Goal: Task Accomplishment & Management: Manage account settings

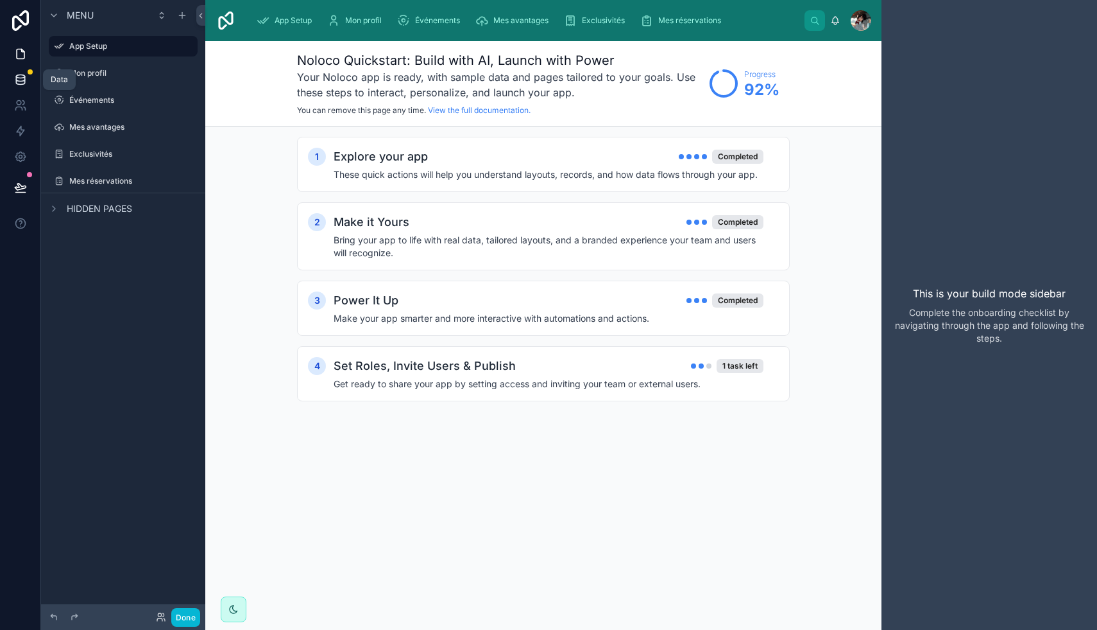
click at [19, 80] on icon at bounding box center [20, 79] width 13 height 13
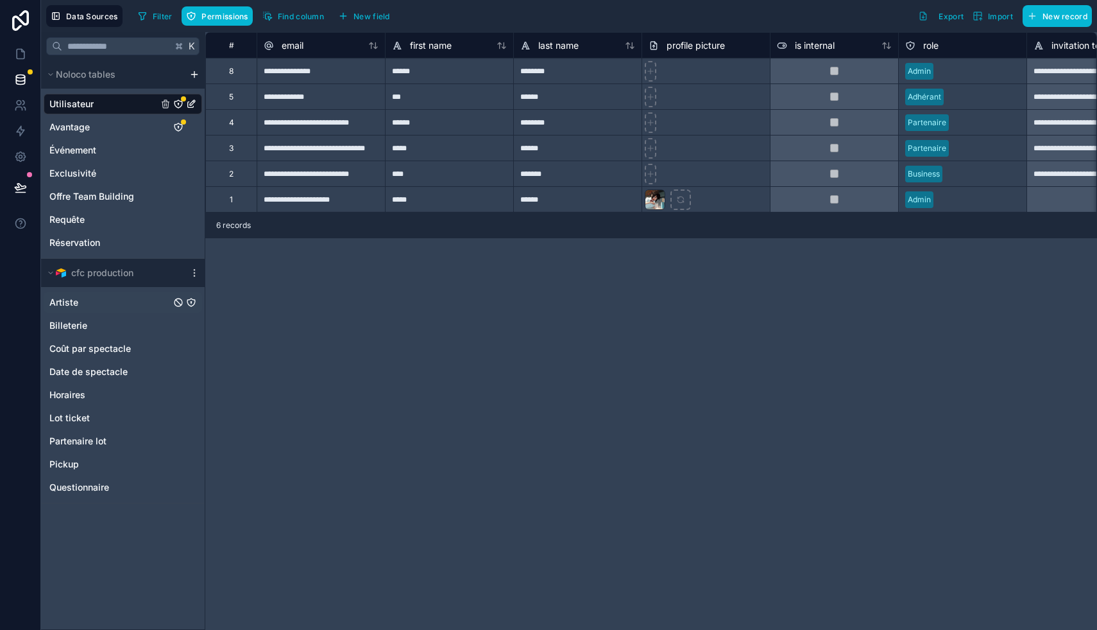
click at [65, 304] on span "Artiste" at bounding box center [63, 302] width 29 height 13
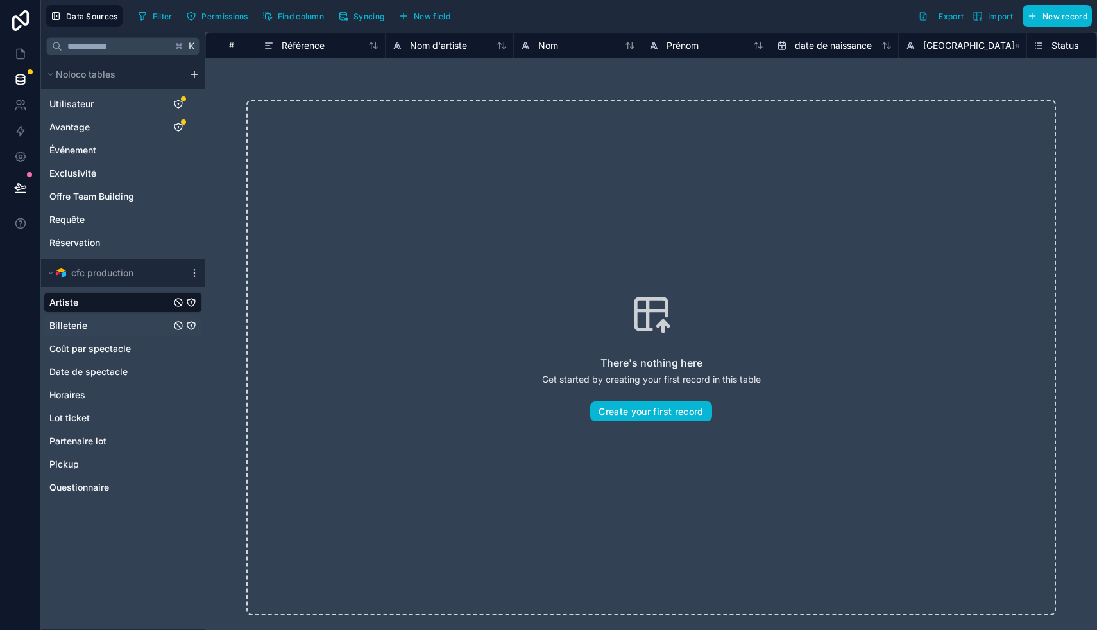
click at [74, 326] on span "Billeterie" at bounding box center [68, 325] width 38 height 13
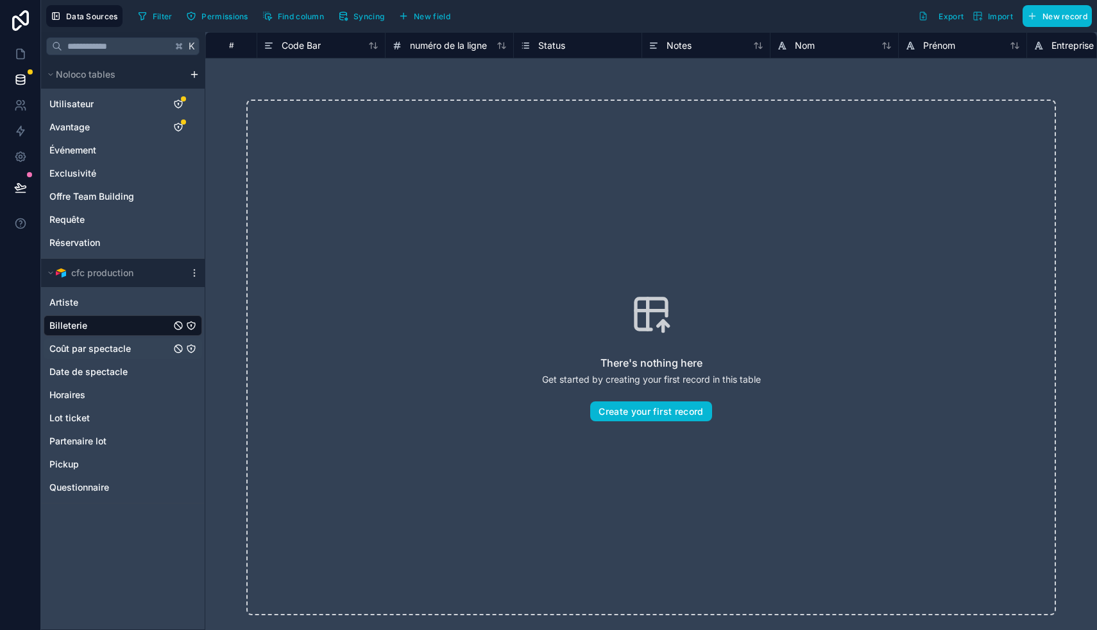
click at [99, 349] on span "Coût par spectacle" at bounding box center [90, 348] width 82 height 13
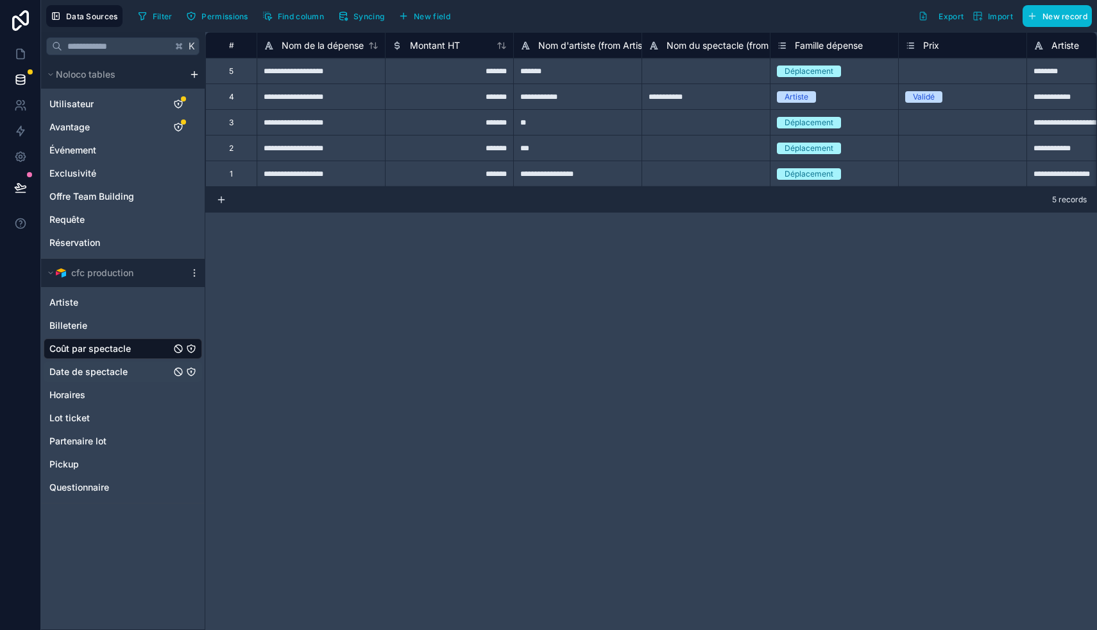
click at [108, 373] on span "Date de spectacle" at bounding box center [88, 371] width 78 height 13
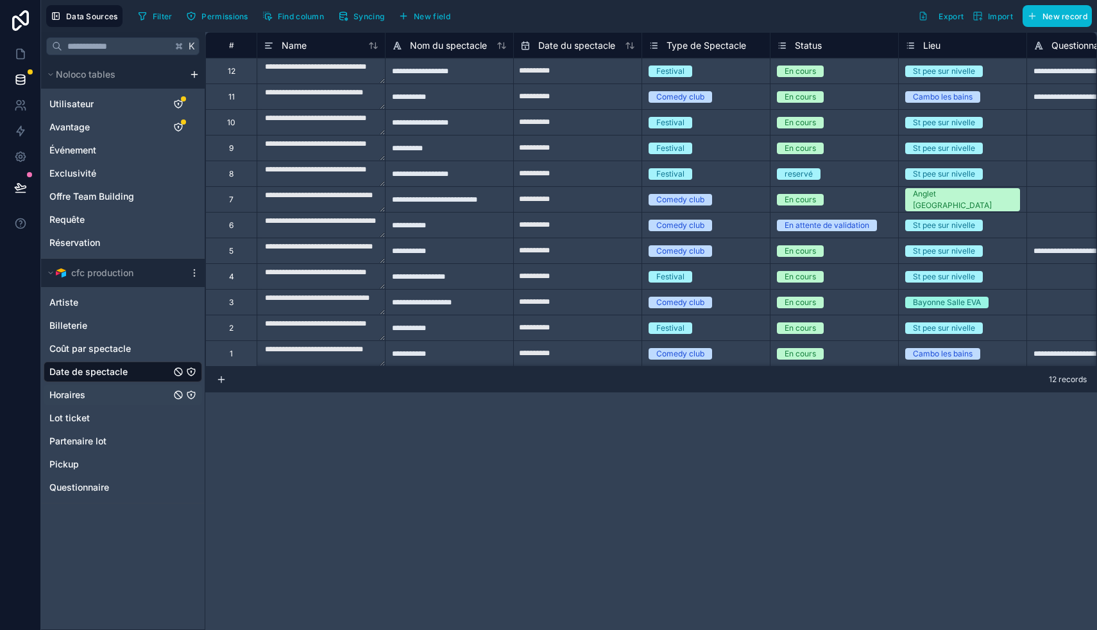
click at [109, 390] on div "Horaires" at bounding box center [123, 394] width 159 height 21
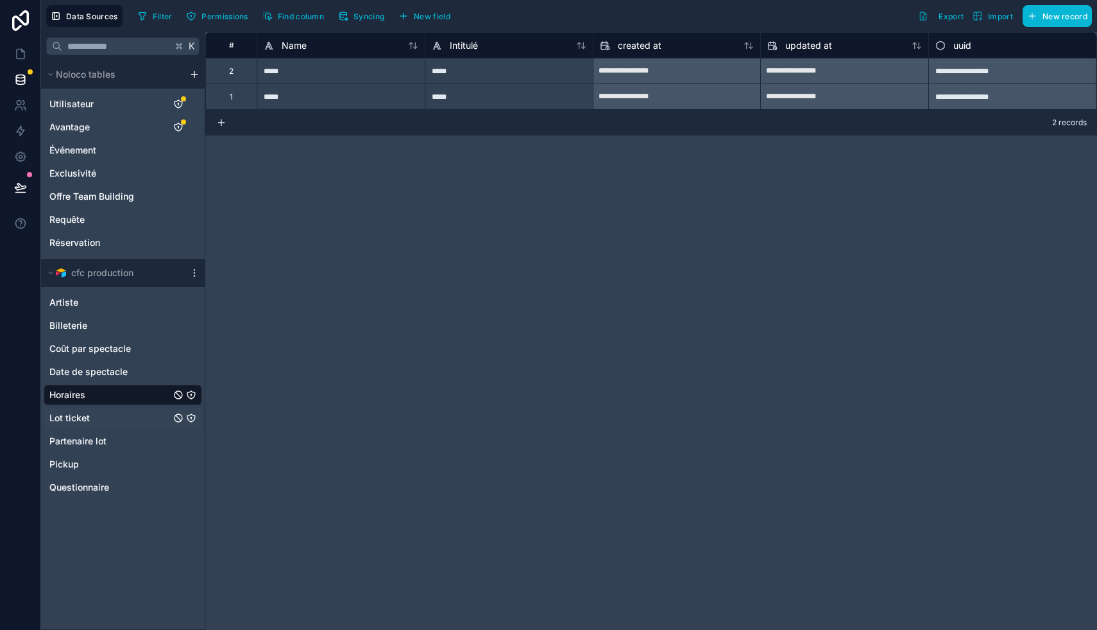
click at [112, 412] on div "Lot ticket" at bounding box center [123, 418] width 159 height 21
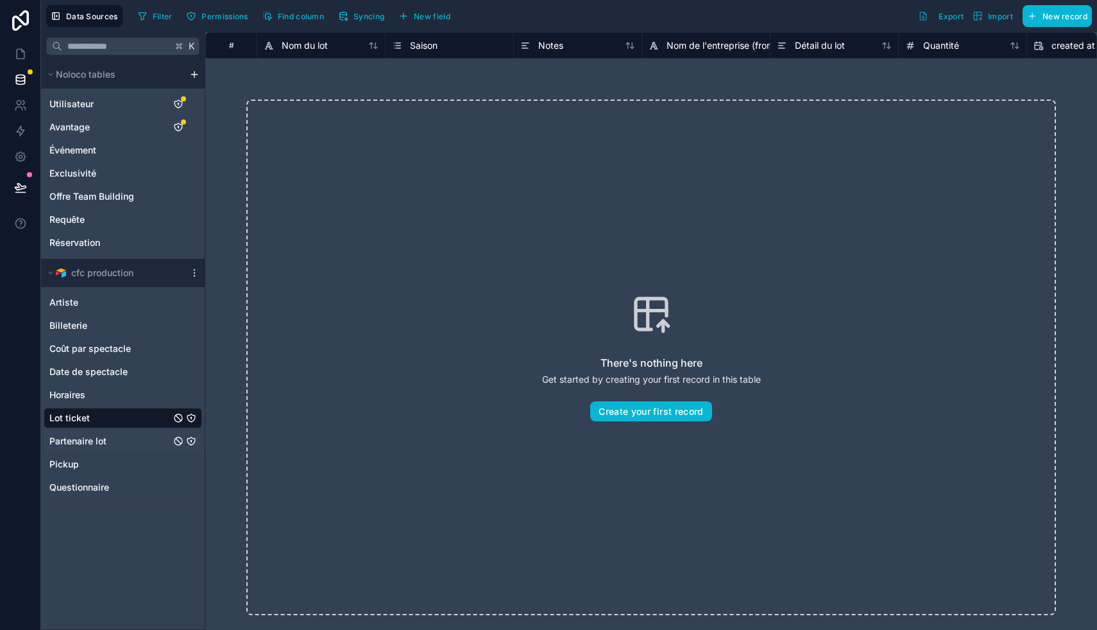
click at [111, 439] on div "Partenaire lot" at bounding box center [123, 441] width 159 height 21
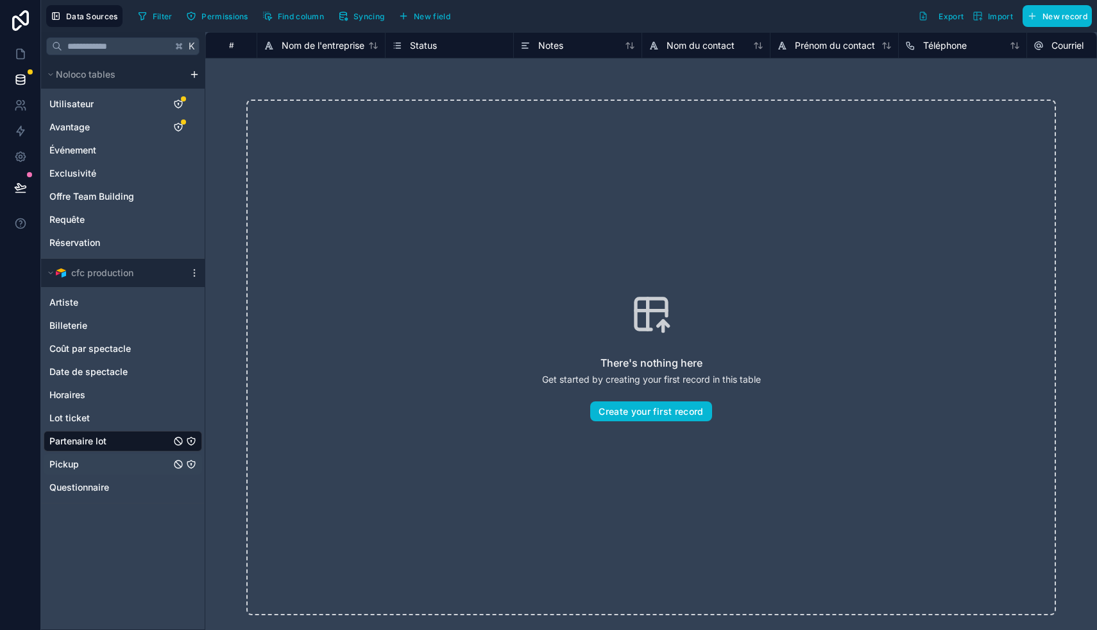
click at [114, 459] on div "Pickup" at bounding box center [123, 464] width 159 height 21
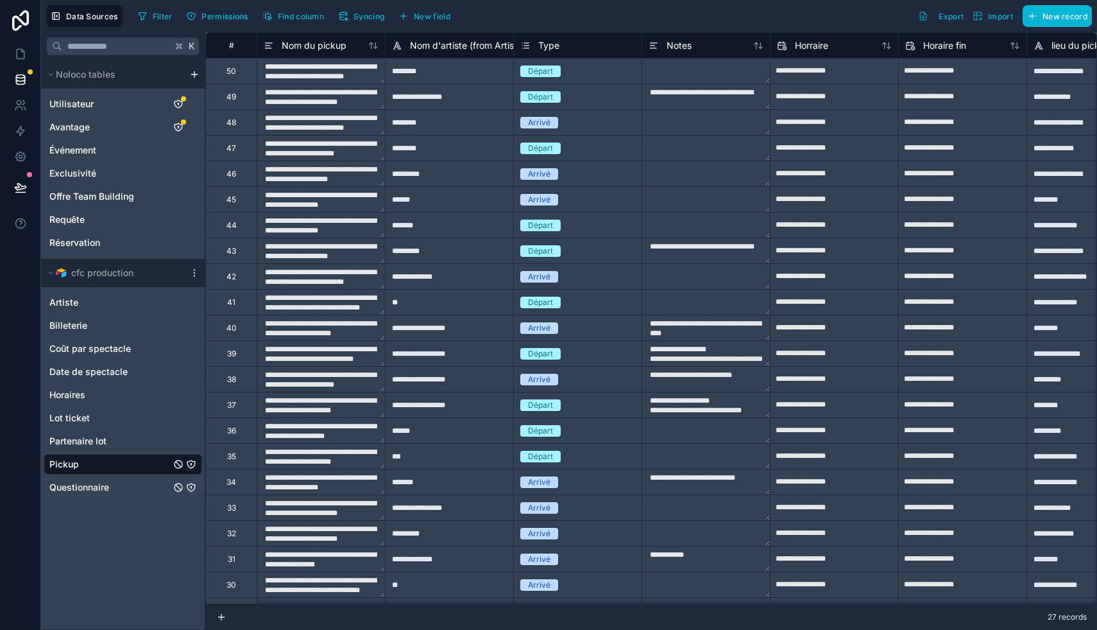
click at [121, 485] on div "Questionnaire" at bounding box center [123, 487] width 159 height 21
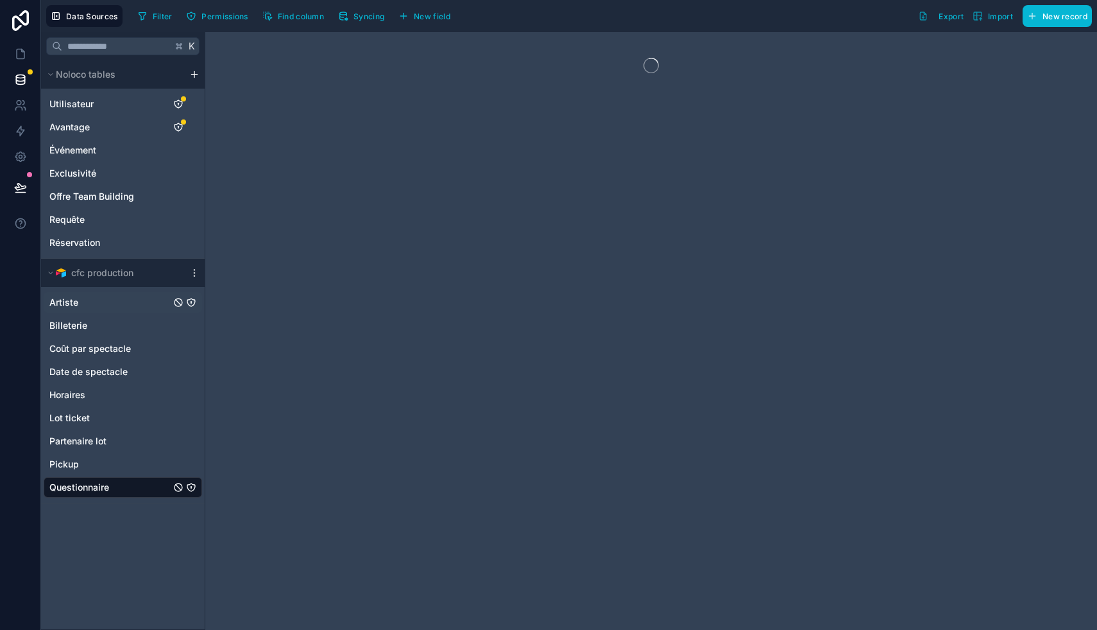
click at [100, 305] on div "Artiste" at bounding box center [123, 302] width 159 height 21
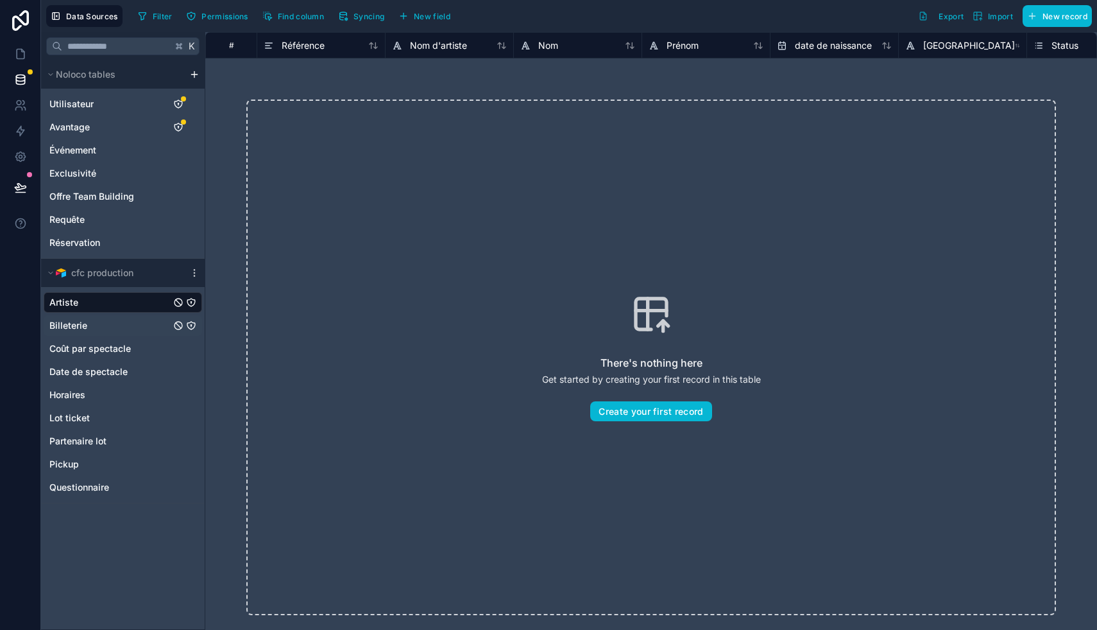
click at [110, 325] on div "Billeterie" at bounding box center [123, 325] width 159 height 21
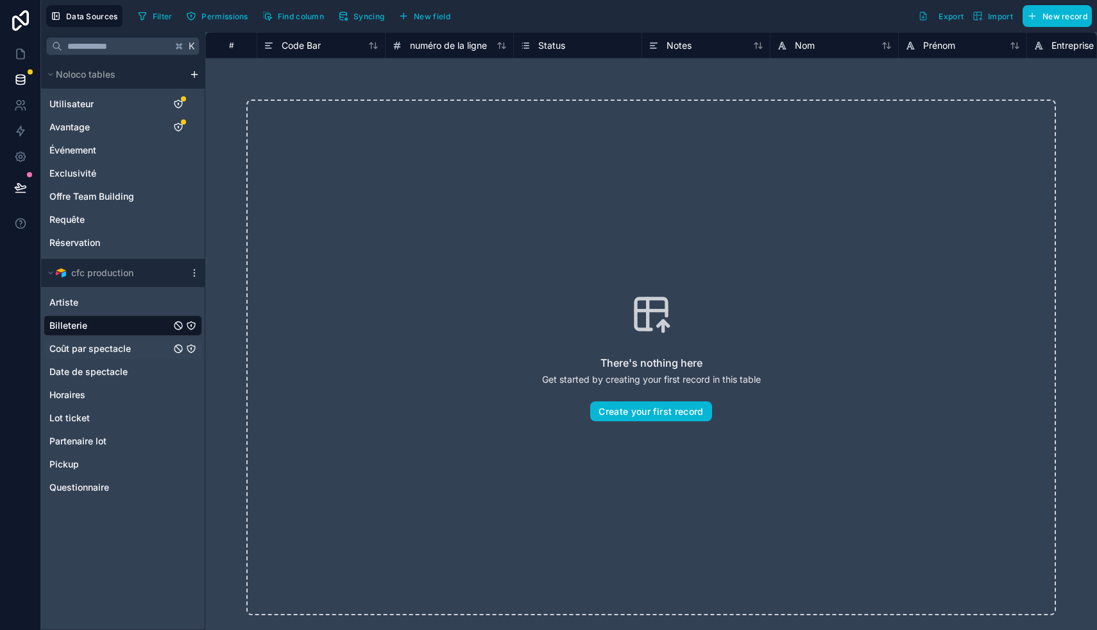
click at [139, 346] on div "Coût par spectacle" at bounding box center [123, 348] width 159 height 21
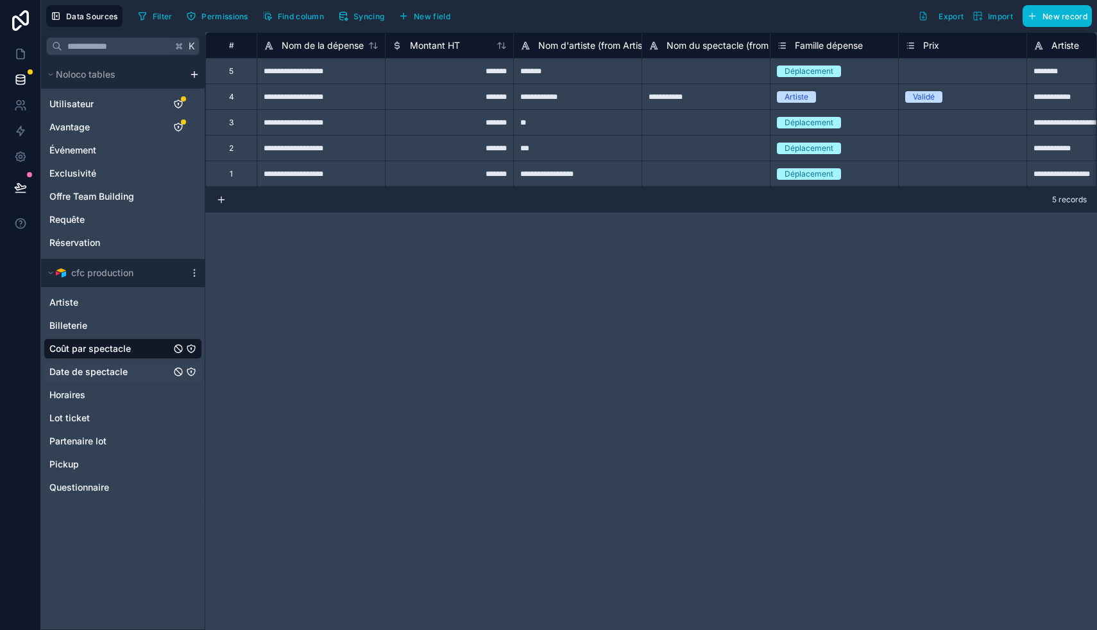
click at [148, 369] on div "Date de spectacle" at bounding box center [123, 371] width 159 height 21
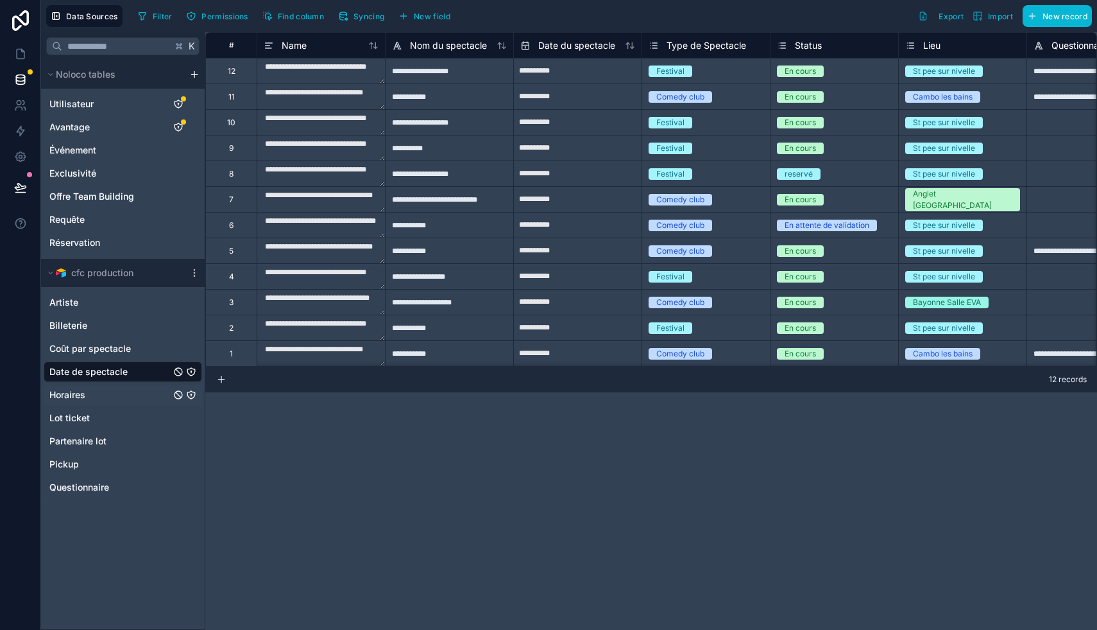
click at [138, 394] on div "Horaires" at bounding box center [123, 394] width 159 height 21
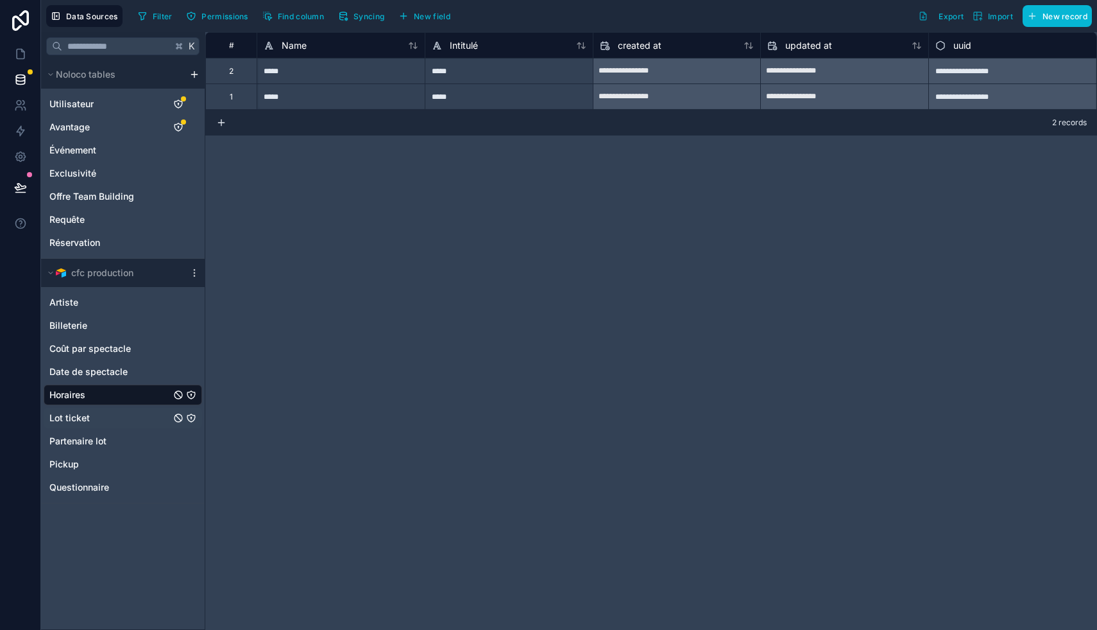
click at [138, 414] on div "Lot ticket" at bounding box center [123, 418] width 159 height 21
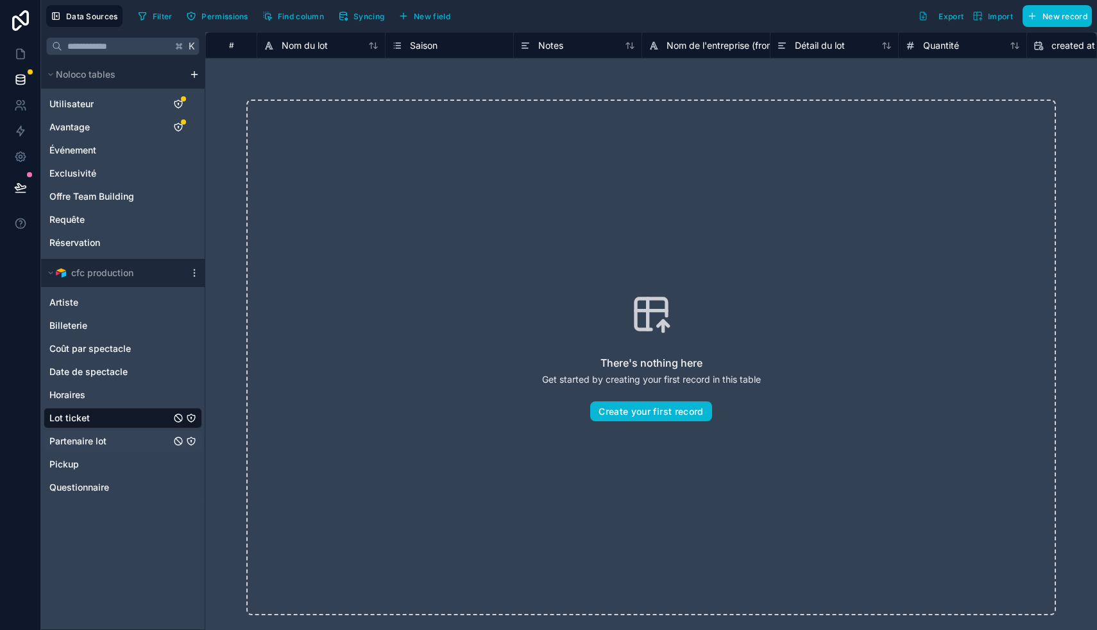
click at [146, 441] on div "Partenaire lot" at bounding box center [123, 441] width 159 height 21
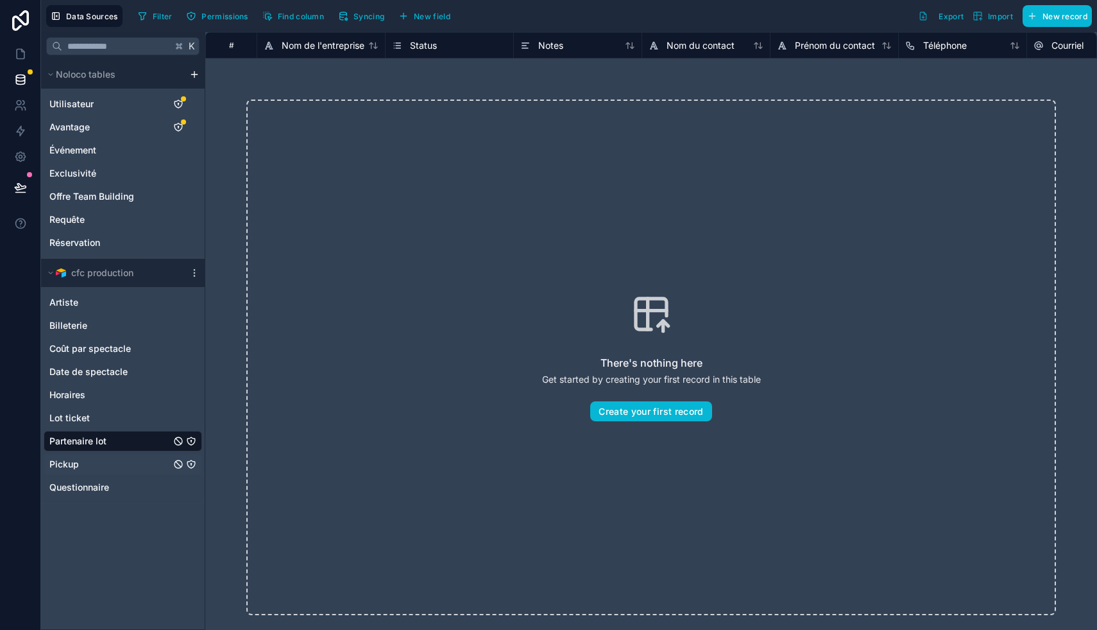
click at [146, 461] on div "Pickup" at bounding box center [123, 464] width 159 height 21
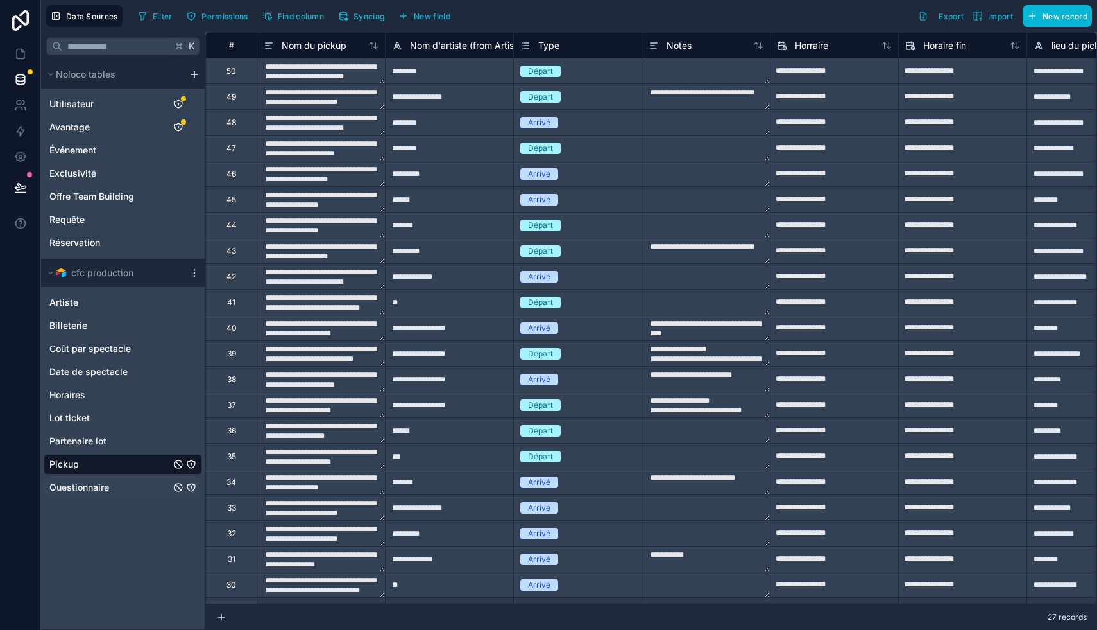
click at [150, 481] on div "Questionnaire" at bounding box center [123, 487] width 159 height 21
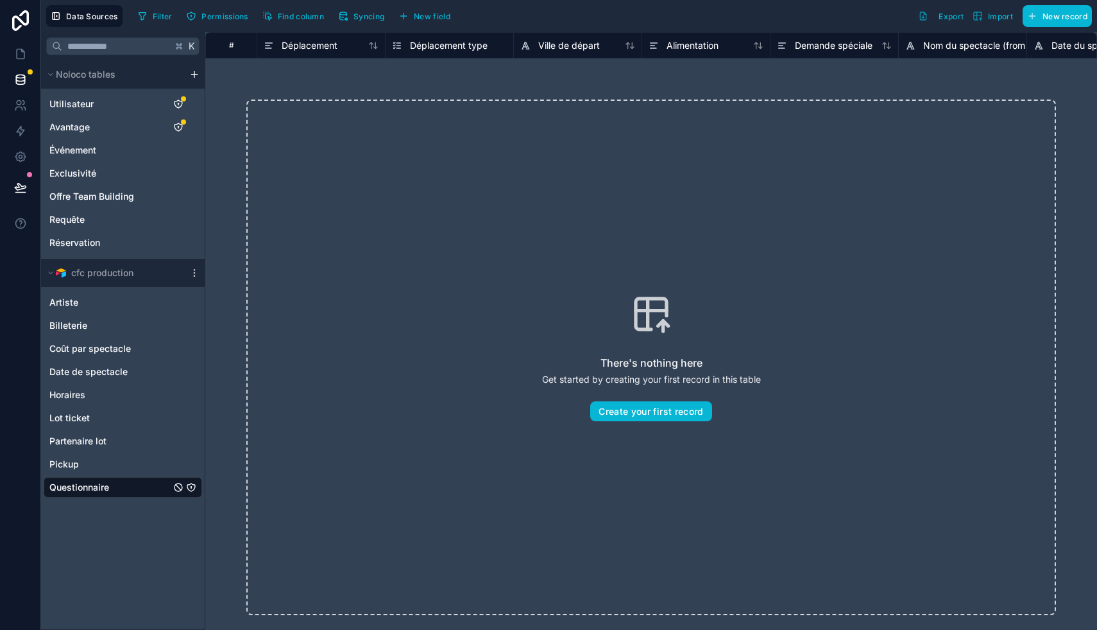
click at [124, 429] on div "Artiste Billeterie Coût par spectacle Date de spectacle Horaires Lot ticket Par…" at bounding box center [123, 392] width 159 height 210
click at [120, 442] on div "Partenaire lot" at bounding box center [123, 441] width 159 height 21
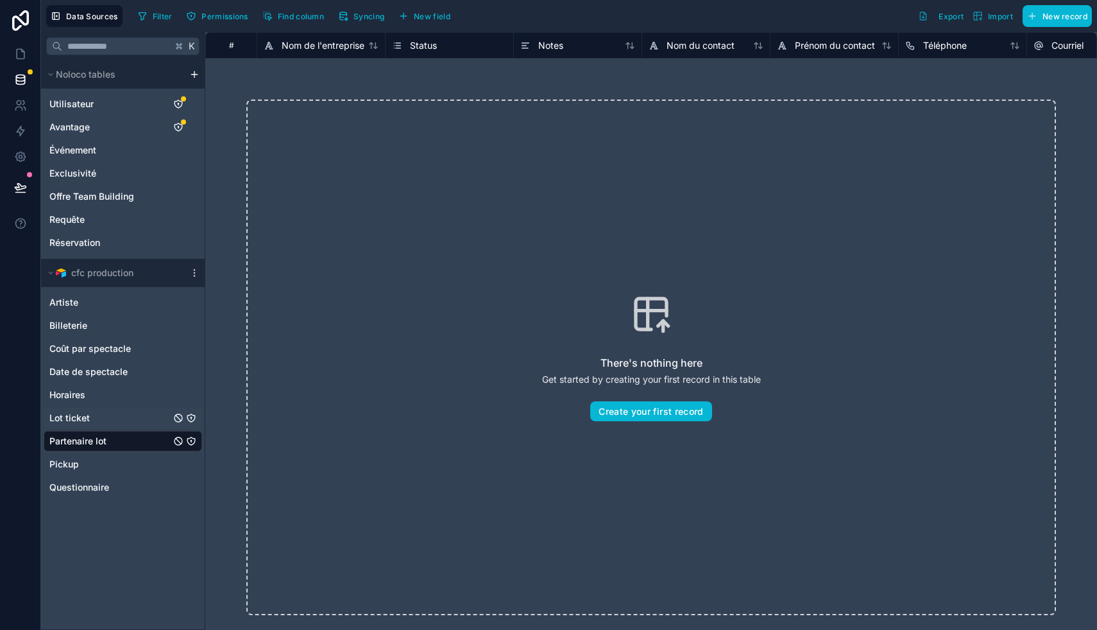
click at [118, 418] on div "Lot ticket" at bounding box center [123, 418] width 159 height 21
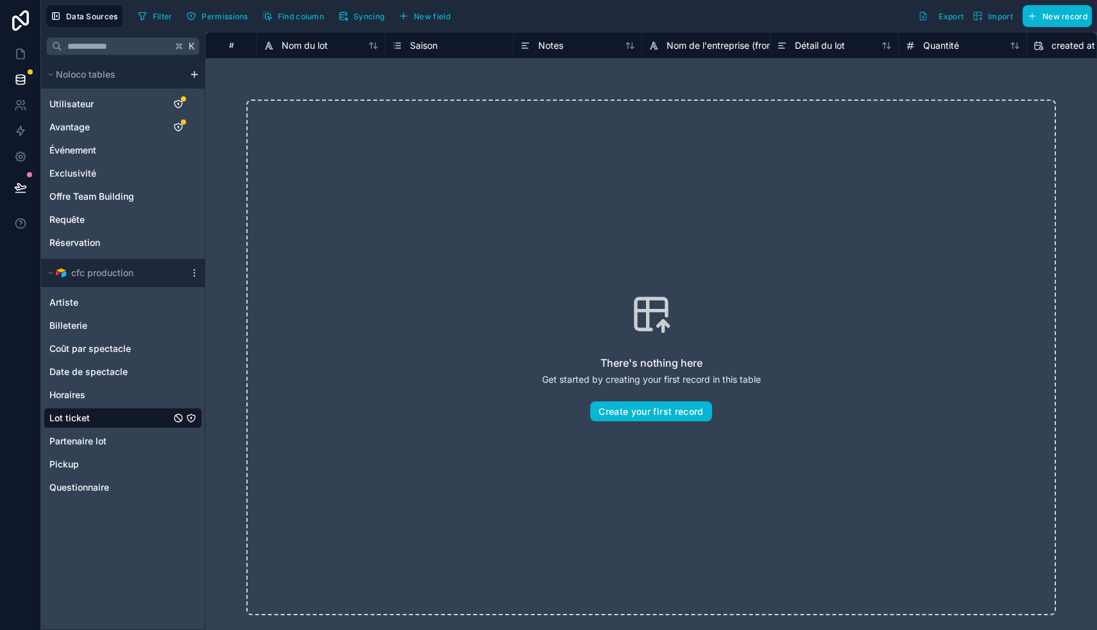
click at [126, 384] on div "Artiste Billeterie Coût par spectacle Date de spectacle Horaires Lot ticket Par…" at bounding box center [123, 392] width 159 height 210
click at [126, 390] on div "Horaires" at bounding box center [123, 394] width 159 height 21
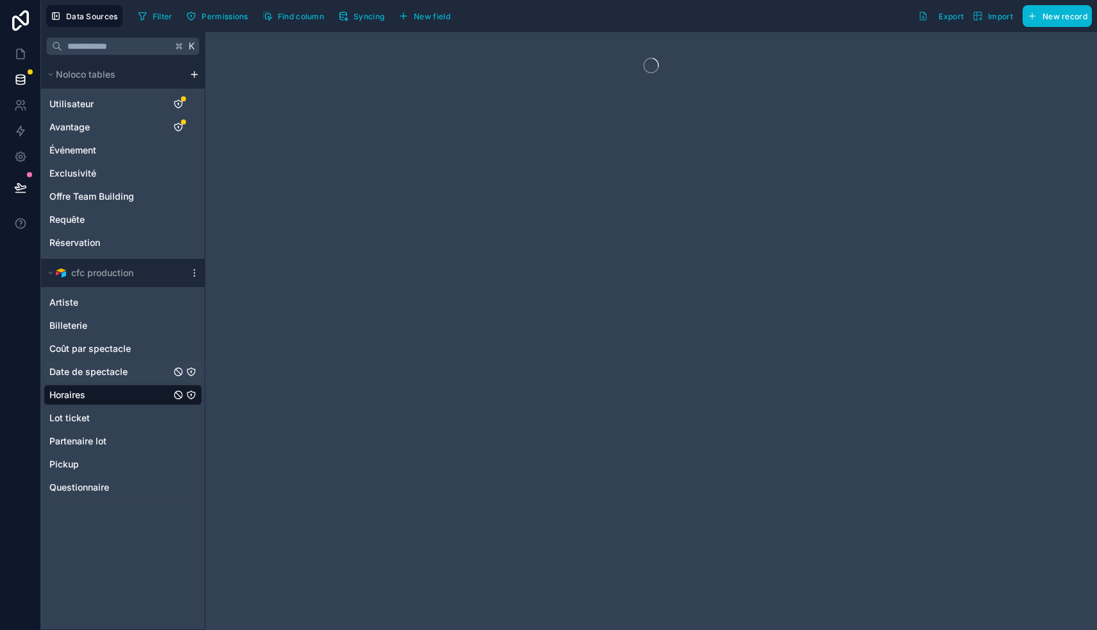
click at [135, 368] on div "Date de spectacle" at bounding box center [123, 371] width 159 height 21
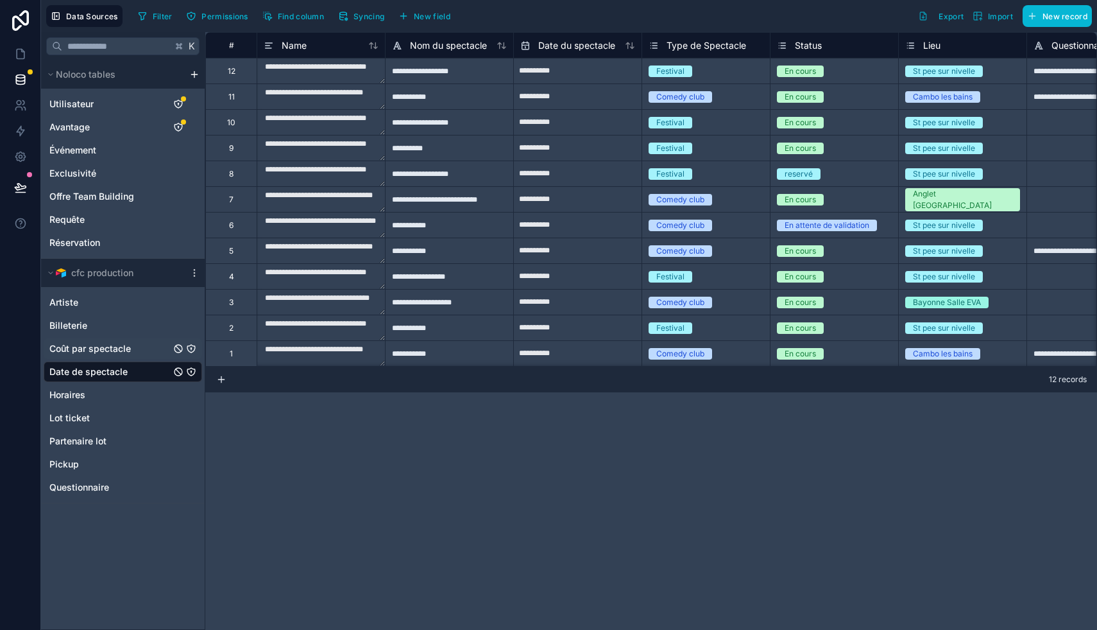
click at [145, 352] on div "Coût par spectacle" at bounding box center [123, 348] width 159 height 21
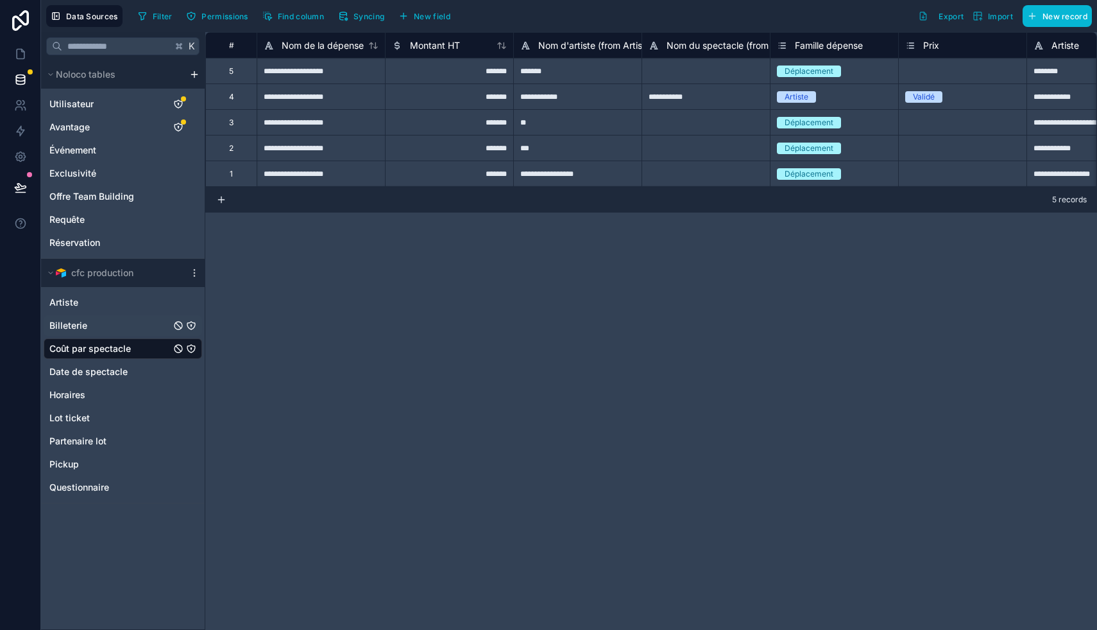
click at [127, 327] on div "Billeterie" at bounding box center [123, 325] width 159 height 21
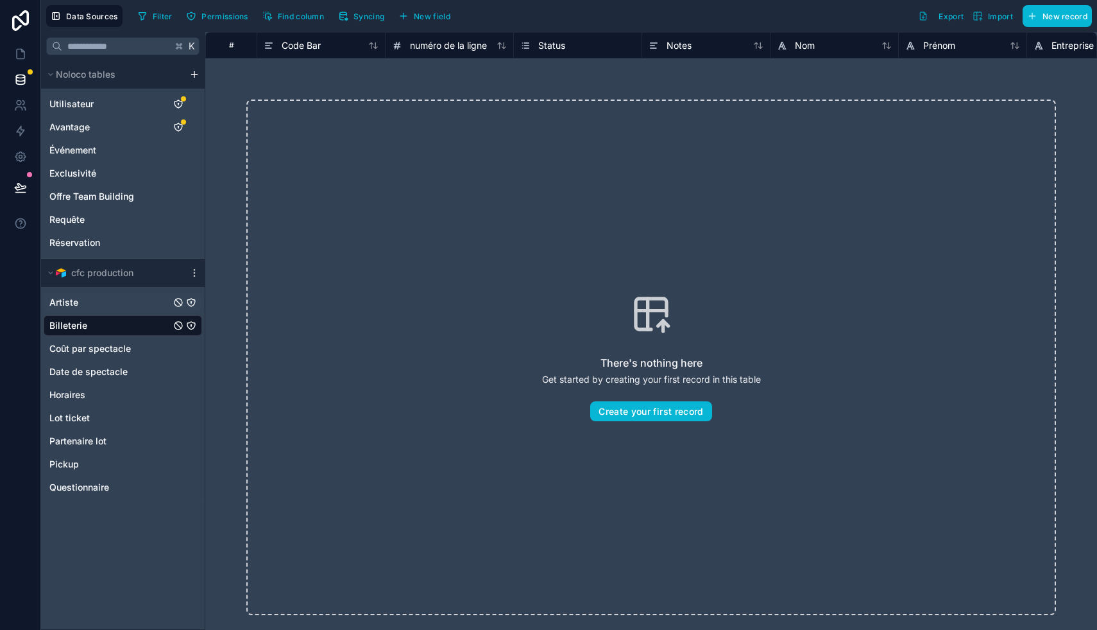
click at [126, 304] on div "Artiste" at bounding box center [123, 302] width 159 height 21
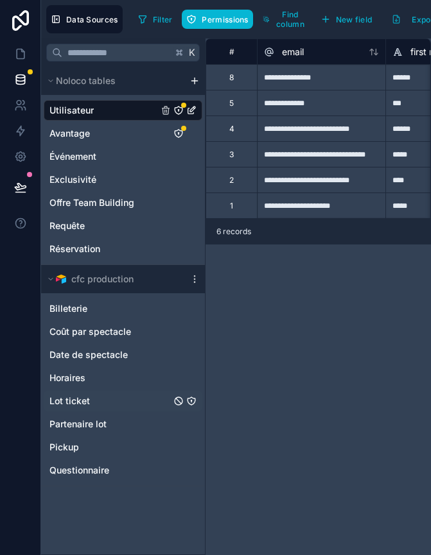
click at [73, 397] on span "Lot ticket" at bounding box center [69, 401] width 40 height 13
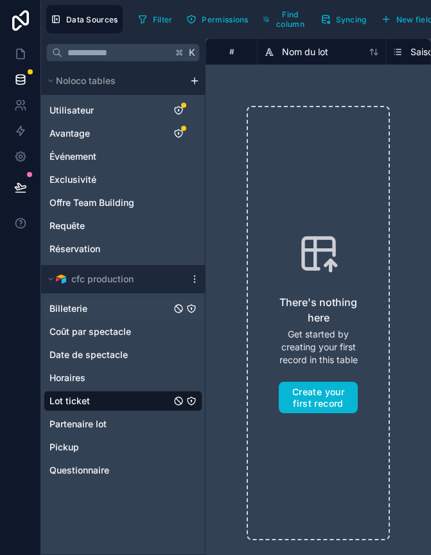
click at [82, 307] on span "Billeterie" at bounding box center [68, 308] width 38 height 13
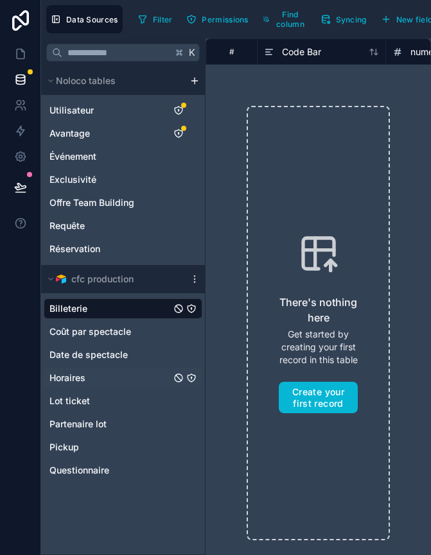
click at [94, 384] on div "Horaires" at bounding box center [123, 378] width 159 height 21
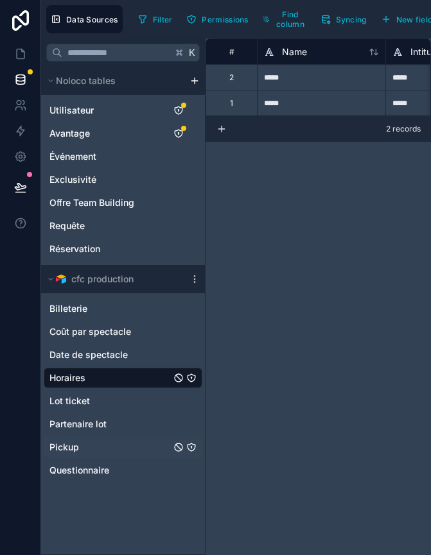
click at [56, 445] on span "Pickup" at bounding box center [64, 447] width 30 height 13
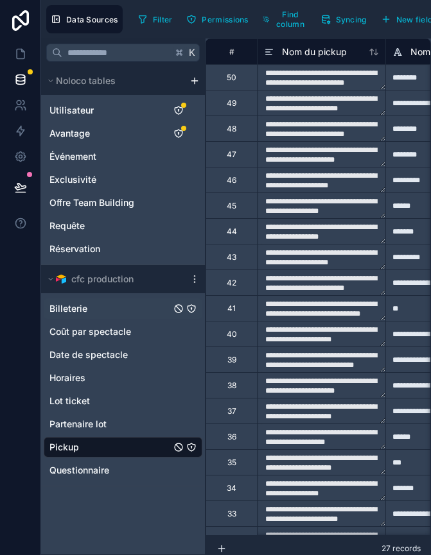
click at [83, 312] on span "Billeterie" at bounding box center [68, 308] width 38 height 13
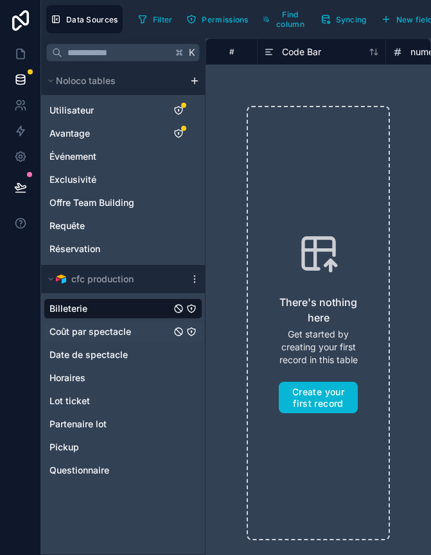
click at [100, 337] on span "Coût par spectacle" at bounding box center [90, 331] width 82 height 13
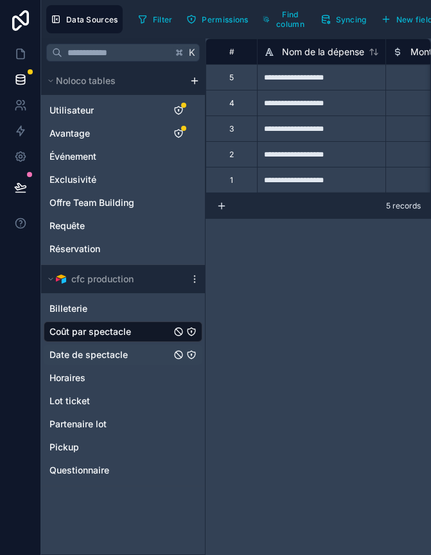
click at [103, 354] on span "Date de spectacle" at bounding box center [88, 354] width 78 height 13
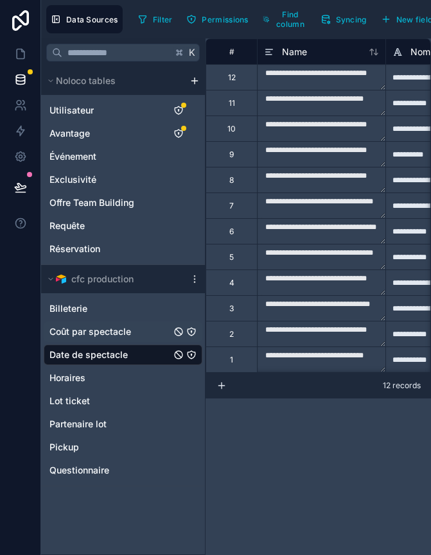
click at [102, 334] on span "Coût par spectacle" at bounding box center [90, 331] width 82 height 13
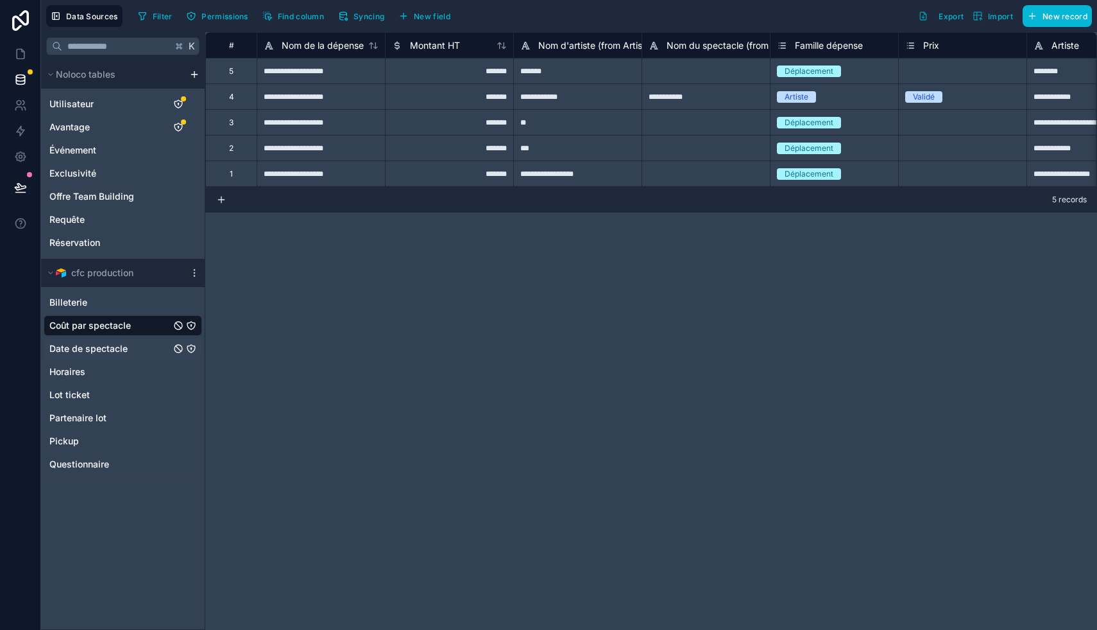
click at [118, 345] on span "Date de spectacle" at bounding box center [88, 348] width 78 height 13
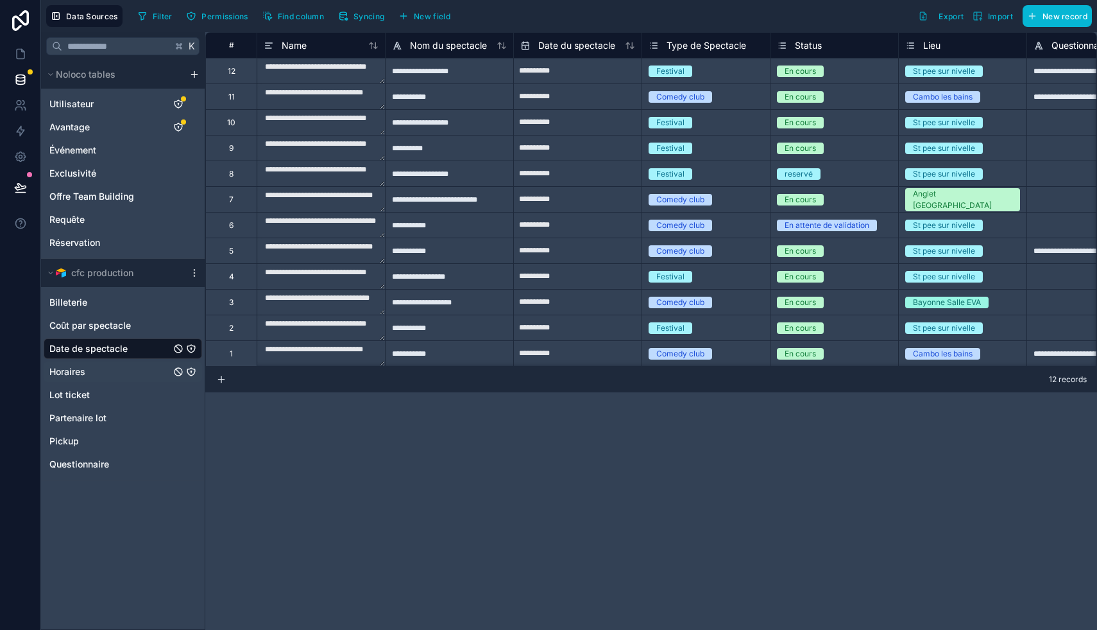
click at [98, 368] on div "Horaires" at bounding box center [123, 371] width 159 height 21
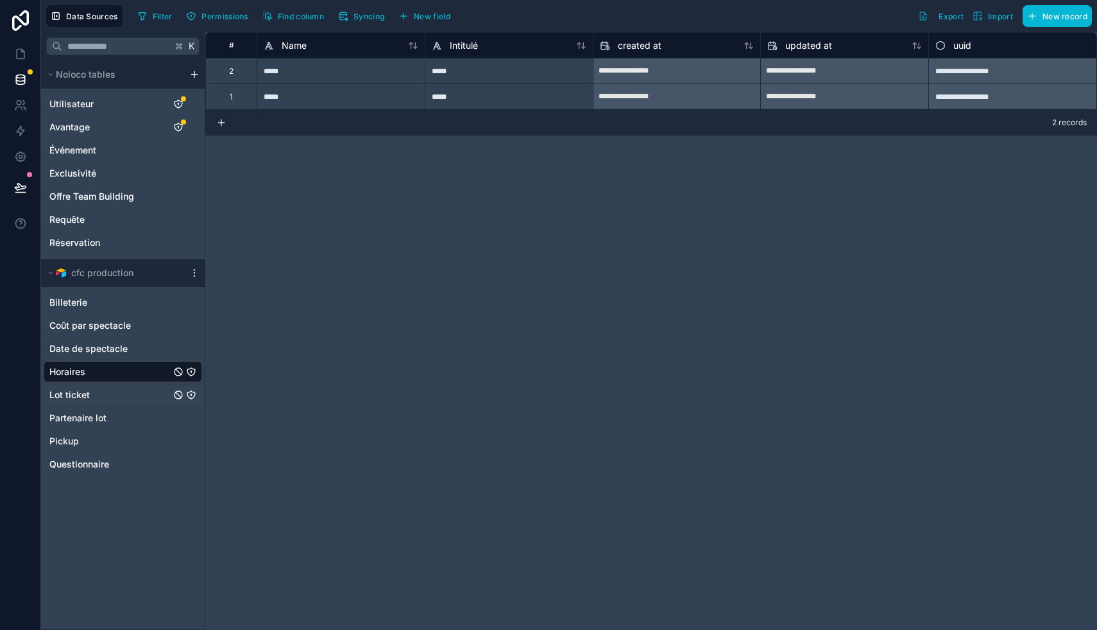
click at [109, 398] on div "Lot ticket" at bounding box center [123, 394] width 159 height 21
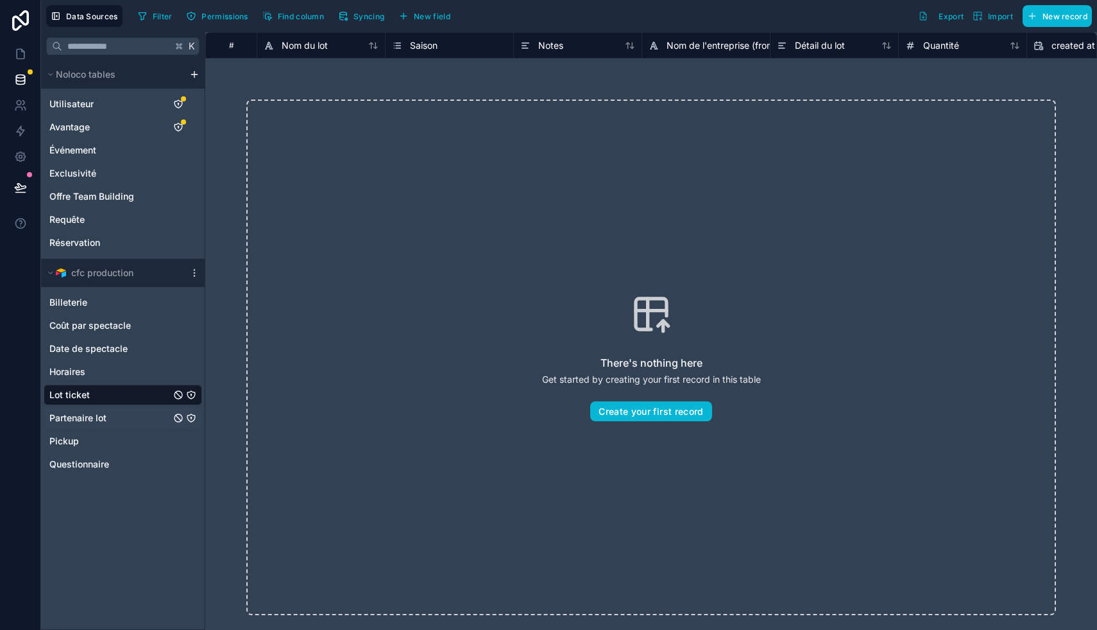
click at [112, 415] on div "Partenaire lot" at bounding box center [123, 418] width 159 height 21
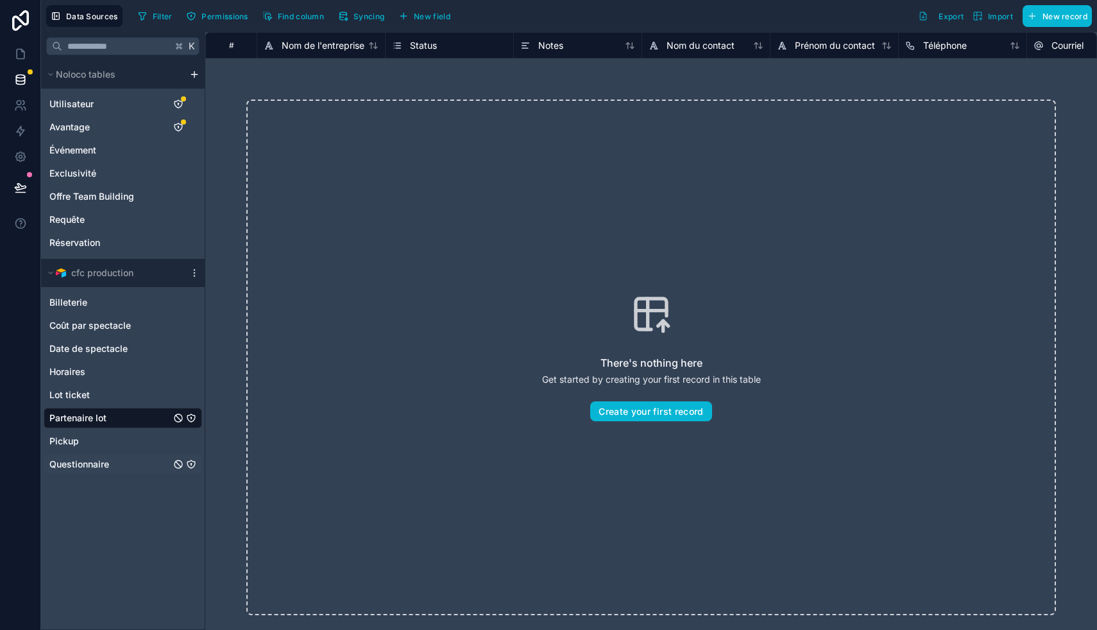
click at [116, 459] on div "Questionnaire" at bounding box center [123, 464] width 159 height 21
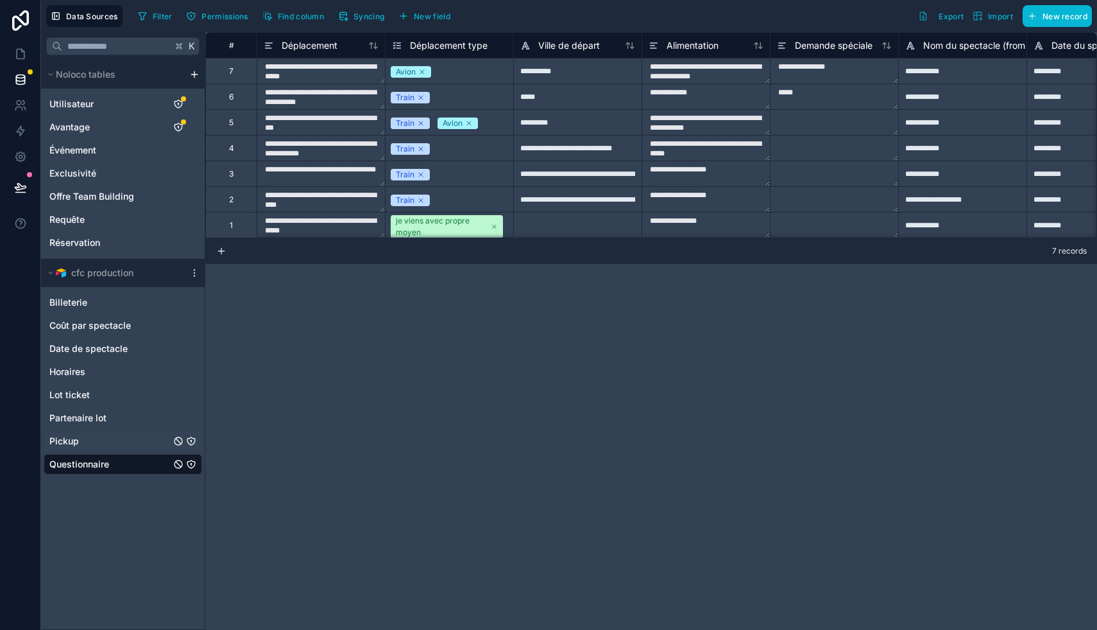
click at [110, 441] on div "Pickup" at bounding box center [123, 441] width 159 height 21
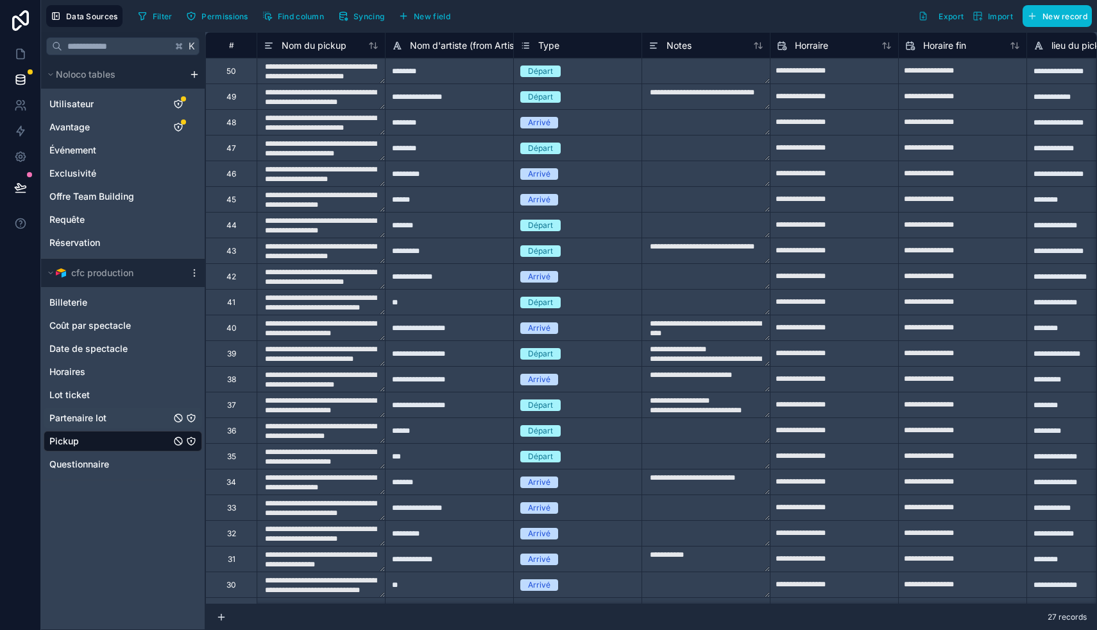
click at [108, 415] on div "Partenaire lot" at bounding box center [123, 418] width 159 height 21
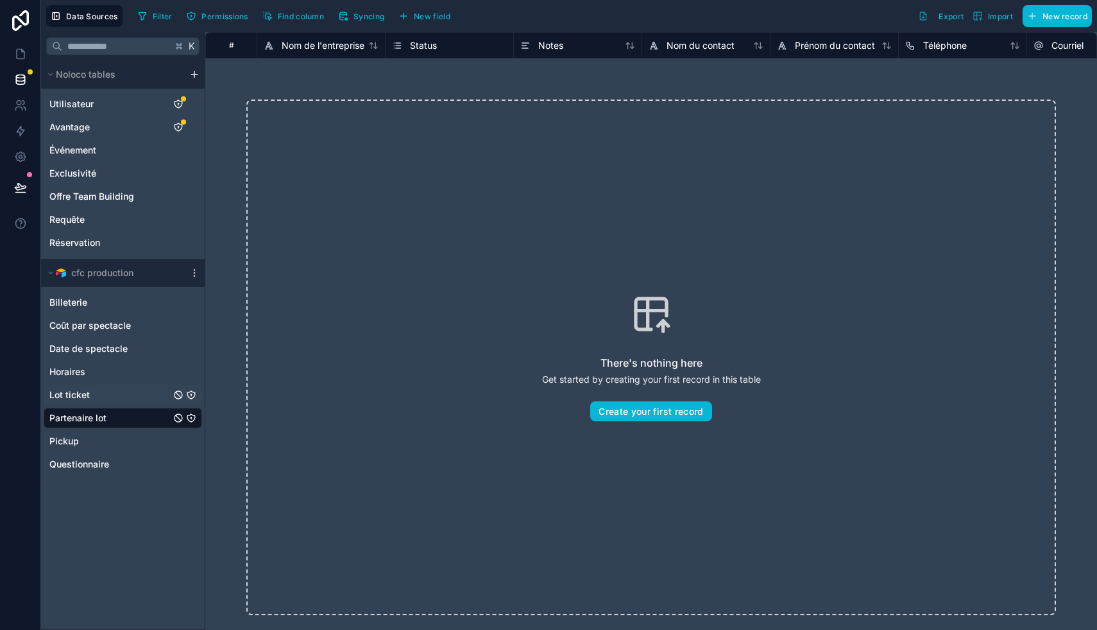
click at [121, 393] on div "Lot ticket" at bounding box center [123, 394] width 159 height 21
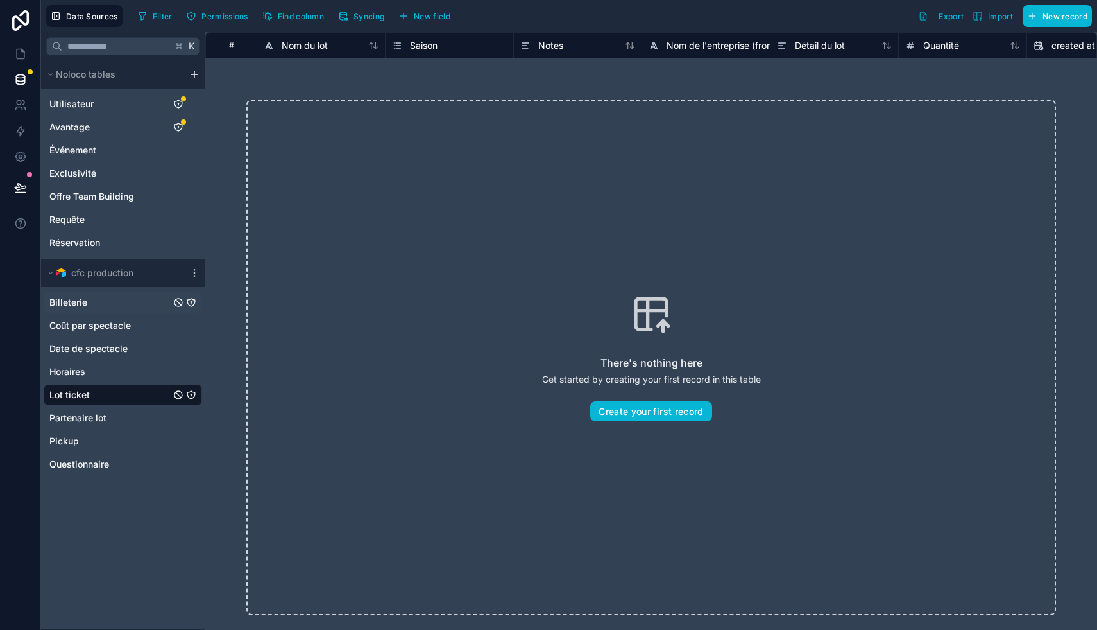
click at [120, 298] on div "Billeterie" at bounding box center [123, 302] width 159 height 21
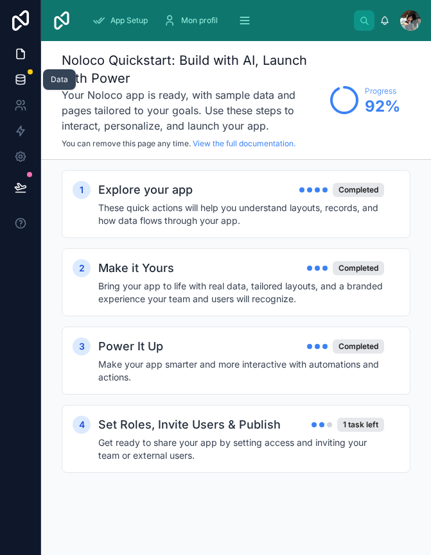
click at [29, 85] on link at bounding box center [20, 80] width 40 height 26
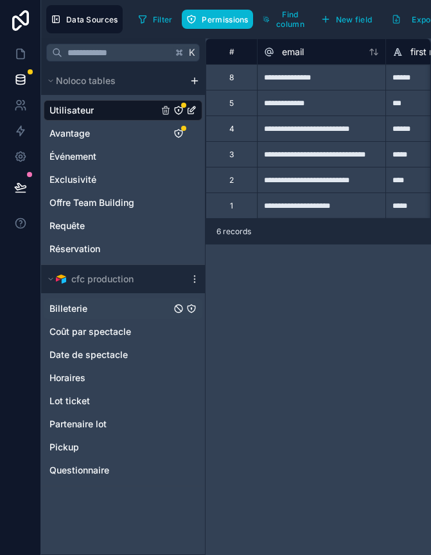
click at [103, 314] on div "Billeterie" at bounding box center [123, 308] width 159 height 21
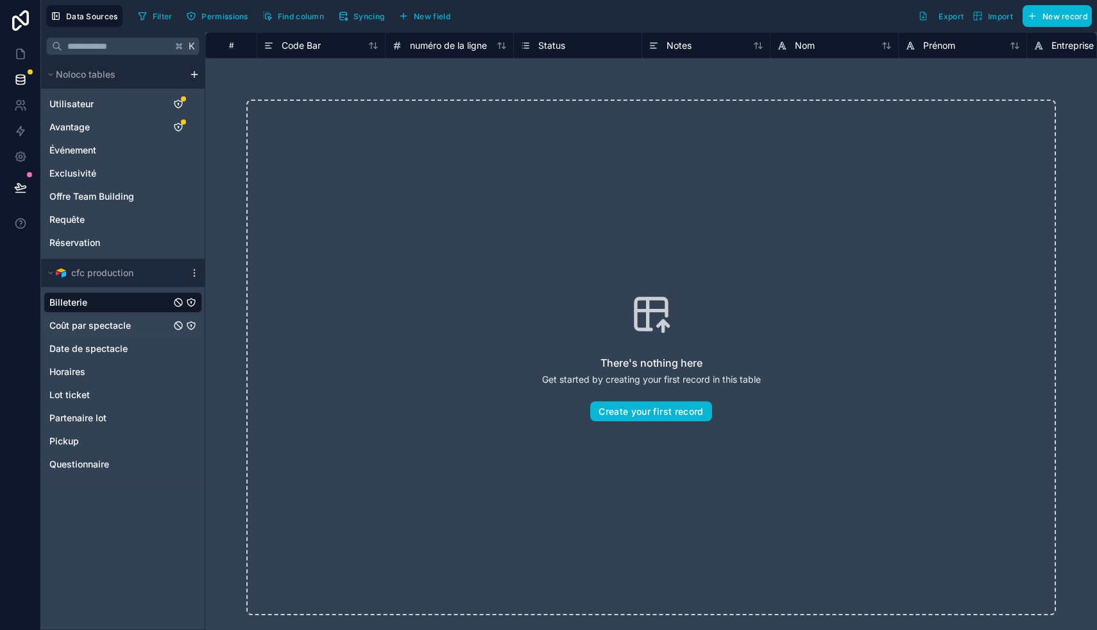
click at [112, 323] on span "Coût par spectacle" at bounding box center [90, 325] width 82 height 13
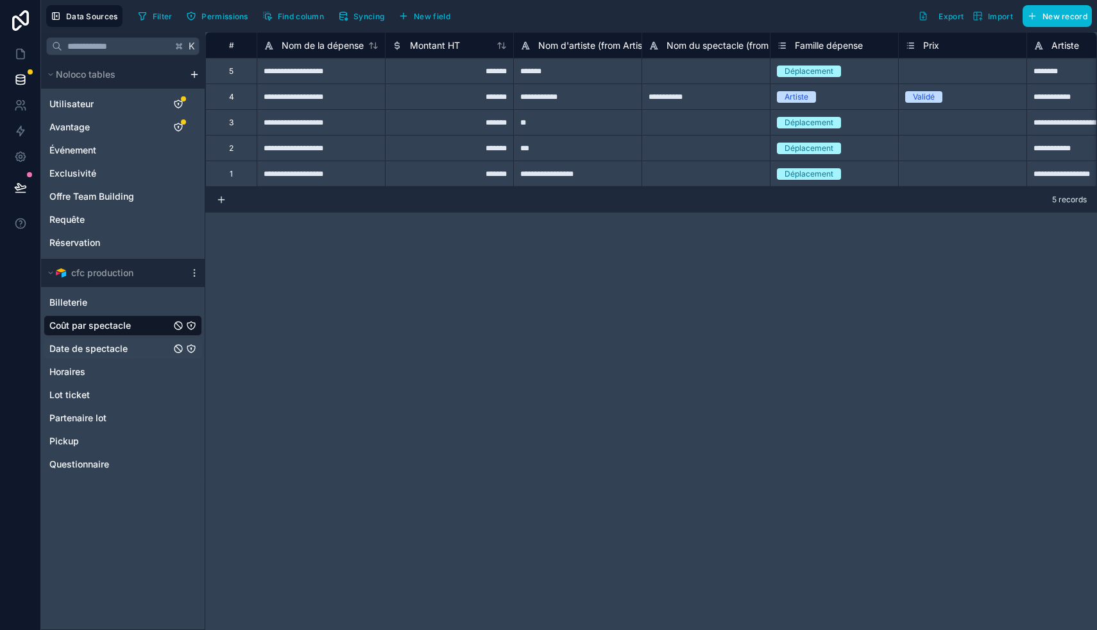
click at [146, 351] on div "Date de spectacle" at bounding box center [123, 348] width 159 height 21
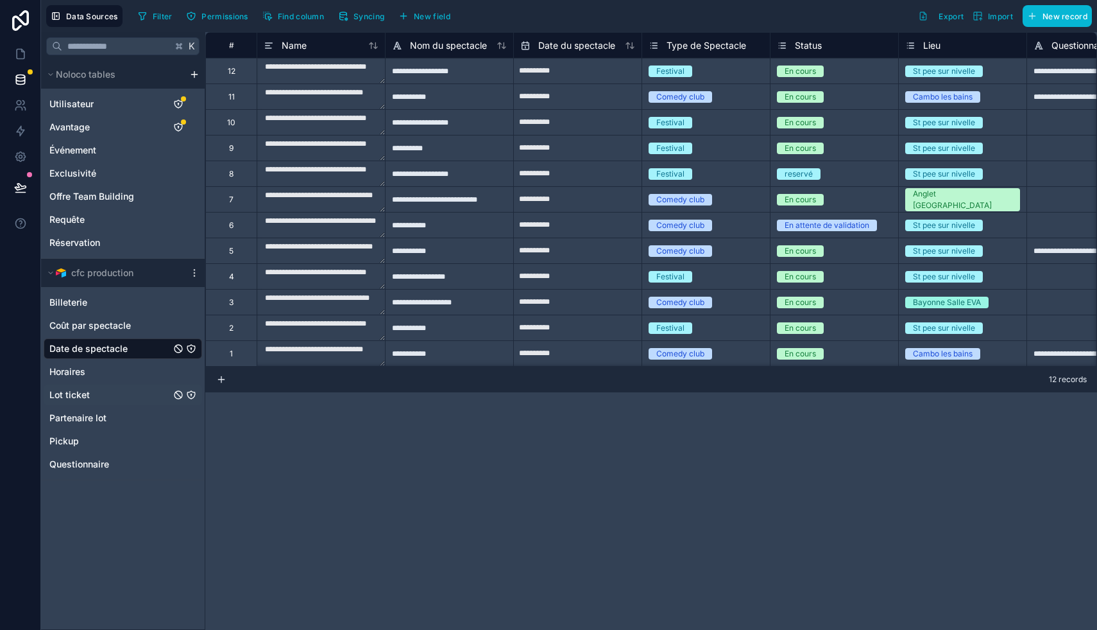
click at [126, 384] on div "Lot ticket" at bounding box center [123, 394] width 159 height 21
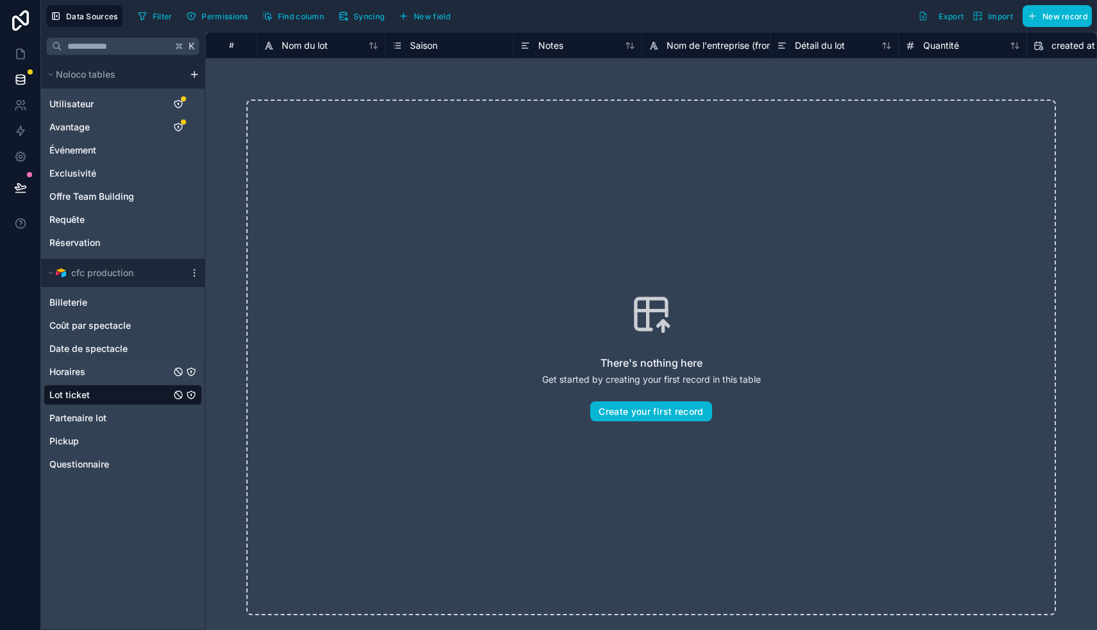
click at [123, 370] on div "Horaires" at bounding box center [123, 371] width 159 height 21
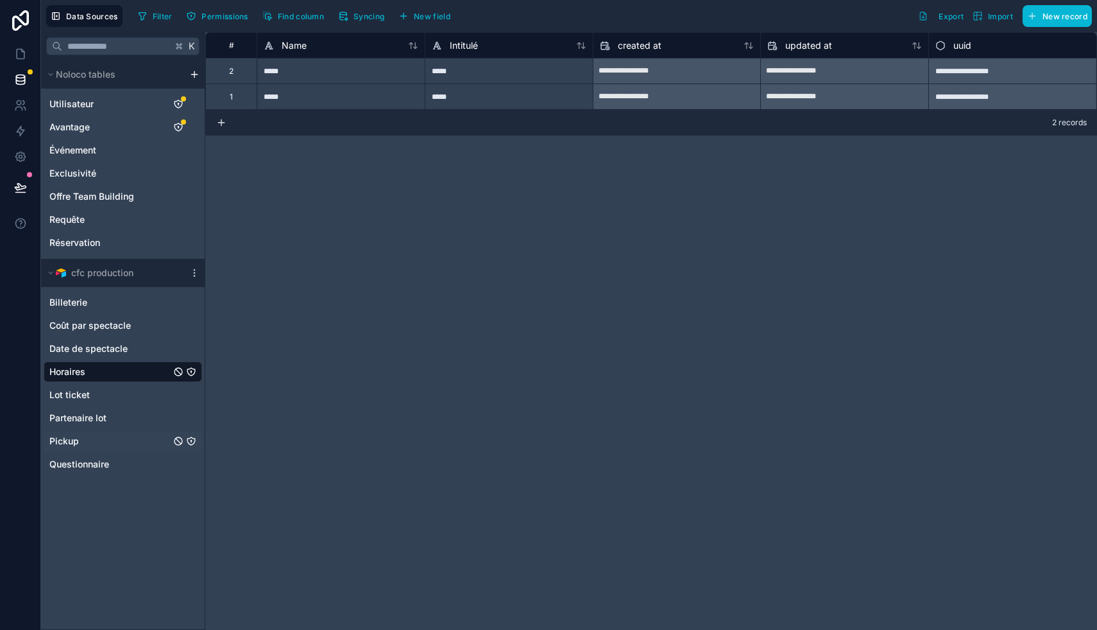
click at [121, 436] on div "Pickup" at bounding box center [123, 441] width 159 height 21
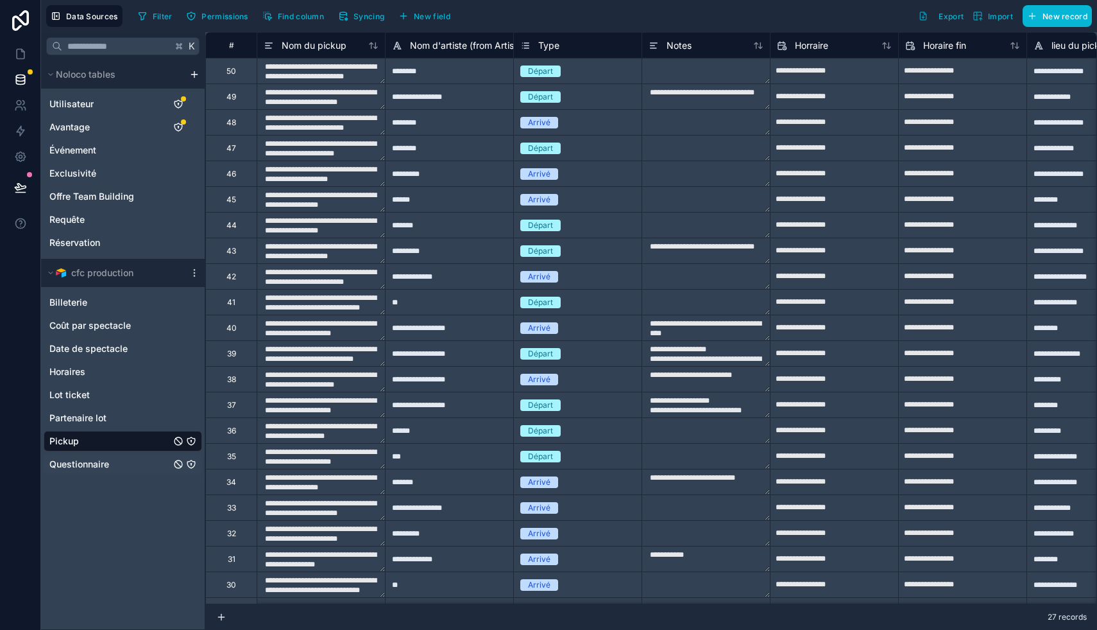
click at [143, 463] on div "Questionnaire" at bounding box center [123, 464] width 159 height 21
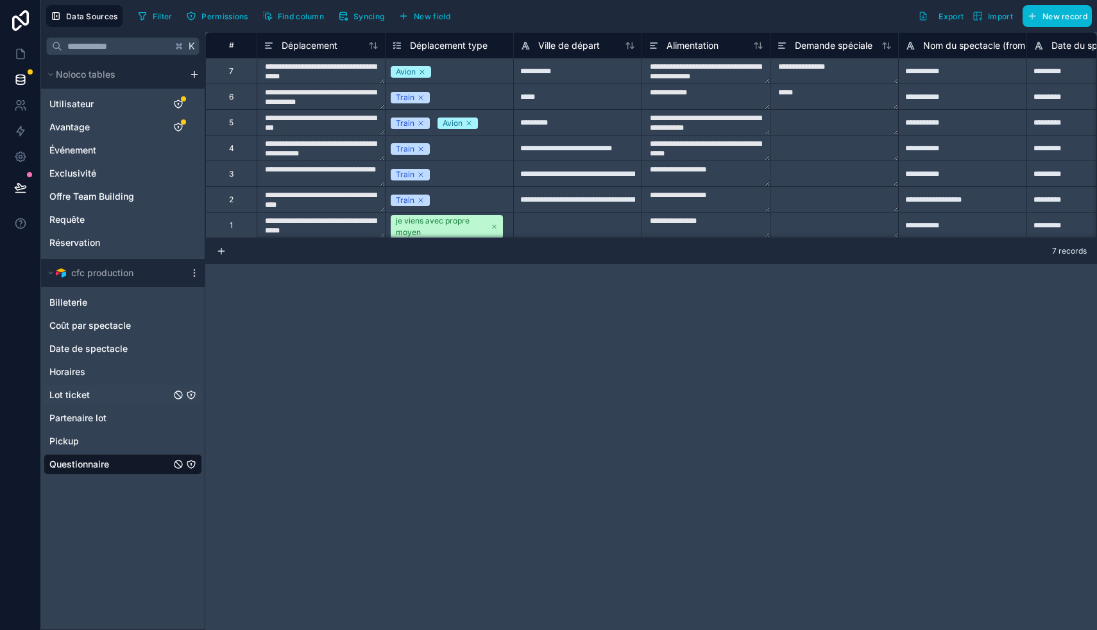
click at [130, 395] on div "Lot ticket" at bounding box center [123, 394] width 159 height 21
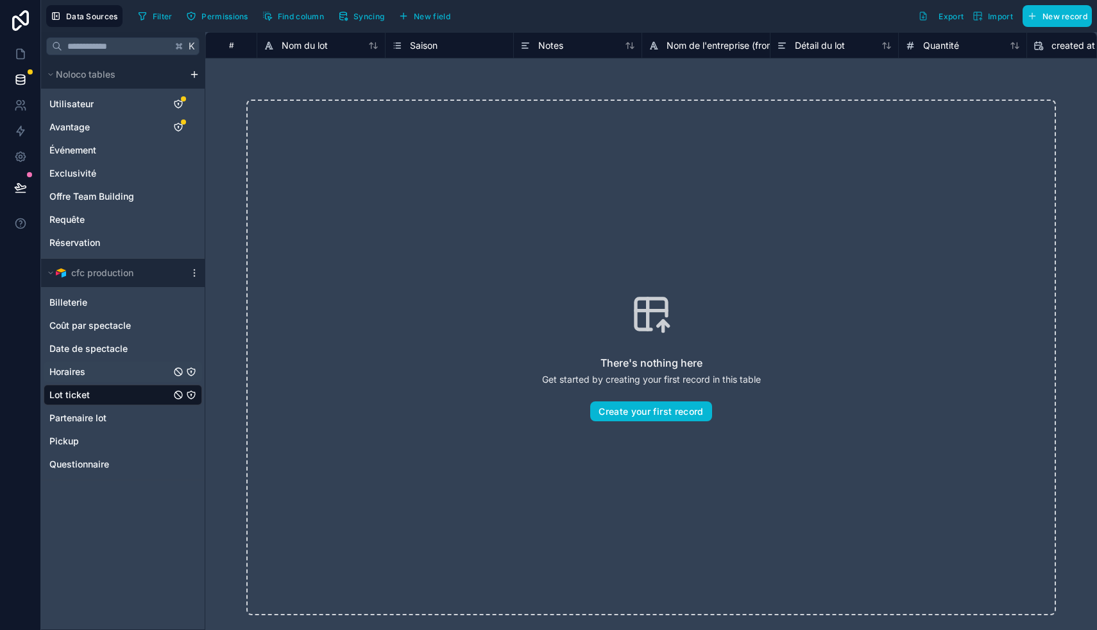
click at [123, 370] on div "Horaires" at bounding box center [123, 371] width 159 height 21
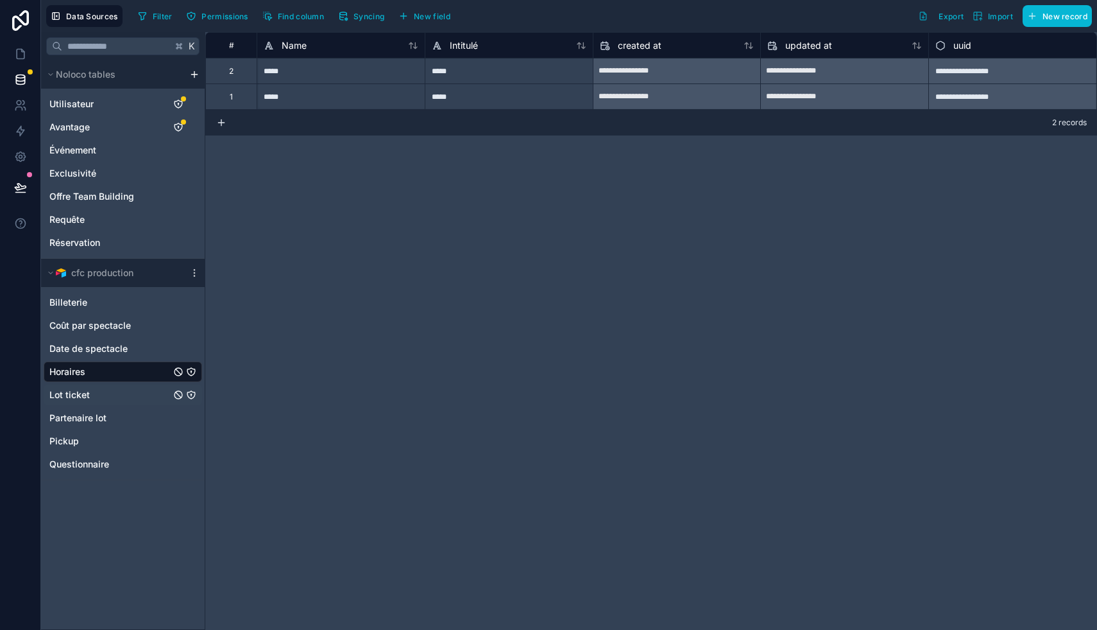
click at [117, 393] on div "Lot ticket" at bounding box center [123, 394] width 159 height 21
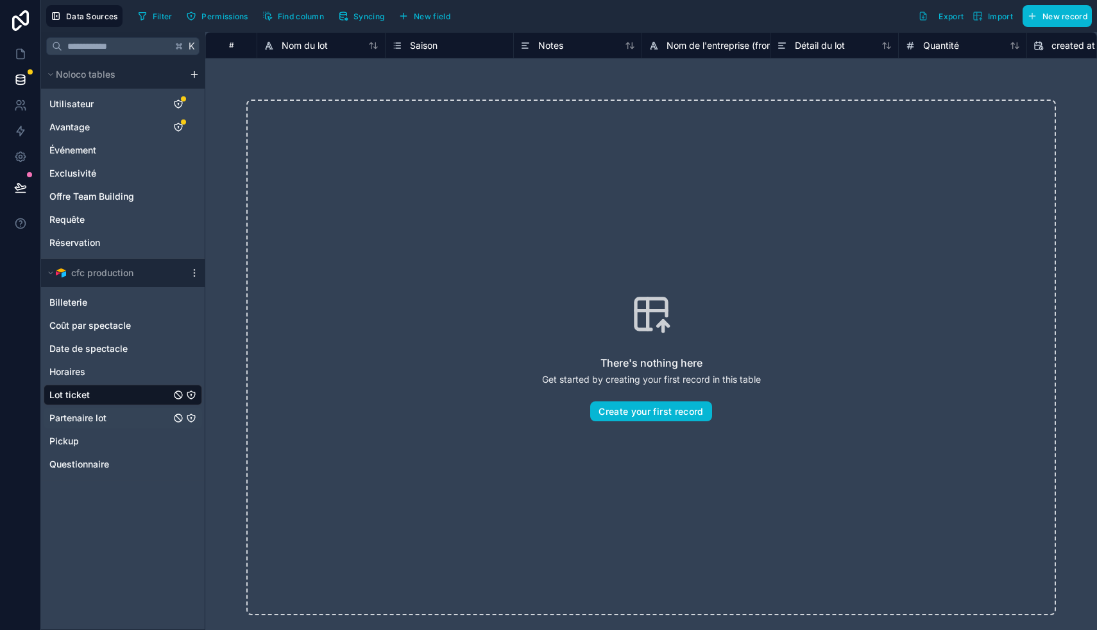
click at [127, 420] on div "Partenaire lot" at bounding box center [123, 418] width 159 height 21
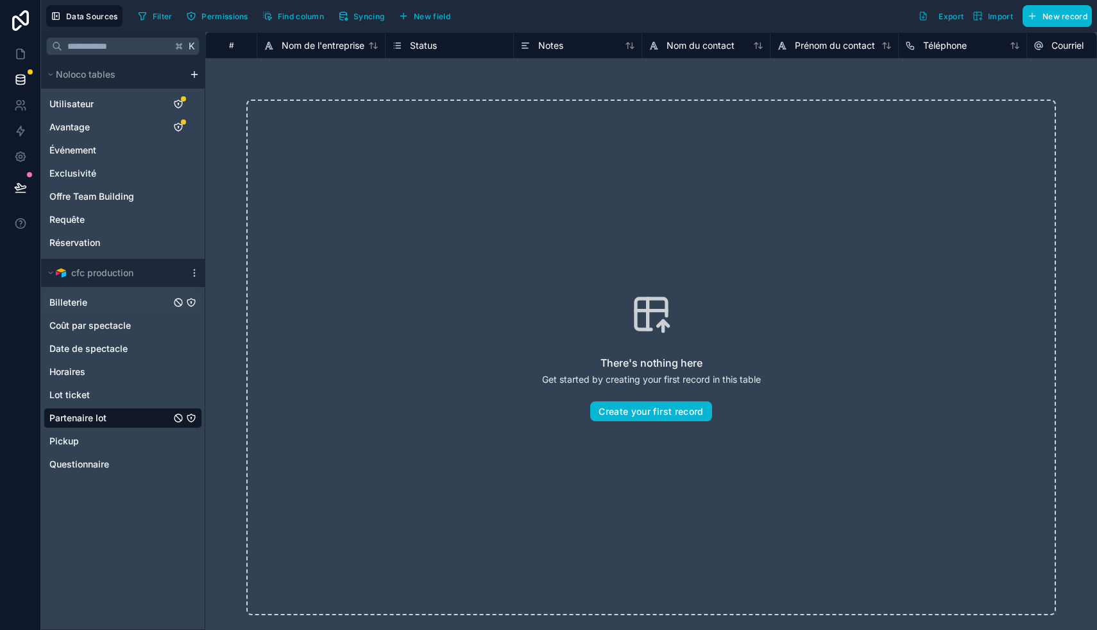
click at [109, 297] on div "Billeterie" at bounding box center [123, 302] width 159 height 21
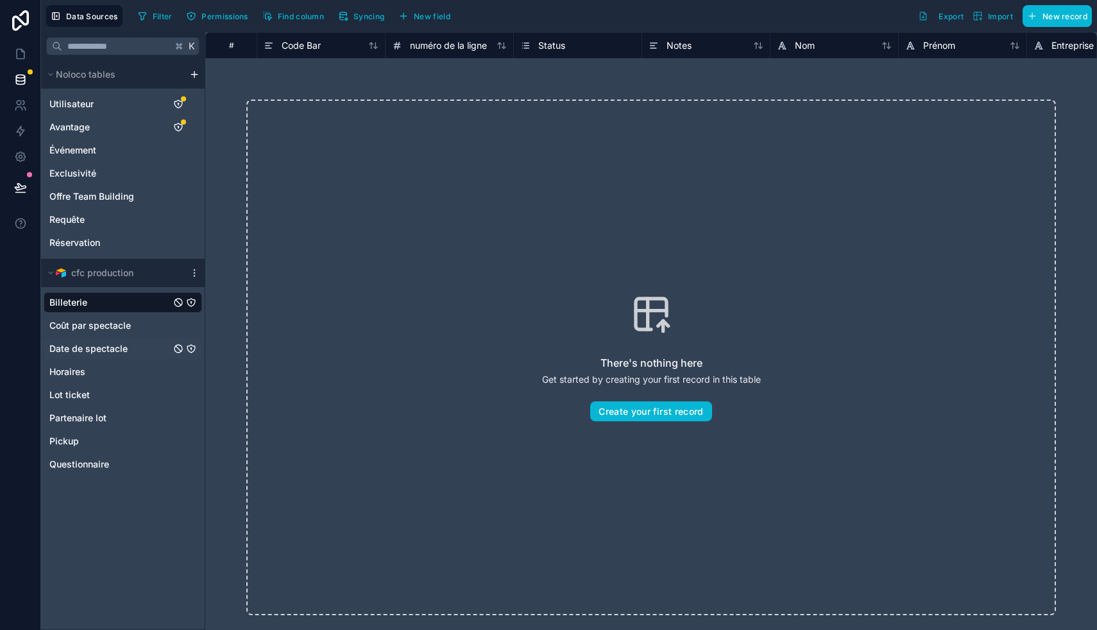
click at [114, 347] on span "Date de spectacle" at bounding box center [88, 348] width 78 height 13
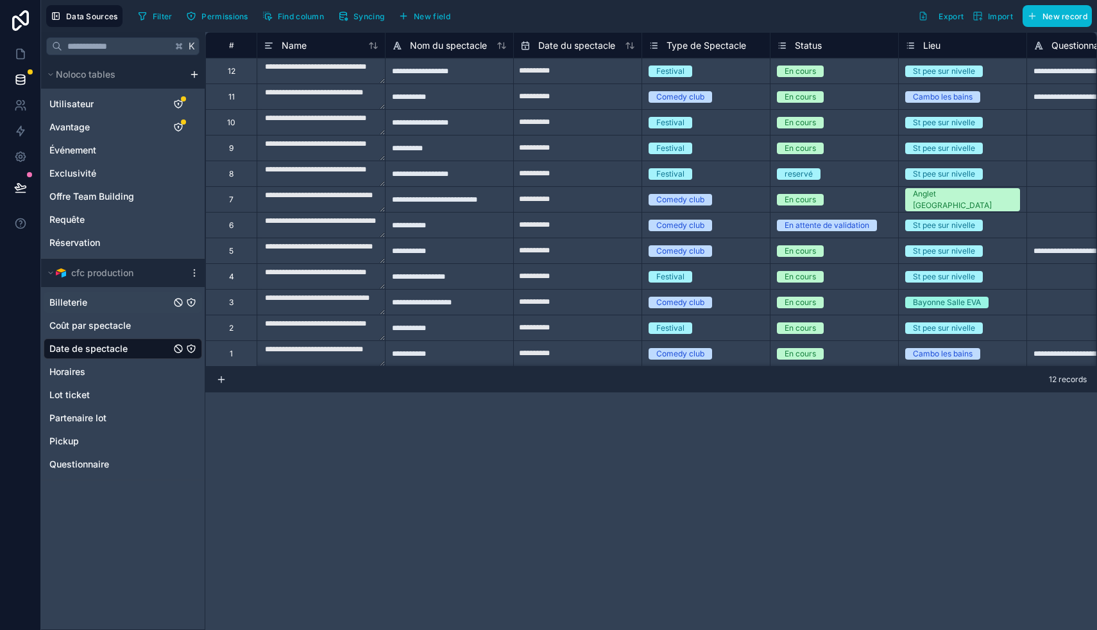
click at [110, 295] on div "Billeterie" at bounding box center [123, 302] width 159 height 21
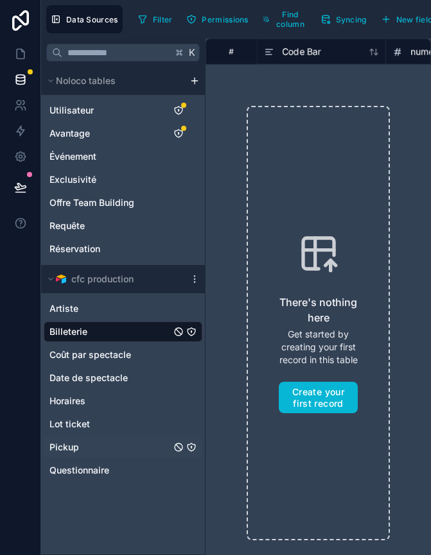
click at [83, 449] on div "Pickup" at bounding box center [123, 447] width 159 height 21
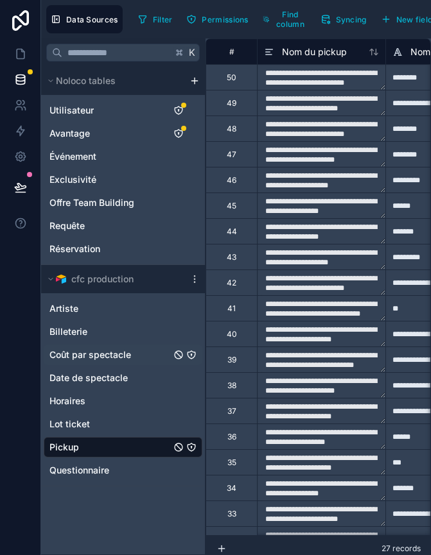
click at [111, 358] on span "Coût par spectacle" at bounding box center [90, 354] width 82 height 13
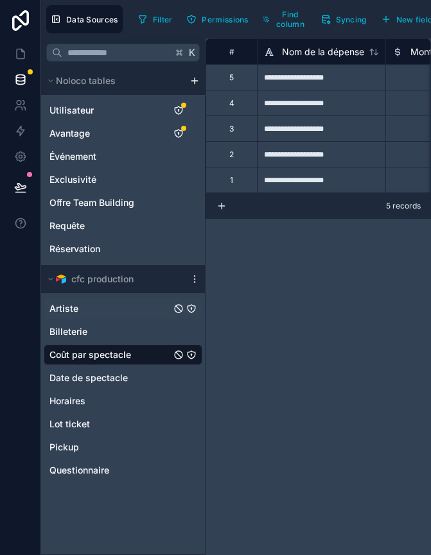
click at [99, 313] on div "Artiste" at bounding box center [123, 308] width 159 height 21
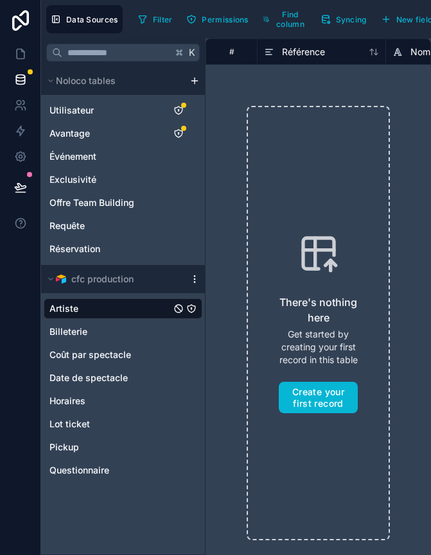
click at [193, 277] on icon "scrollable content" at bounding box center [194, 279] width 10 height 10
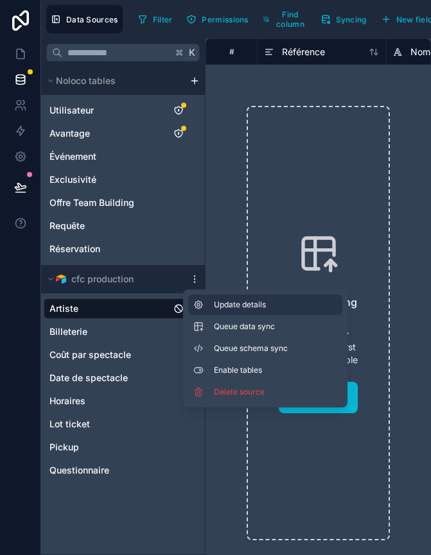
click at [229, 308] on span "Update details" at bounding box center [275, 305] width 123 height 10
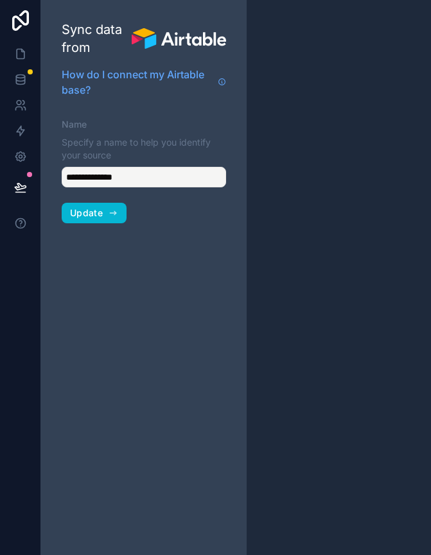
type input "**********"
click at [90, 212] on span "Update" at bounding box center [86, 213] width 33 height 12
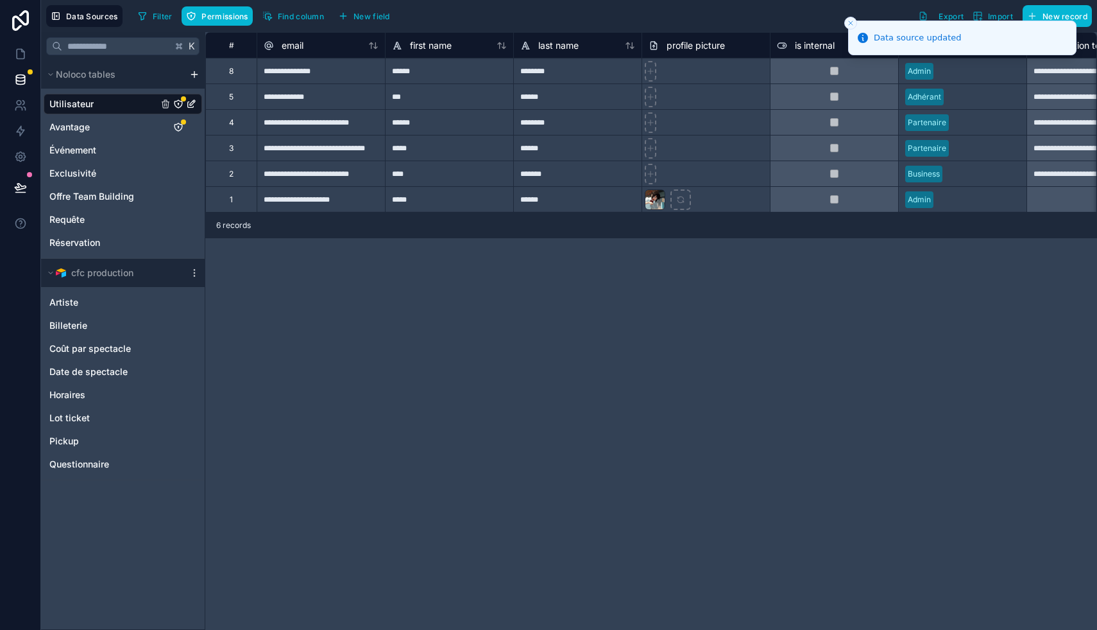
click at [99, 289] on div "Artiste Billeterie Coût par spectacle Date de spectacle Horaires Lot ticket Pic…" at bounding box center [123, 380] width 159 height 187
click at [96, 296] on div "Artiste" at bounding box center [123, 302] width 159 height 21
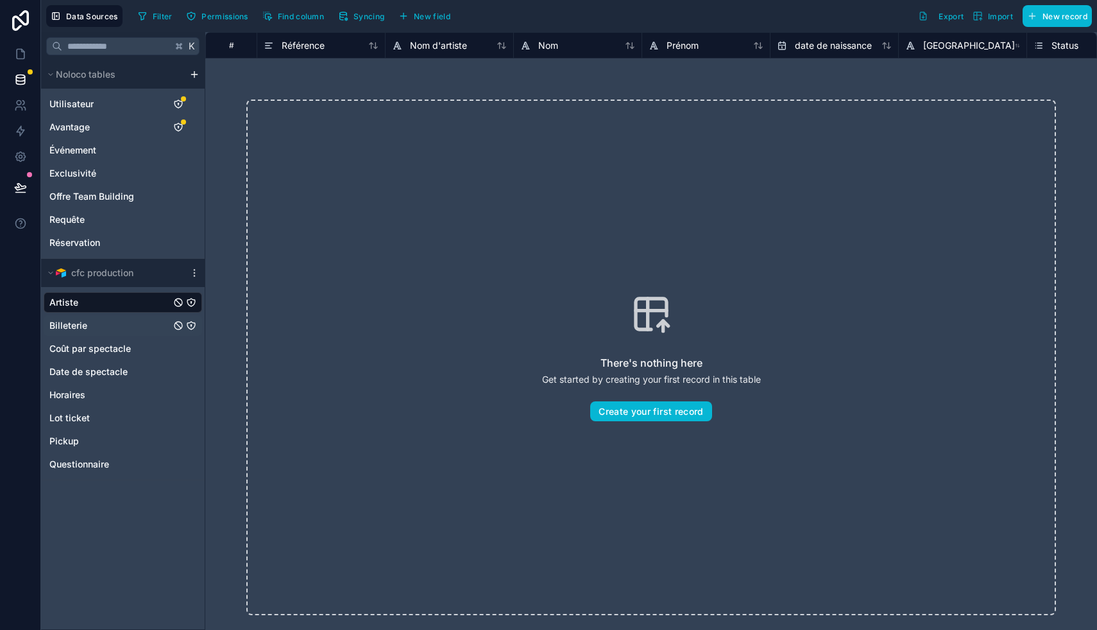
click at [113, 323] on div "Billeterie" at bounding box center [123, 325] width 159 height 21
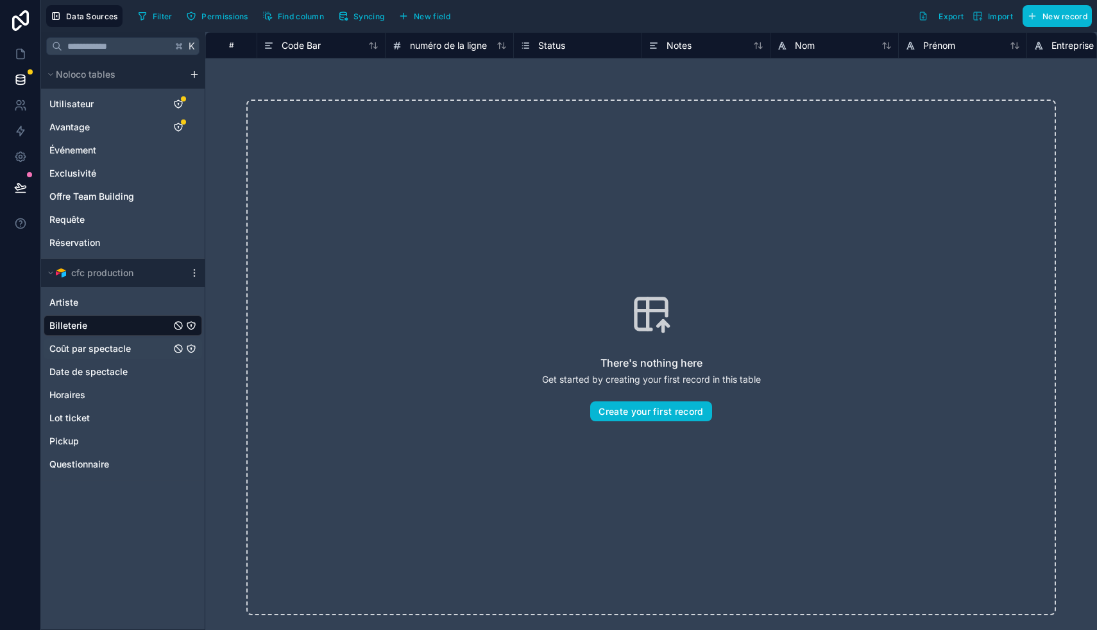
click at [133, 347] on div "Coût par spectacle" at bounding box center [123, 348] width 159 height 21
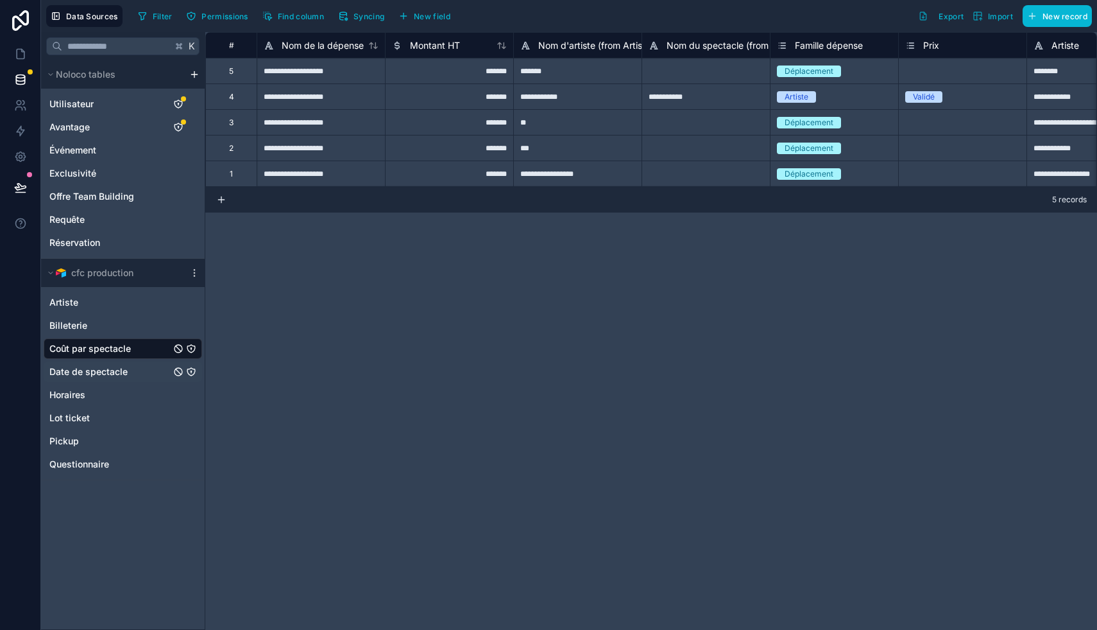
click at [148, 366] on div "Date de spectacle" at bounding box center [123, 371] width 159 height 21
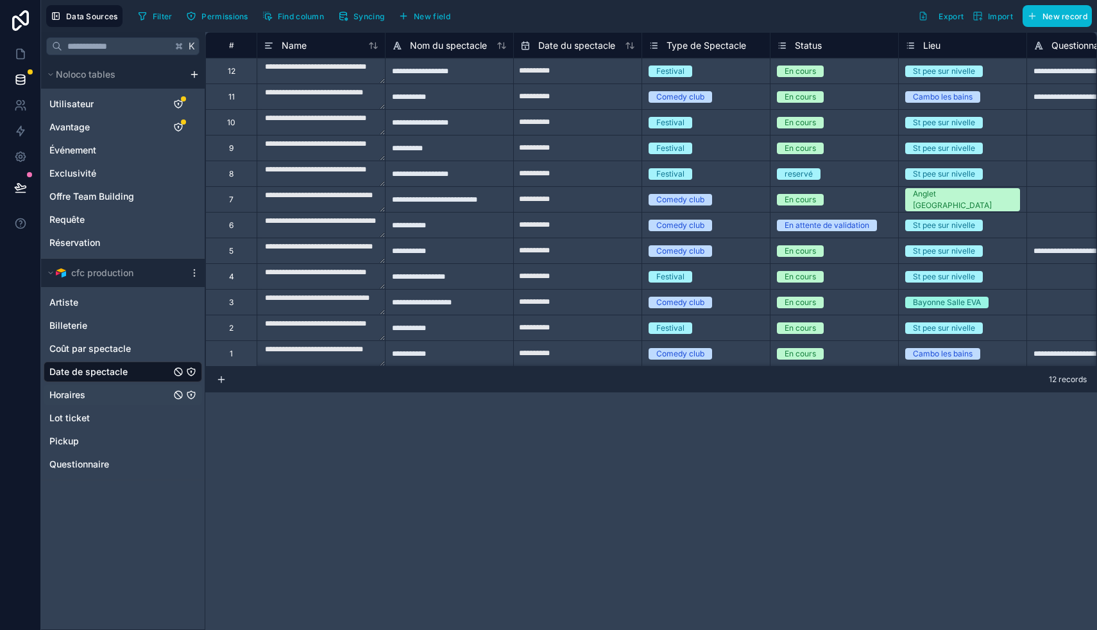
click at [149, 392] on div "Horaires" at bounding box center [123, 394] width 159 height 21
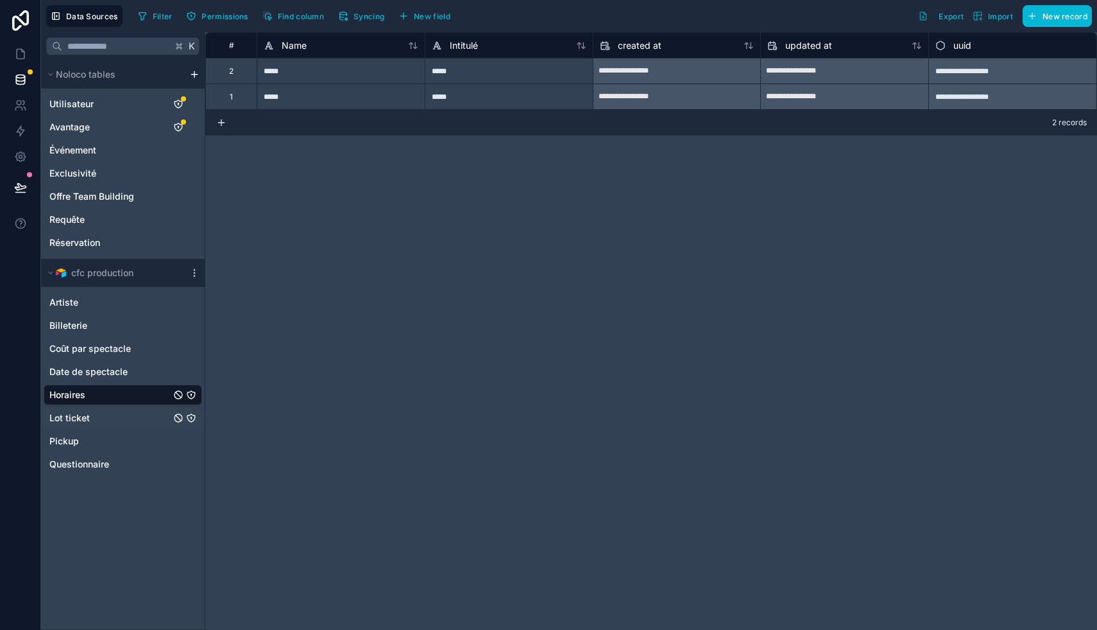
click at [151, 416] on div "Lot ticket" at bounding box center [123, 418] width 159 height 21
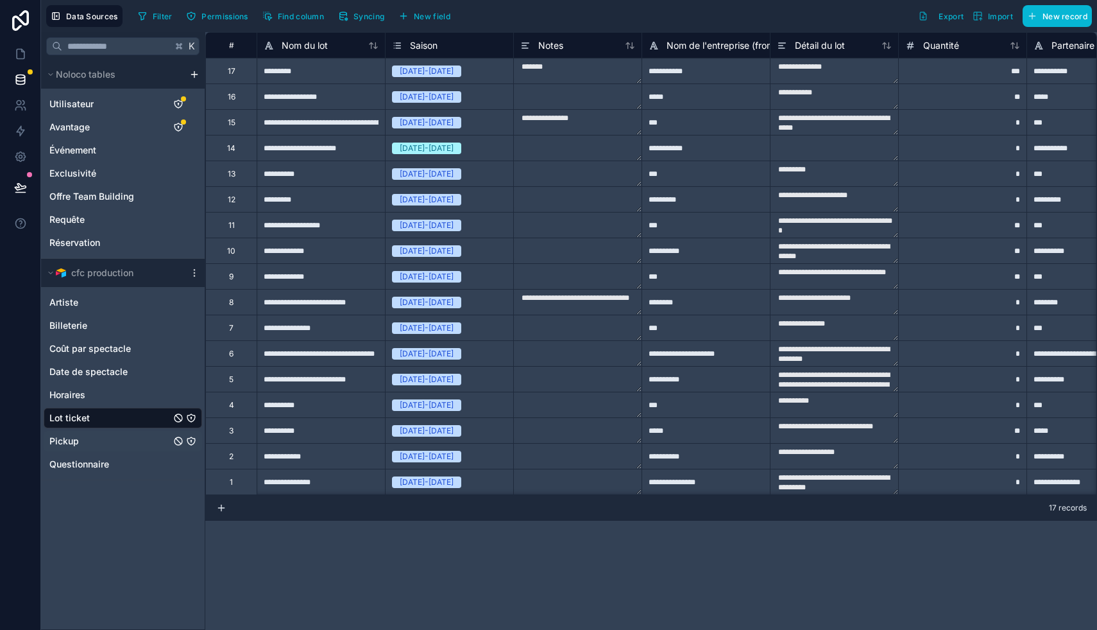
click at [137, 435] on div "Pickup" at bounding box center [123, 441] width 159 height 21
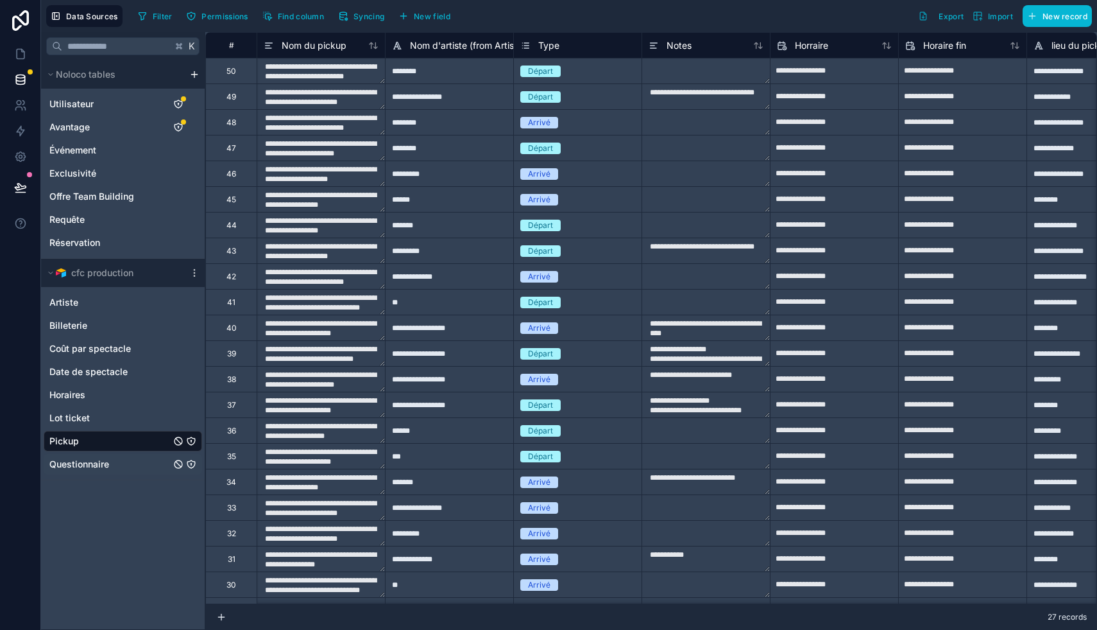
click at [129, 463] on div "Questionnaire" at bounding box center [123, 464] width 159 height 21
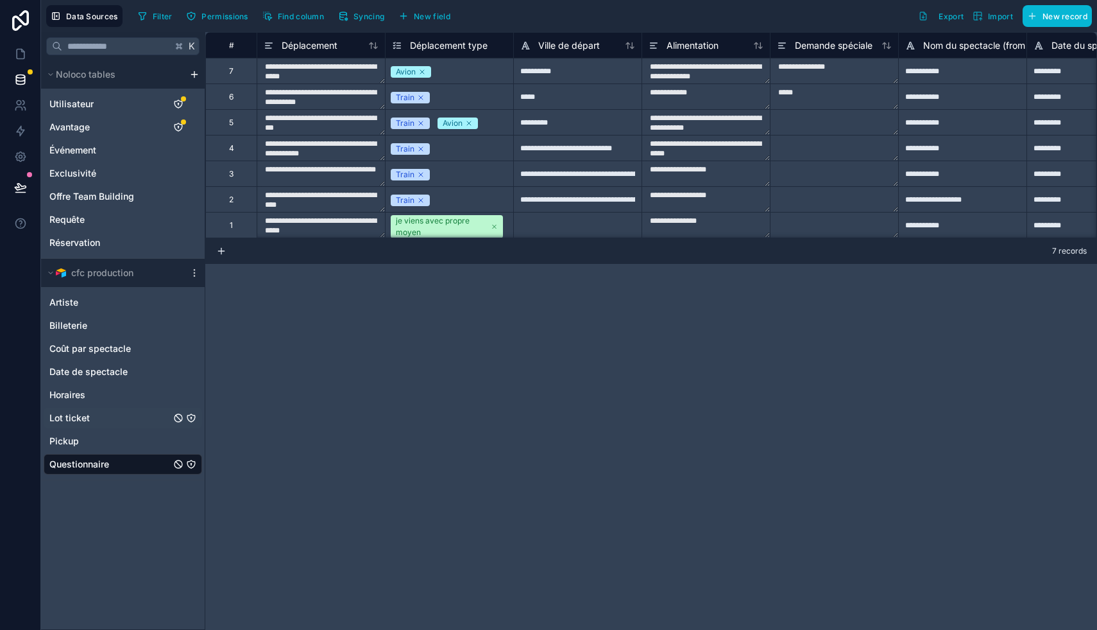
click at [113, 416] on div "Lot ticket" at bounding box center [123, 418] width 159 height 21
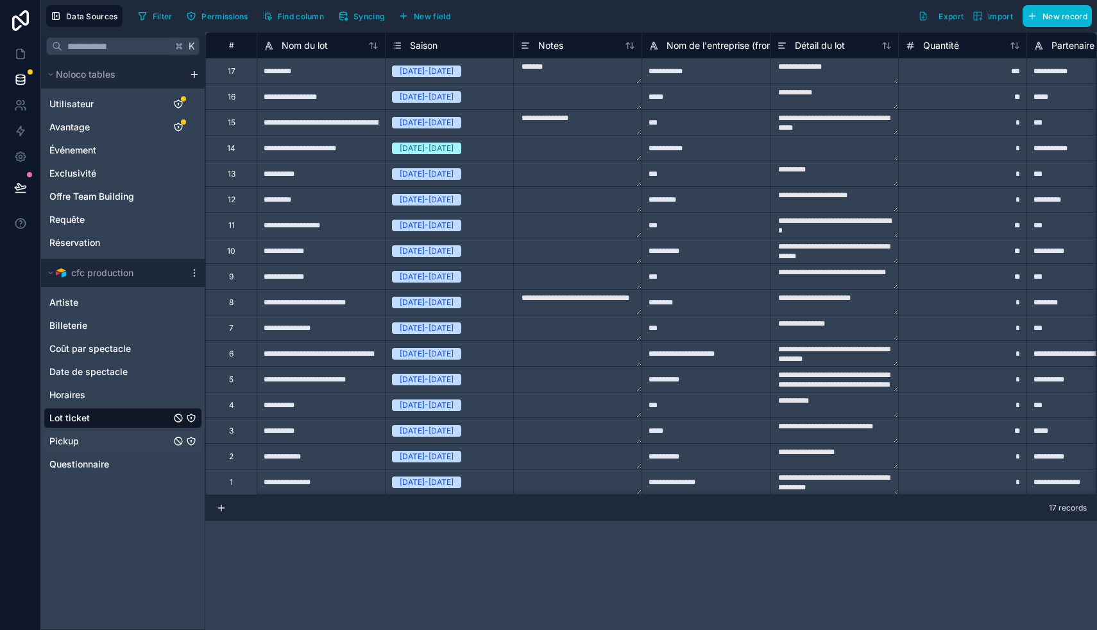
click at [112, 439] on div "Pickup" at bounding box center [123, 441] width 159 height 21
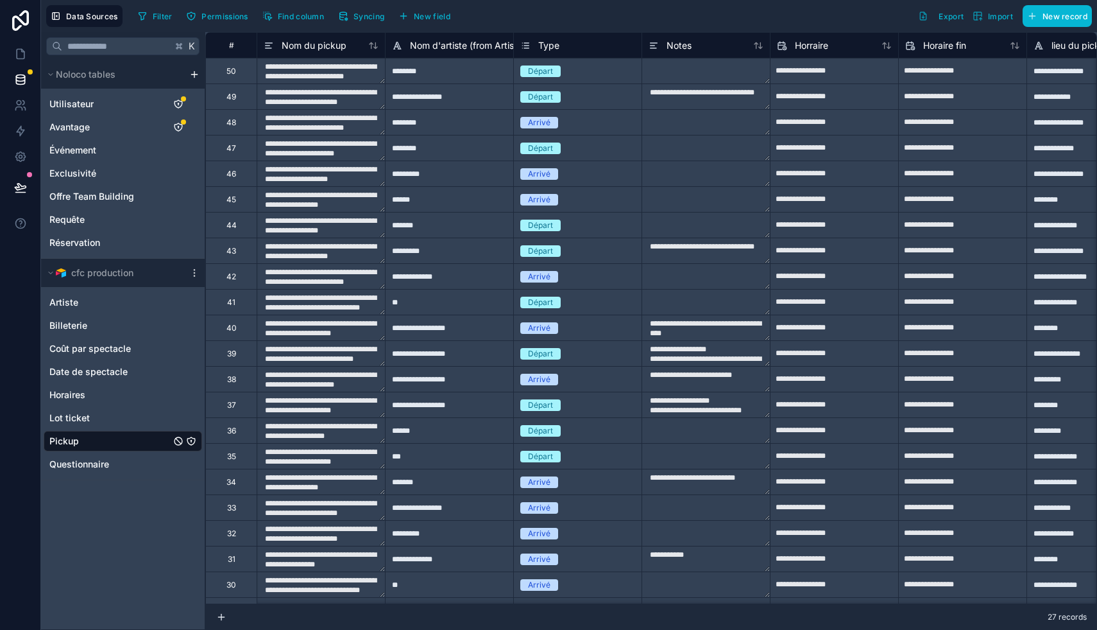
click at [120, 382] on div "Artiste Billeterie Coût par spectacle Date de spectacle Horaires Lot ticket Pic…" at bounding box center [123, 380] width 159 height 187
click at [126, 382] on div "Artiste Billeterie Coût par spectacle Date de spectacle Horaires Lot ticket Pic…" at bounding box center [123, 380] width 159 height 187
click at [112, 390] on div "Horaires" at bounding box center [123, 394] width 159 height 21
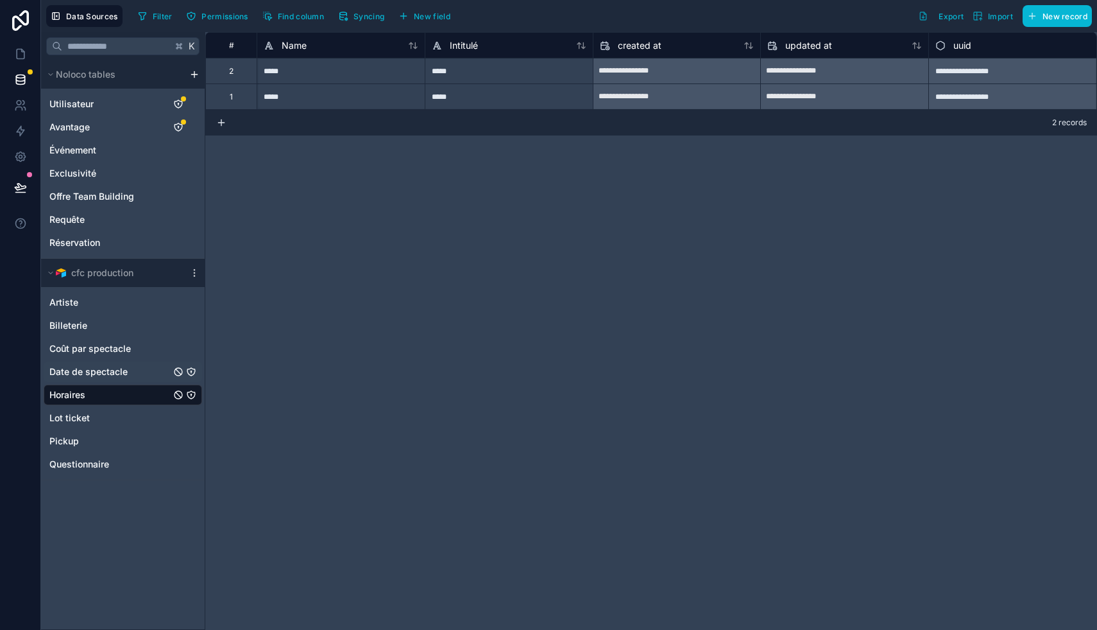
click at [137, 371] on div "Date de spectacle" at bounding box center [123, 371] width 159 height 21
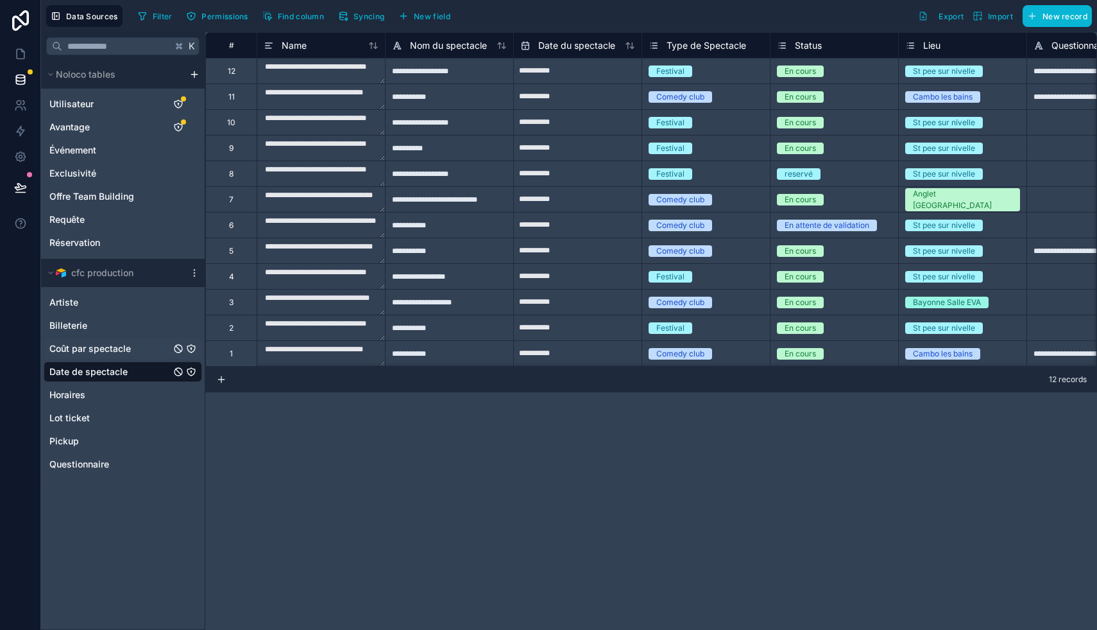
click at [150, 345] on div "Coût par spectacle" at bounding box center [123, 348] width 159 height 21
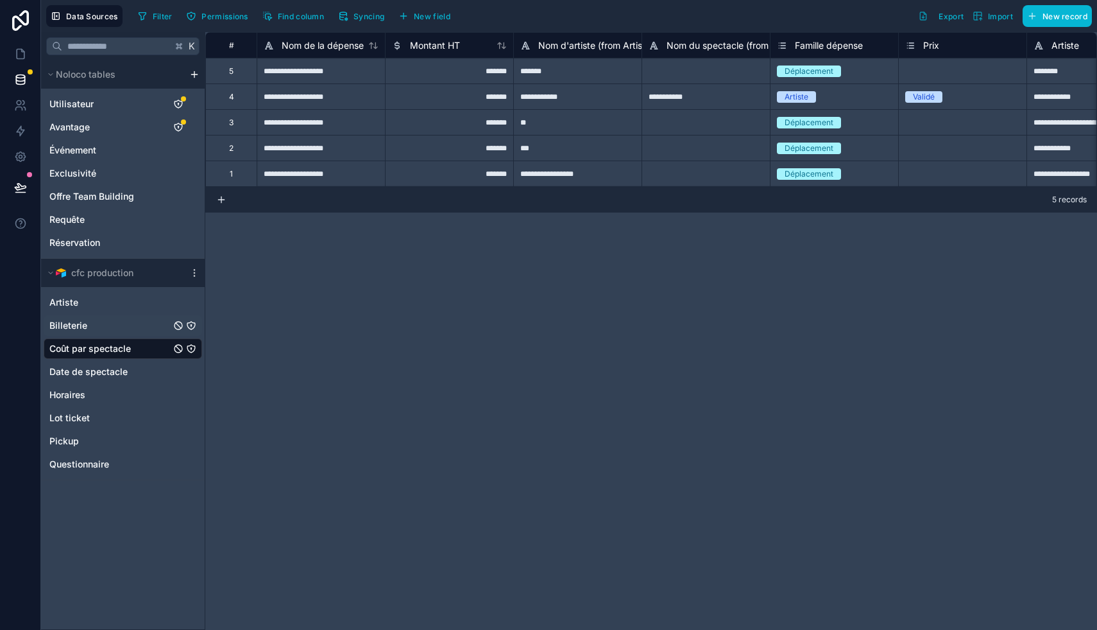
click at [135, 326] on div "Billeterie" at bounding box center [123, 325] width 159 height 21
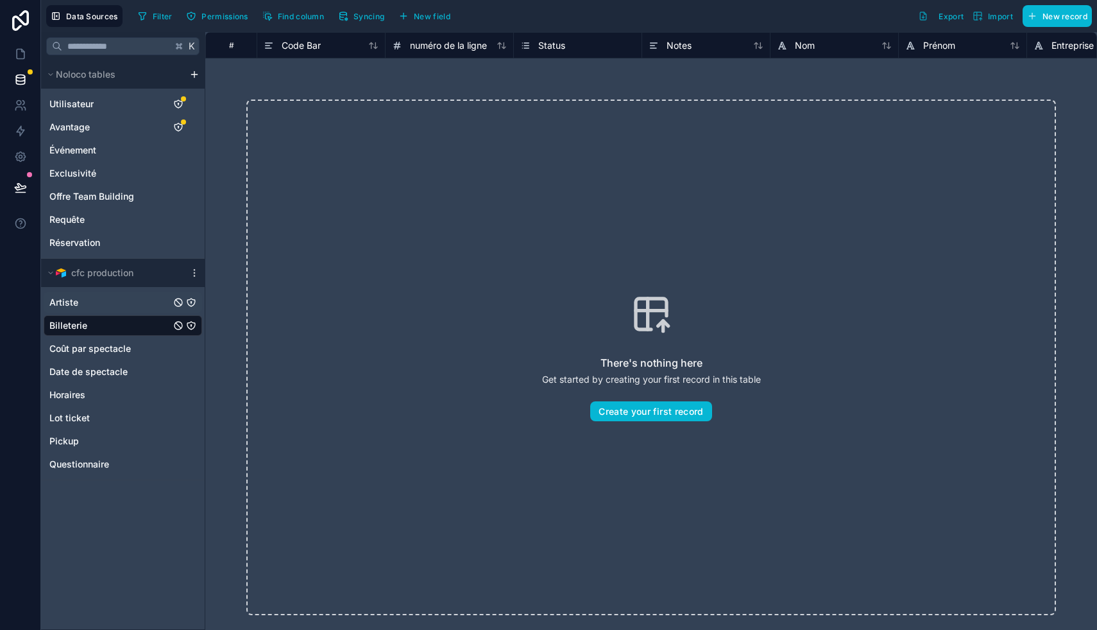
click at [123, 309] on div "Artiste" at bounding box center [123, 302] width 159 height 21
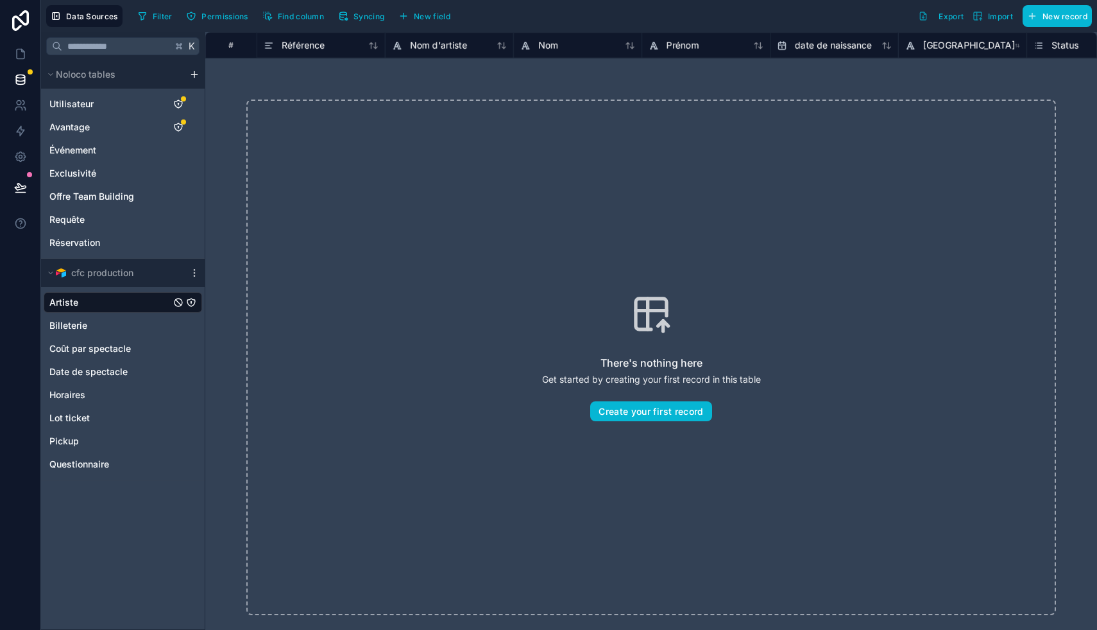
click at [351, 315] on div "There's nothing here Get started by creating your first record in this table Cr…" at bounding box center [651, 356] width 810 height 515
click at [77, 323] on span "Billeterie" at bounding box center [68, 325] width 38 height 13
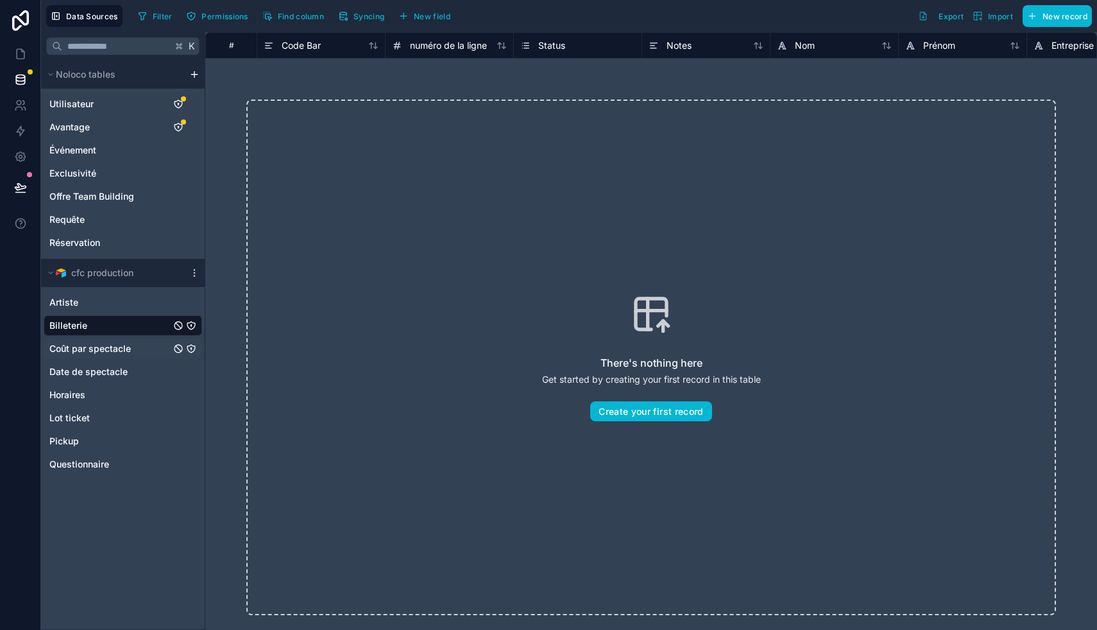
click at [119, 347] on span "Coût par spectacle" at bounding box center [90, 348] width 82 height 13
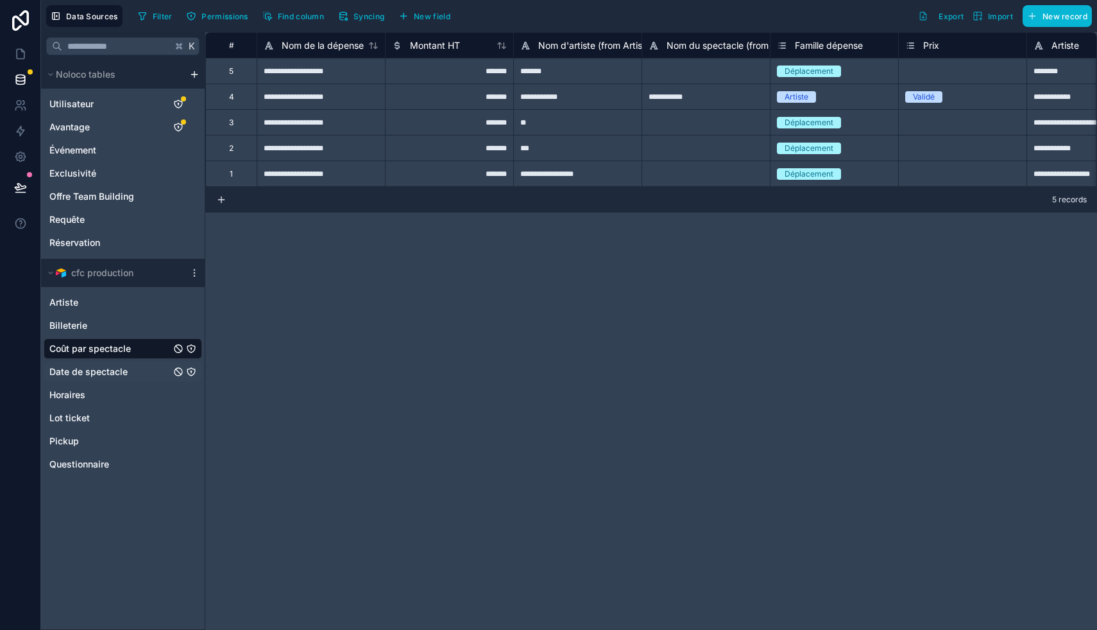
click at [122, 368] on span "Date de spectacle" at bounding box center [88, 371] width 78 height 13
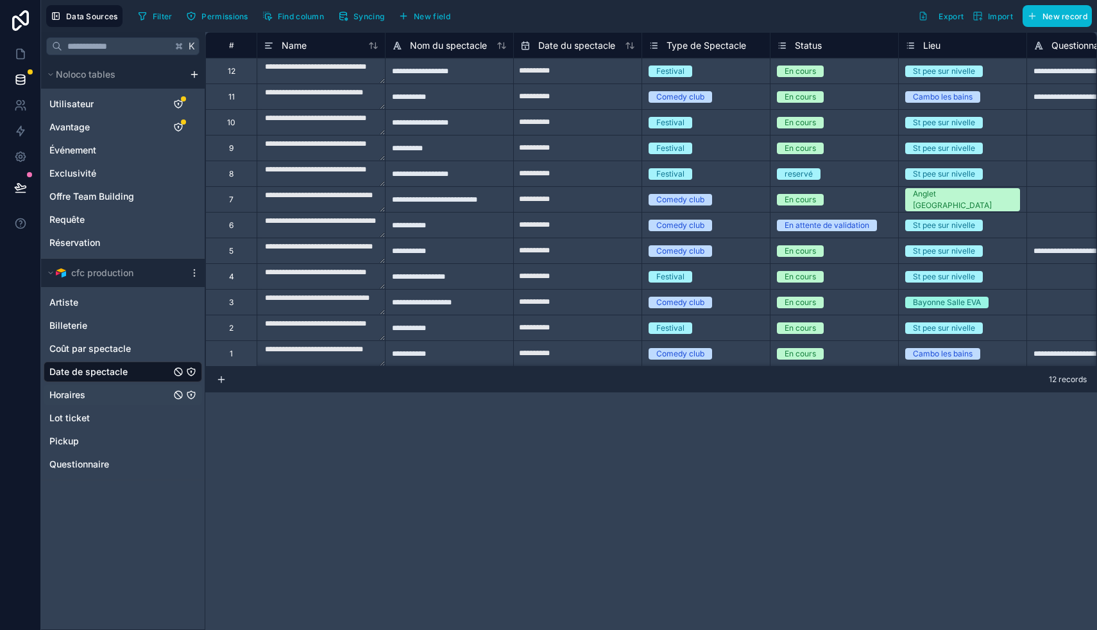
click at [119, 394] on div "Horaires" at bounding box center [123, 394] width 159 height 21
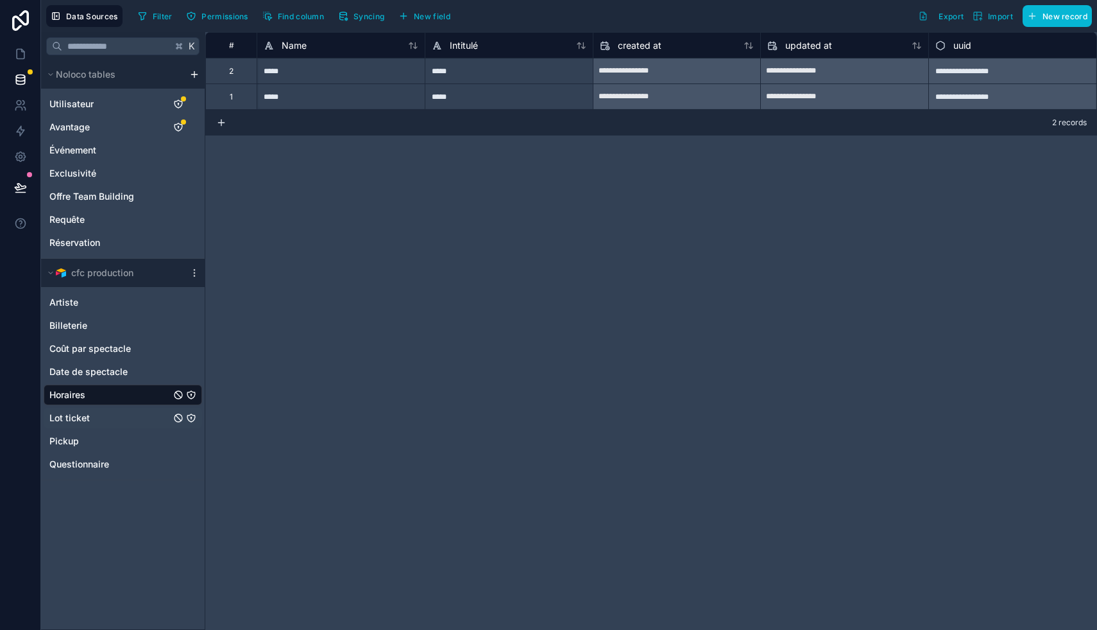
click at [132, 422] on div "Lot ticket" at bounding box center [123, 418] width 159 height 21
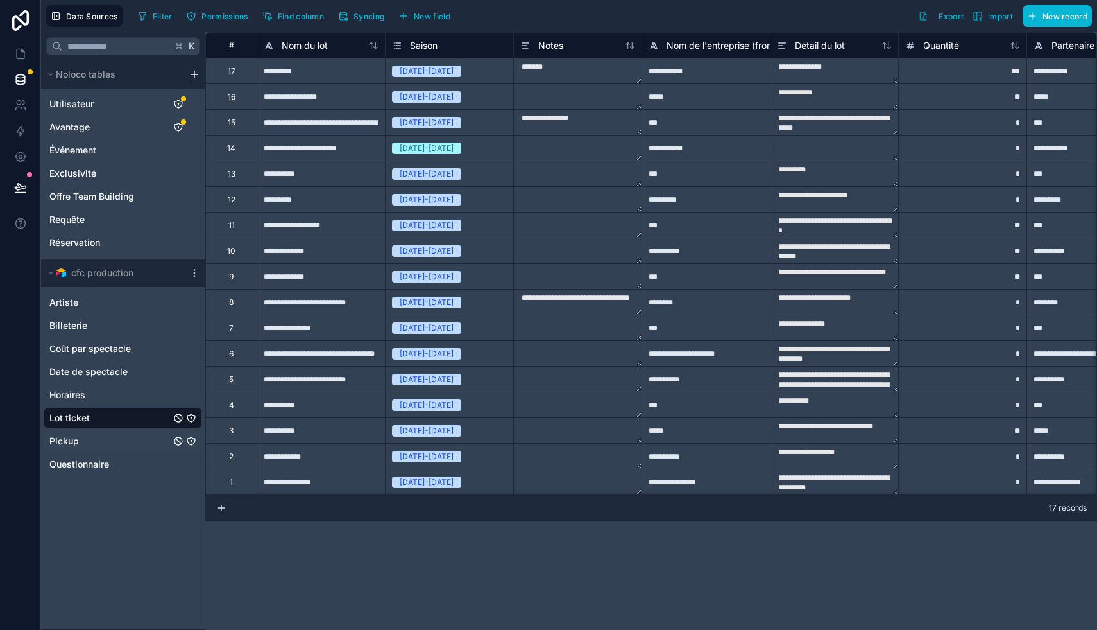
click at [133, 441] on div "Pickup" at bounding box center [123, 441] width 159 height 21
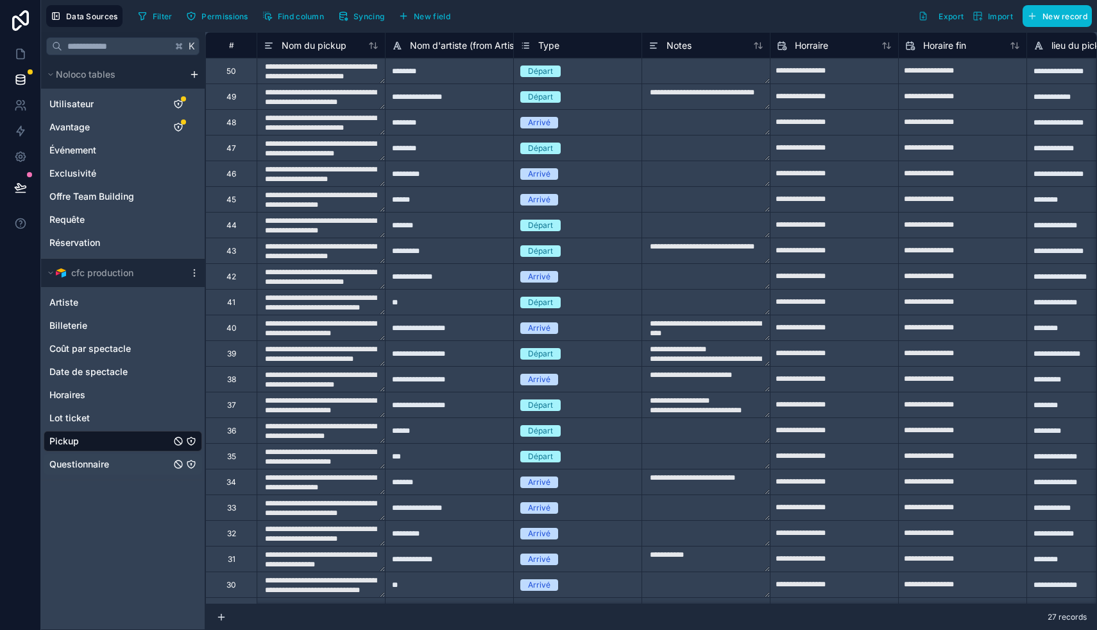
click at [140, 466] on div "Questionnaire" at bounding box center [123, 464] width 159 height 21
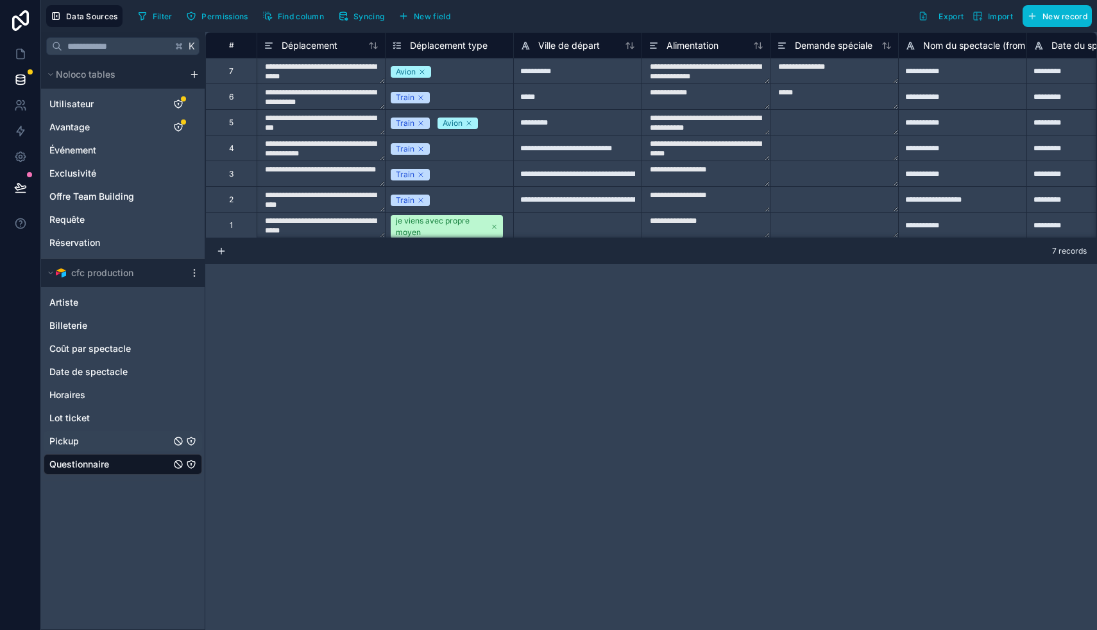
click at [135, 437] on div "Pickup" at bounding box center [123, 441] width 159 height 21
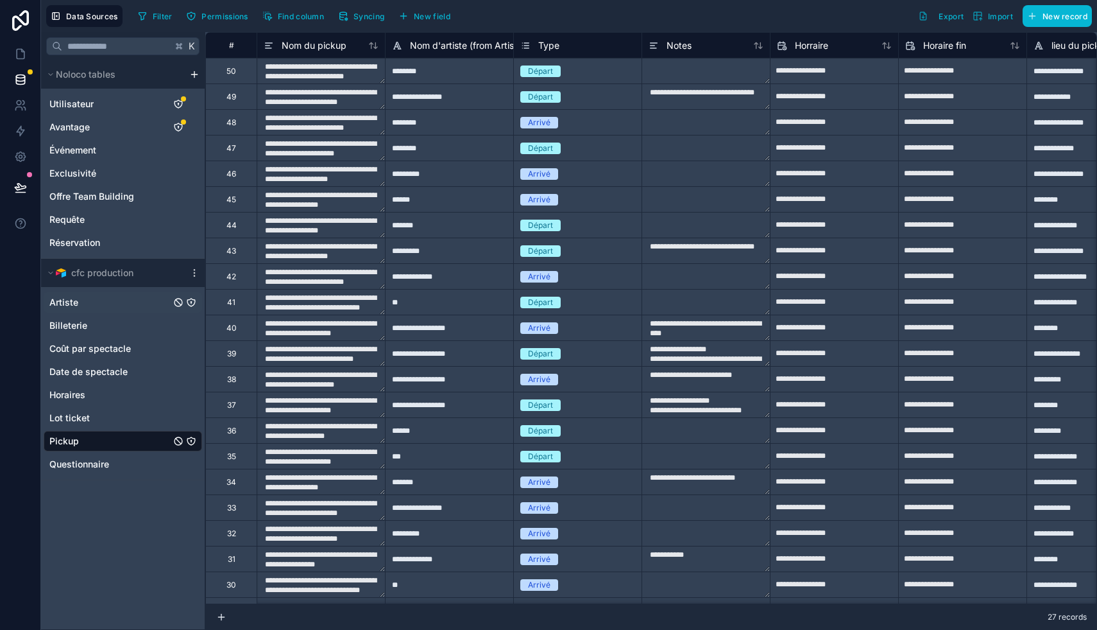
click at [83, 298] on div "Artiste" at bounding box center [123, 302] width 159 height 21
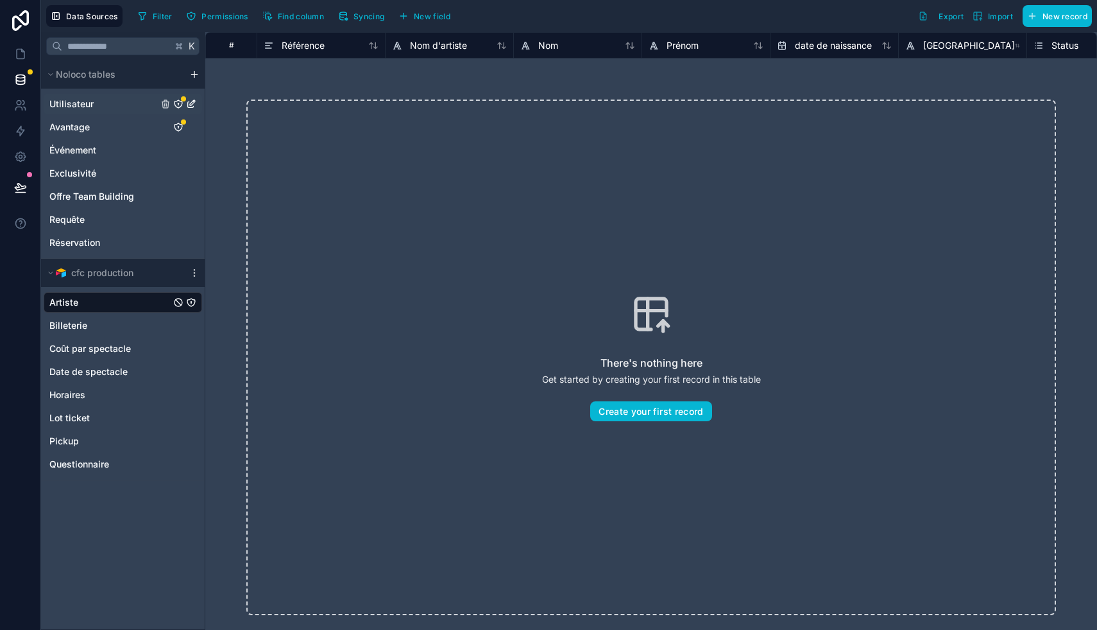
click at [112, 103] on div "Utilisateur" at bounding box center [123, 104] width 159 height 21
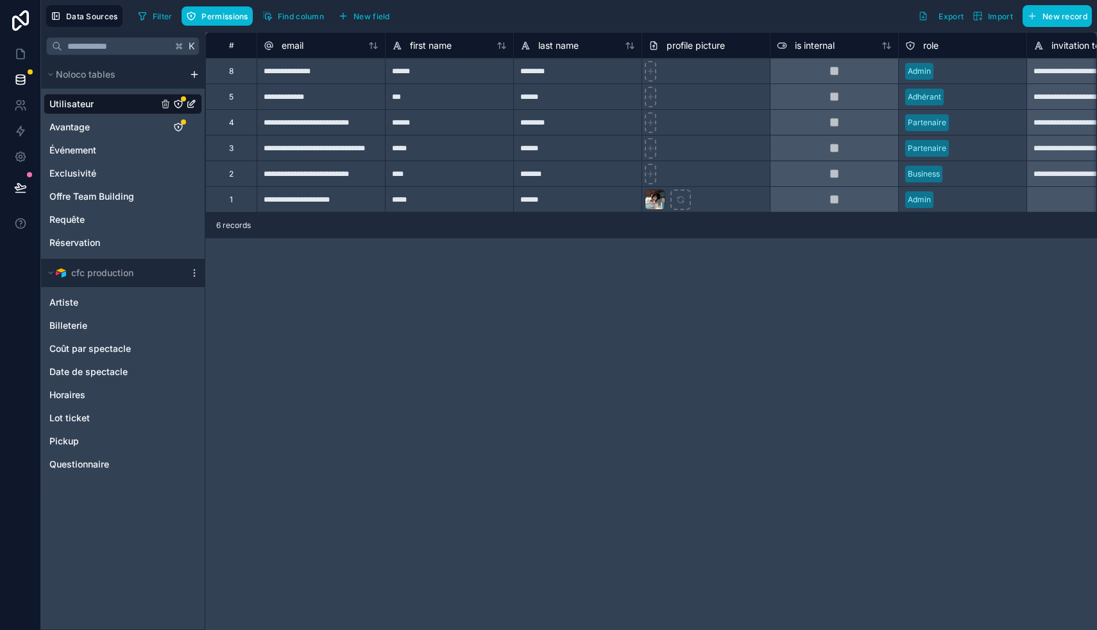
click at [180, 101] on icon "Utilisateur" at bounding box center [179, 104] width 8 height 8
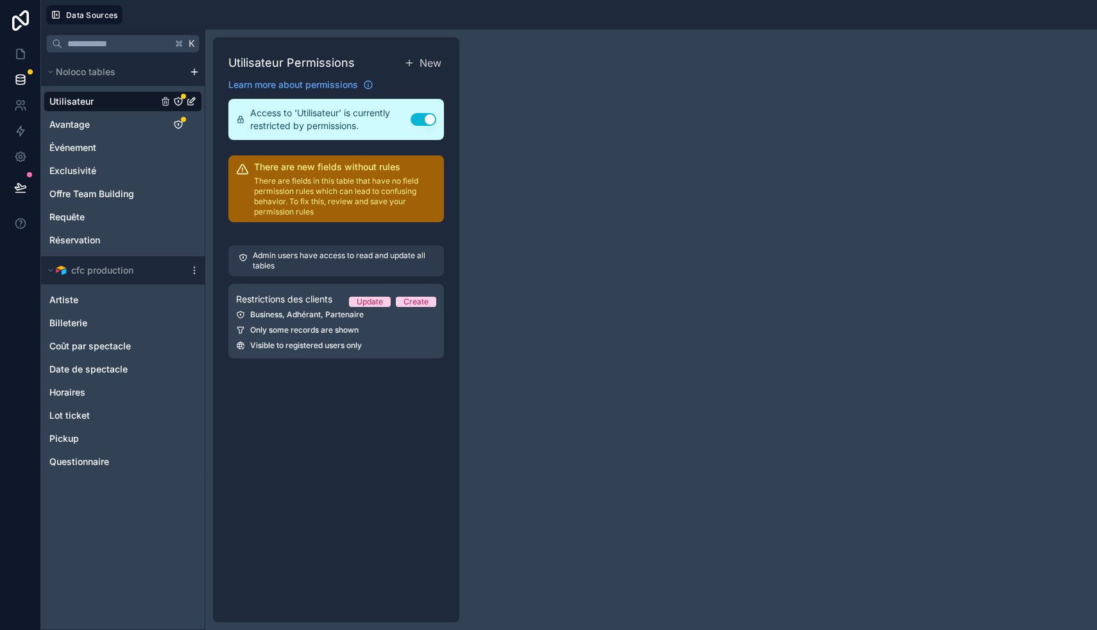
click at [373, 182] on p "There are fields in this table that have no field permission rules which can le…" at bounding box center [345, 196] width 182 height 41
click at [368, 258] on p "Admin users have access to read and update all tables" at bounding box center [343, 260] width 181 height 21
click at [365, 327] on div "Only some records are shown" at bounding box center [336, 330] width 200 height 10
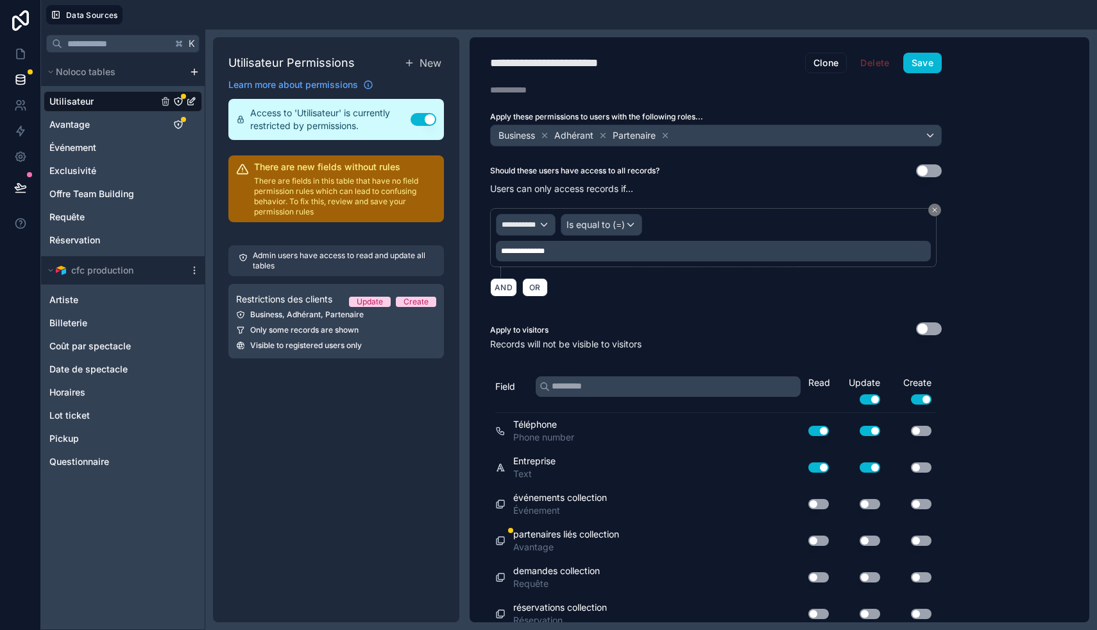
scroll to position [10, 0]
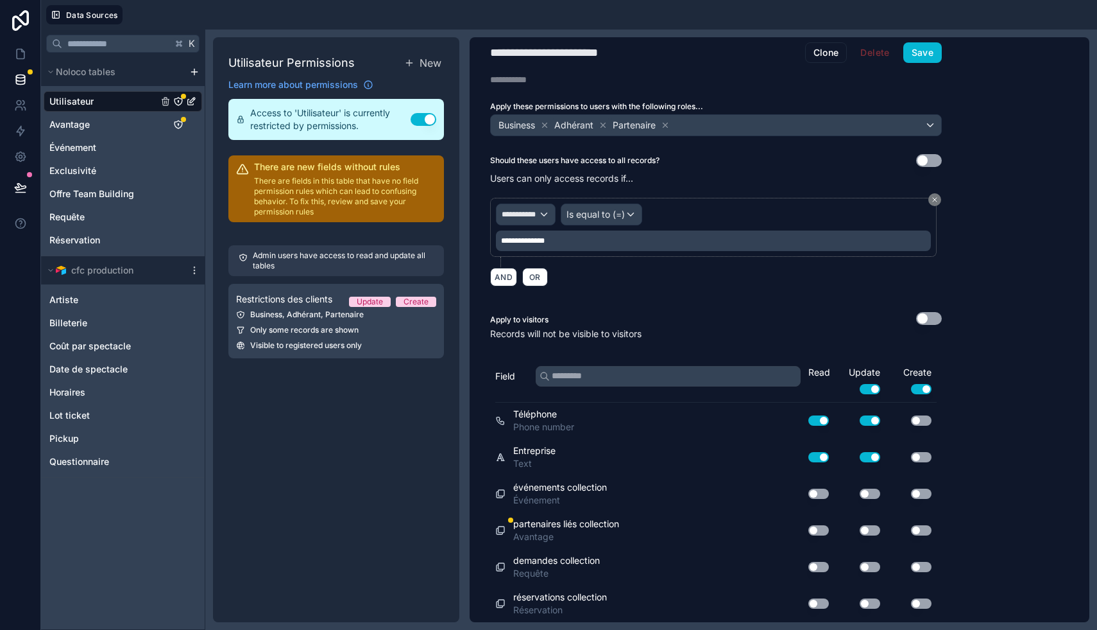
click at [430, 535] on div "Use setting" at bounding box center [813, 530] width 41 height 21
click at [430, 528] on button "Use setting" at bounding box center [819, 530] width 21 height 10
click at [430, 49] on button "Save" at bounding box center [923, 52] width 39 height 21
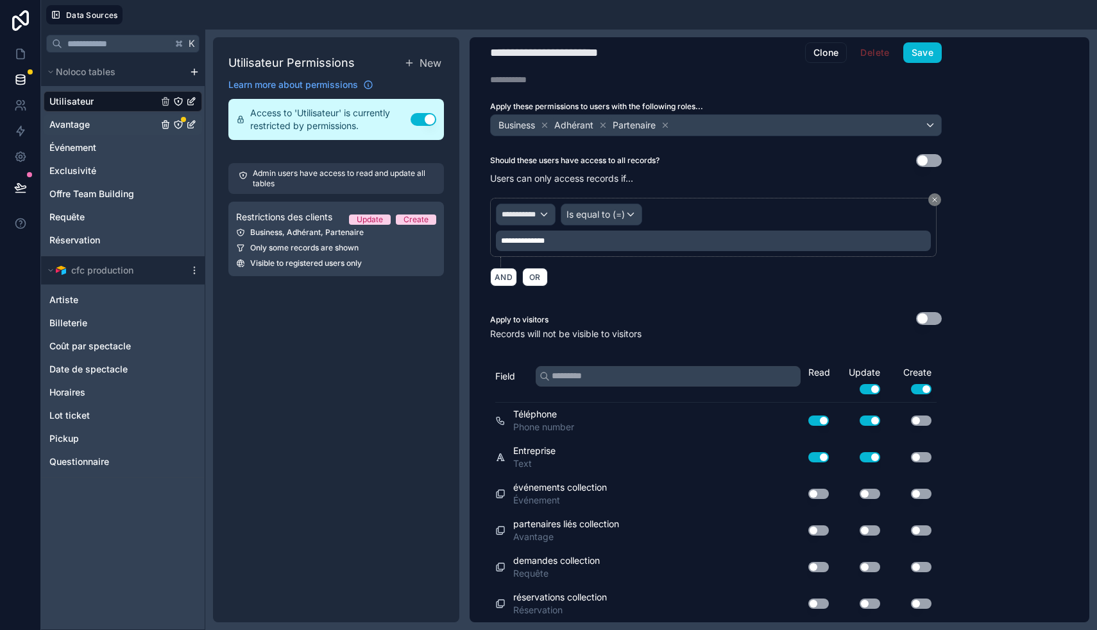
click at [179, 123] on icon "Avantage" at bounding box center [178, 124] width 10 height 10
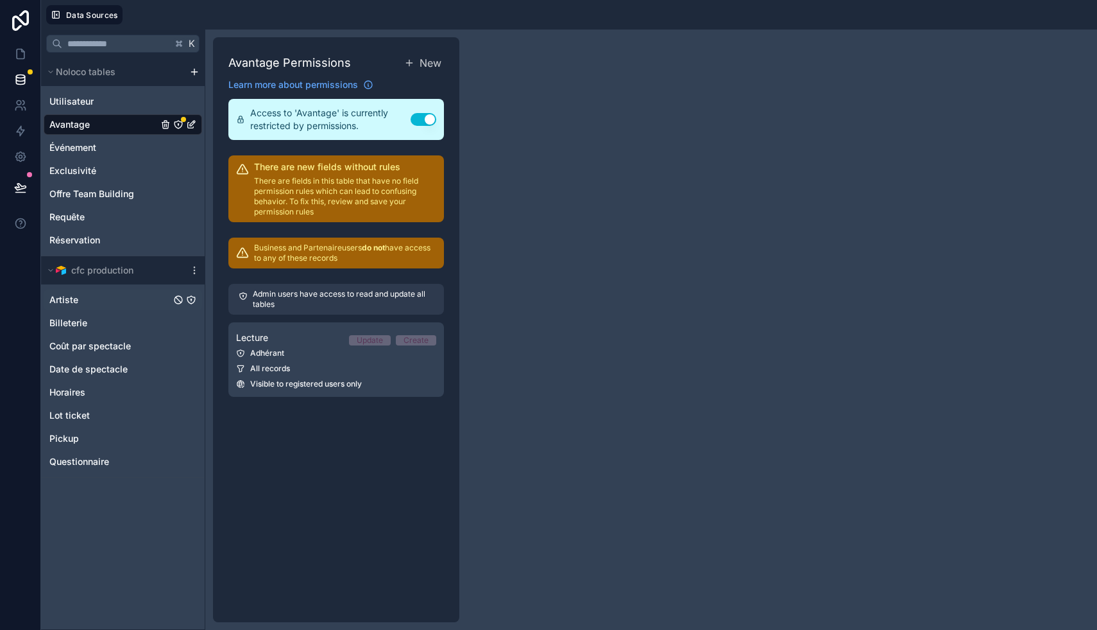
click at [98, 291] on div "Artiste" at bounding box center [123, 299] width 159 height 21
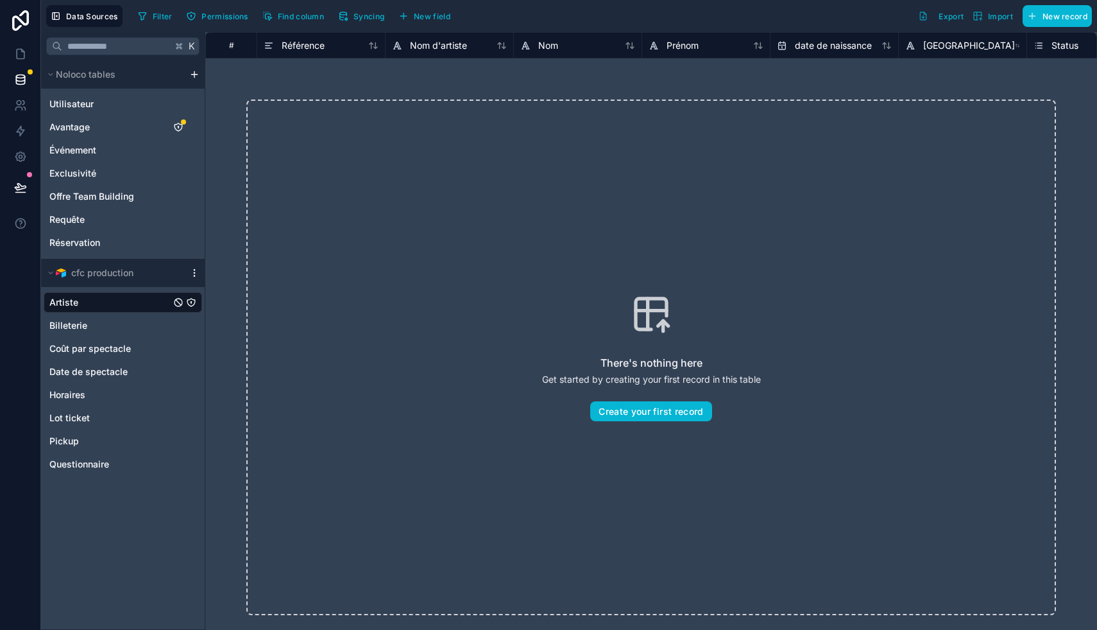
click at [196, 269] on icon "scrollable content" at bounding box center [194, 273] width 10 height 10
click at [250, 301] on span "Update details" at bounding box center [275, 298] width 123 height 10
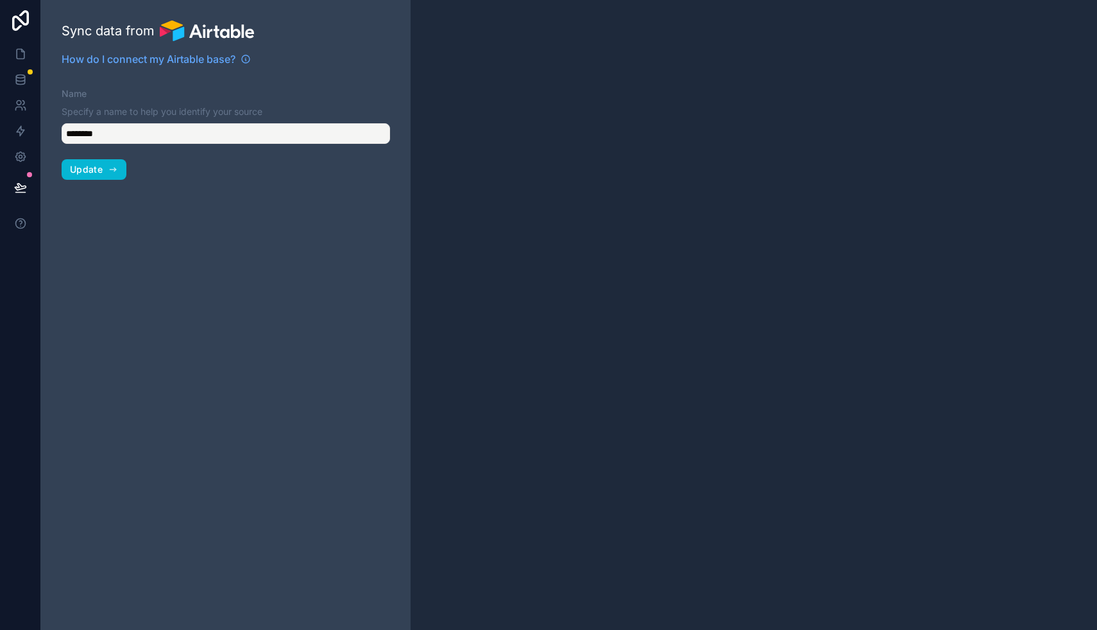
type input "**********"
click at [92, 167] on span "Update" at bounding box center [86, 170] width 33 height 12
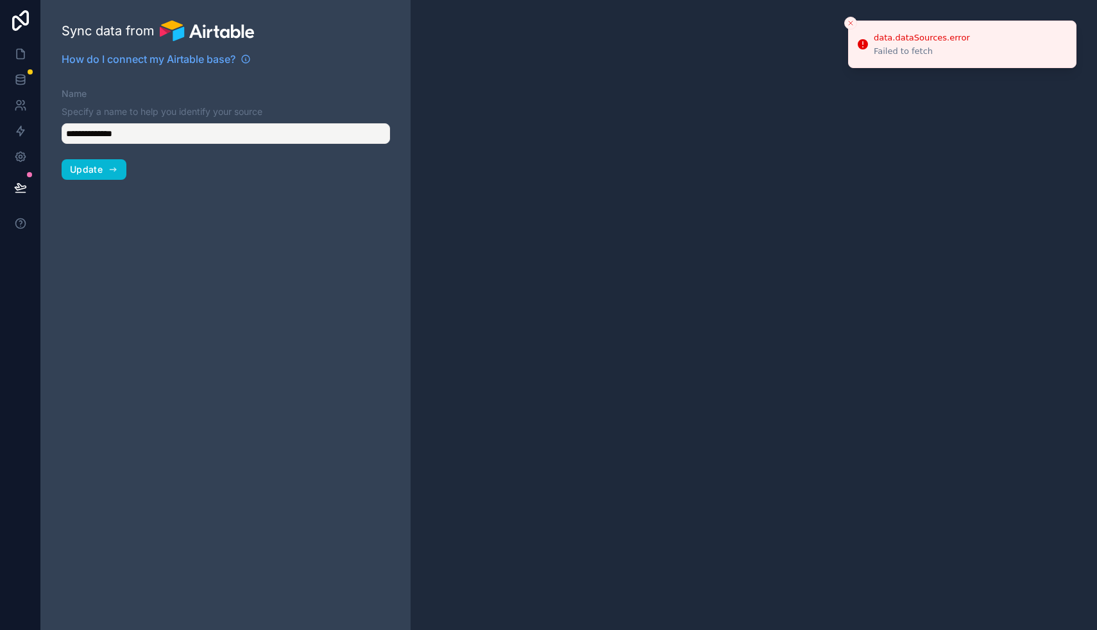
click at [430, 22] on icon "Close toast" at bounding box center [851, 23] width 8 height 8
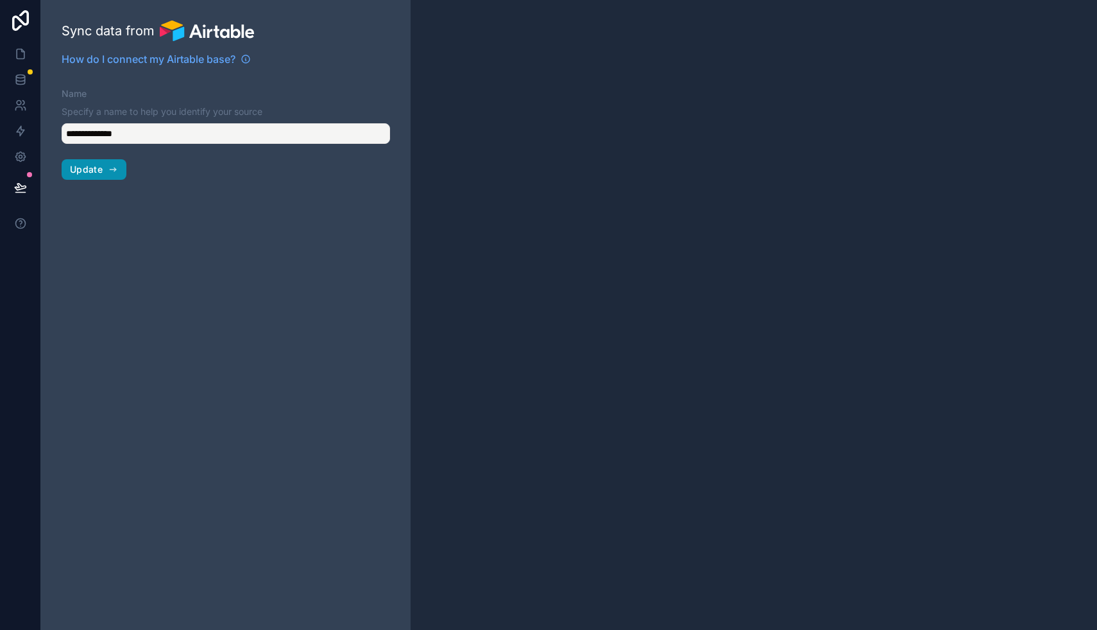
click at [90, 171] on span "Update" at bounding box center [86, 170] width 33 height 12
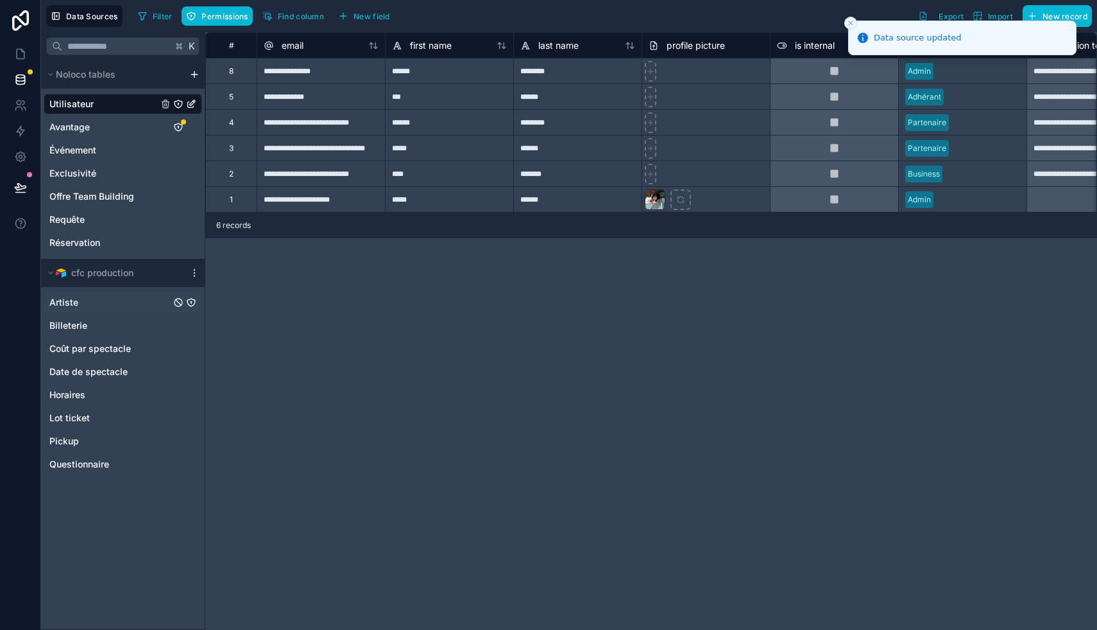
click at [77, 297] on span "Artiste" at bounding box center [63, 302] width 29 height 13
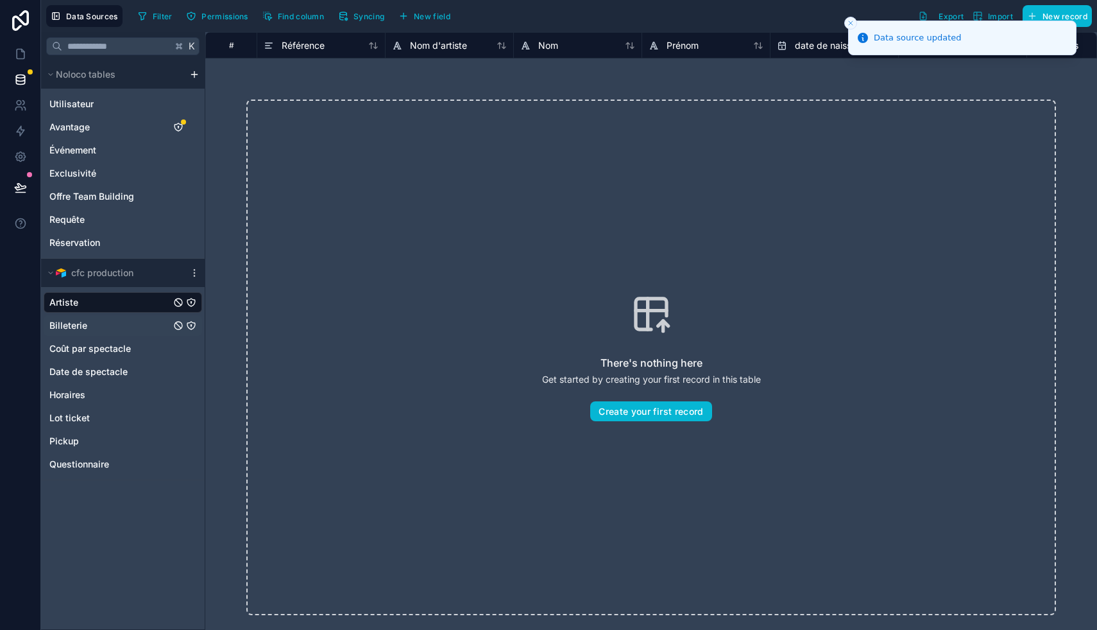
click at [120, 334] on div "Billeterie" at bounding box center [123, 325] width 159 height 21
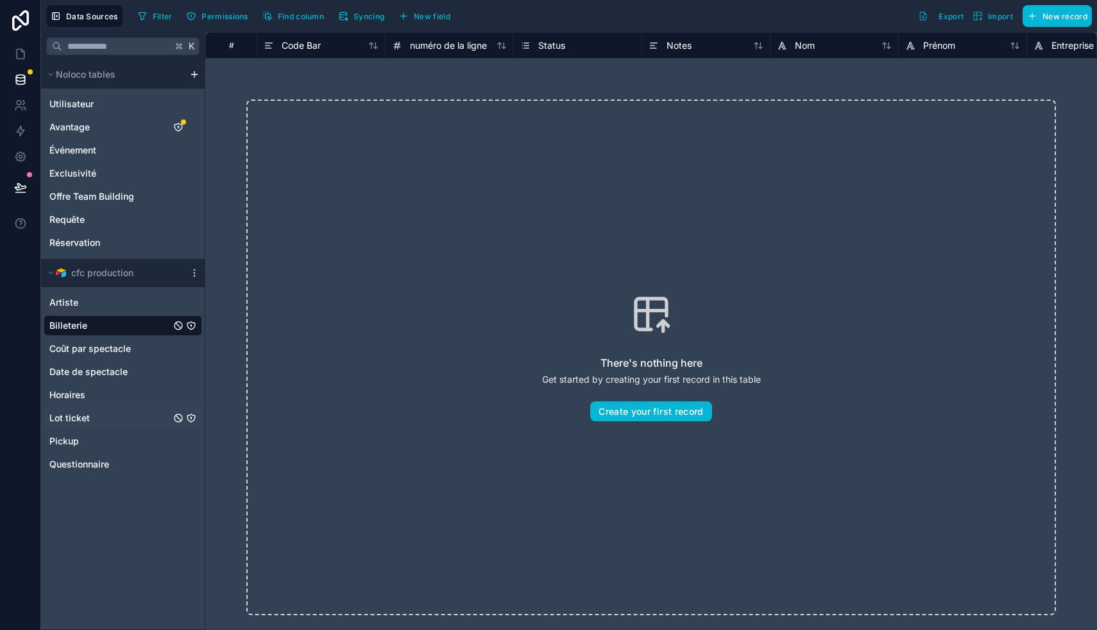
click at [104, 416] on div "Lot ticket" at bounding box center [123, 418] width 159 height 21
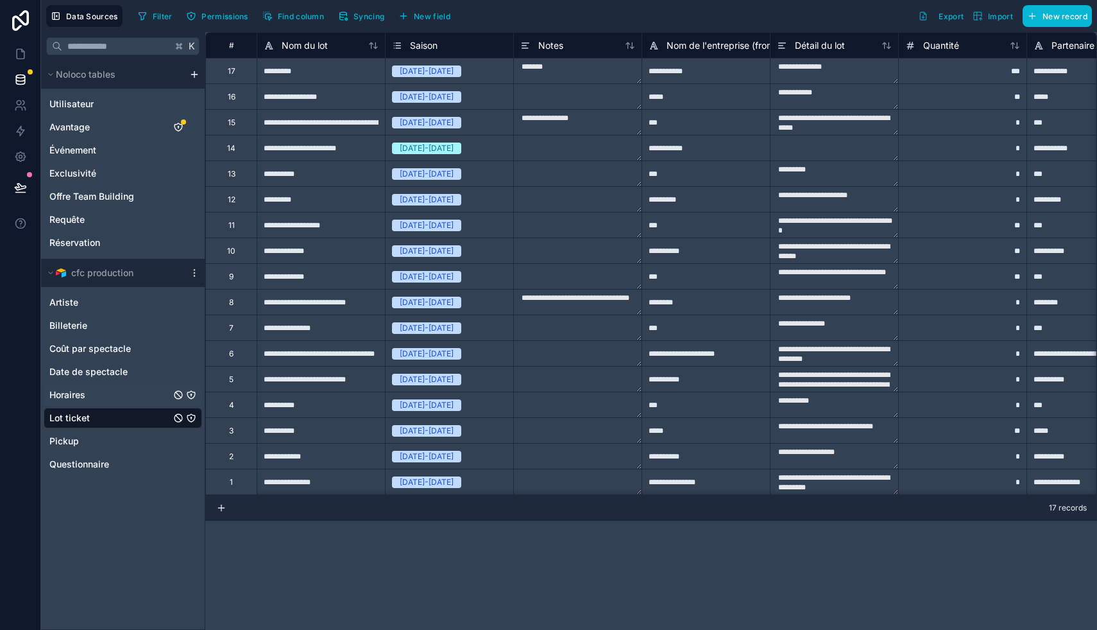
click at [104, 400] on div "Horaires" at bounding box center [123, 394] width 159 height 21
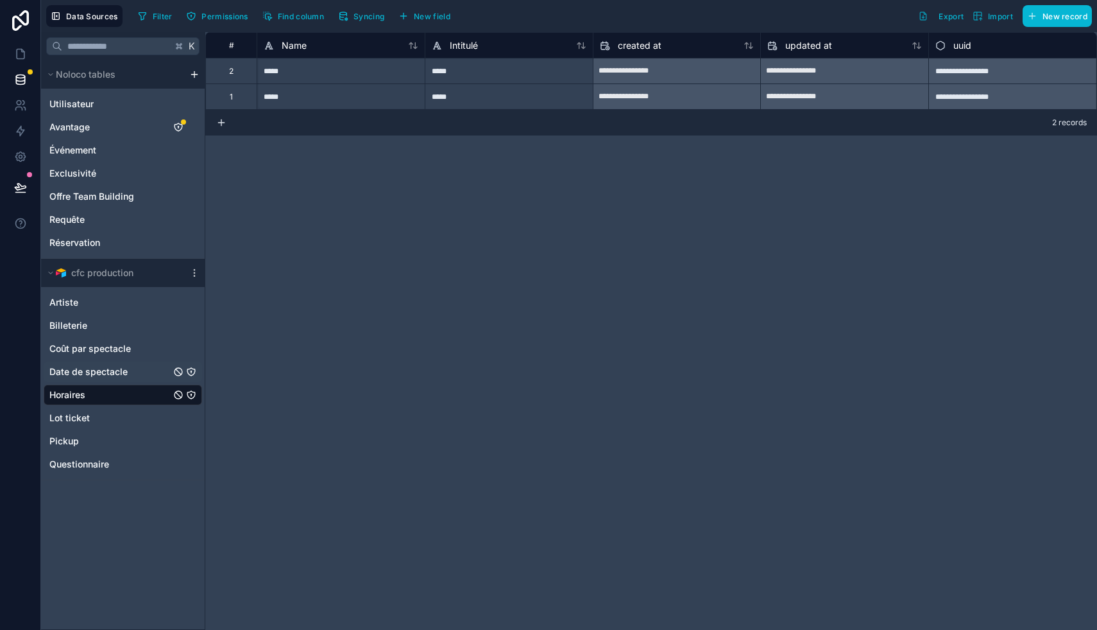
click at [123, 366] on span "Date de spectacle" at bounding box center [88, 371] width 78 height 13
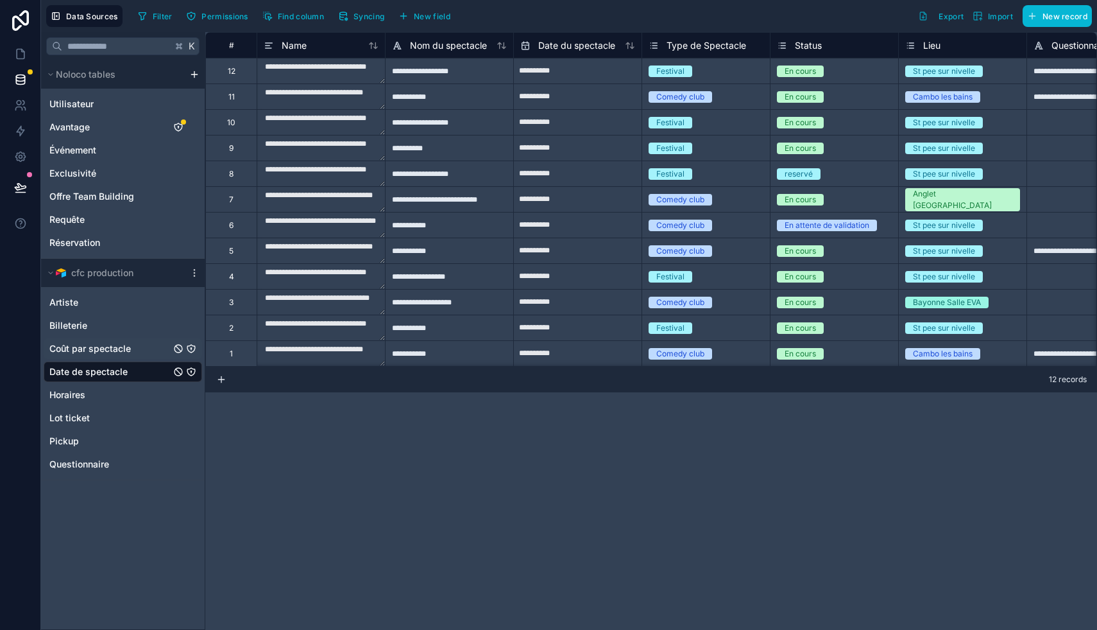
click at [126, 347] on span "Coût par spectacle" at bounding box center [90, 348] width 82 height 13
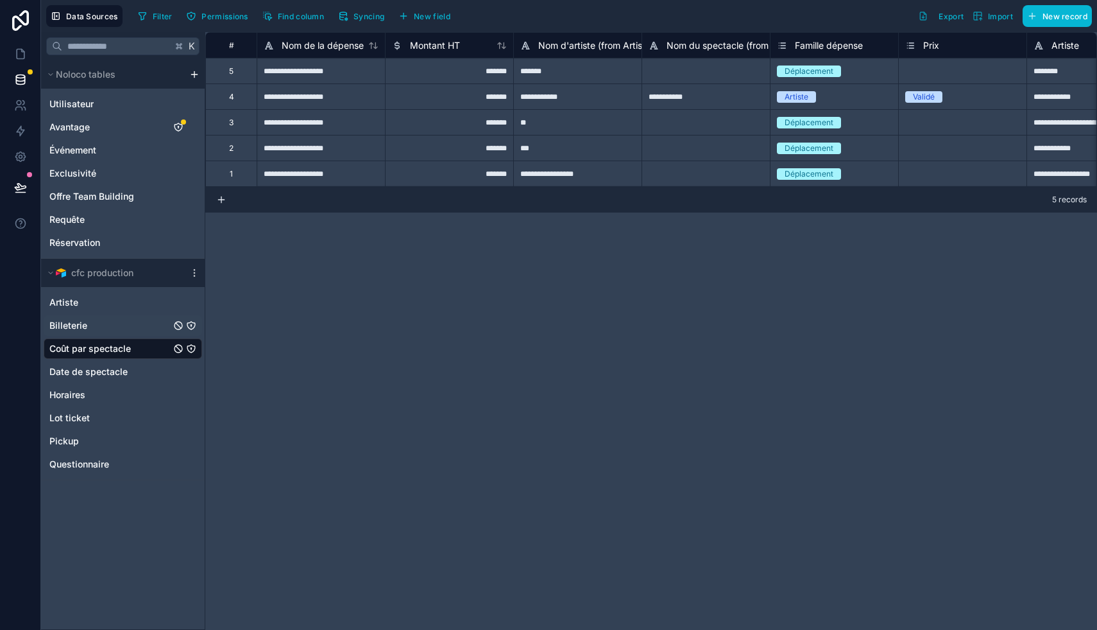
click at [106, 327] on div "Billeterie" at bounding box center [123, 325] width 159 height 21
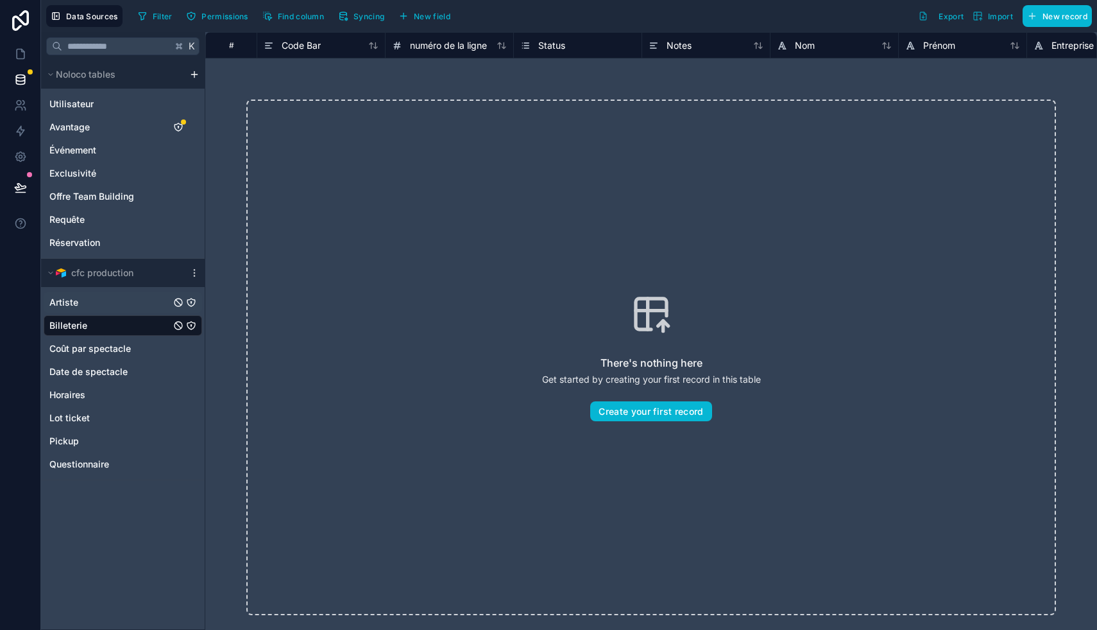
click at [122, 302] on div "Artiste" at bounding box center [123, 302] width 159 height 21
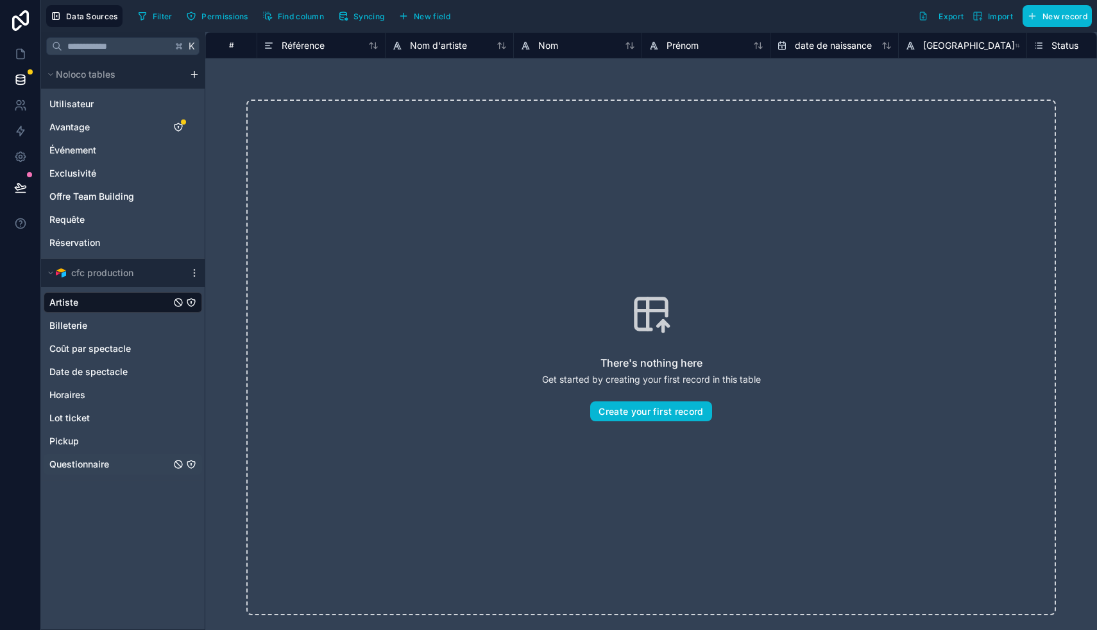
click at [124, 455] on div "Questionnaire" at bounding box center [123, 464] width 159 height 21
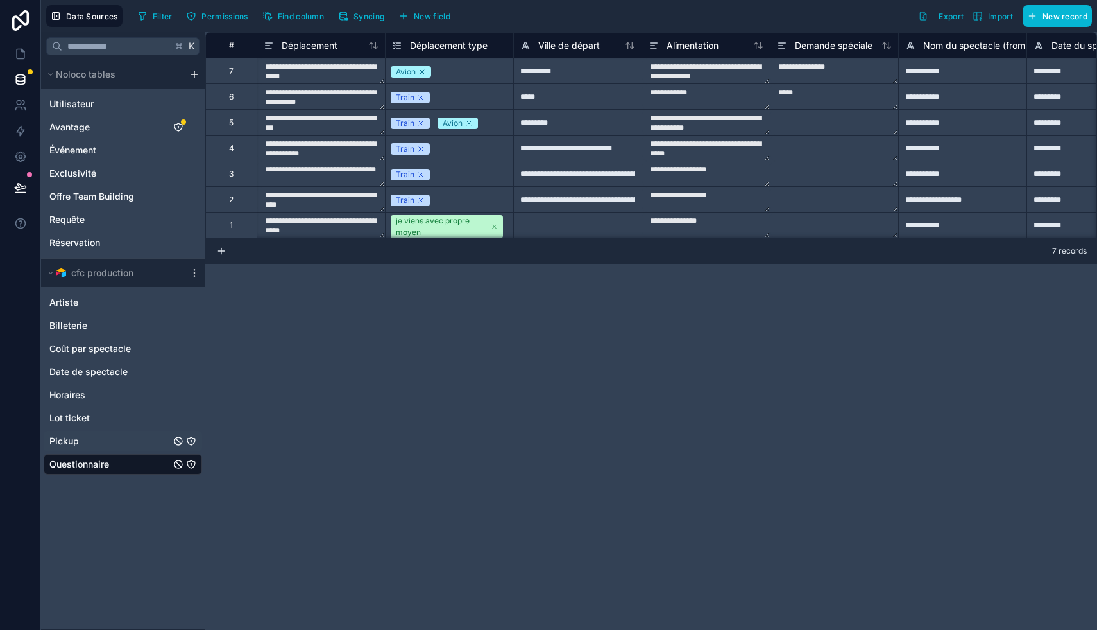
click at [123, 438] on div "Pickup" at bounding box center [123, 441] width 159 height 21
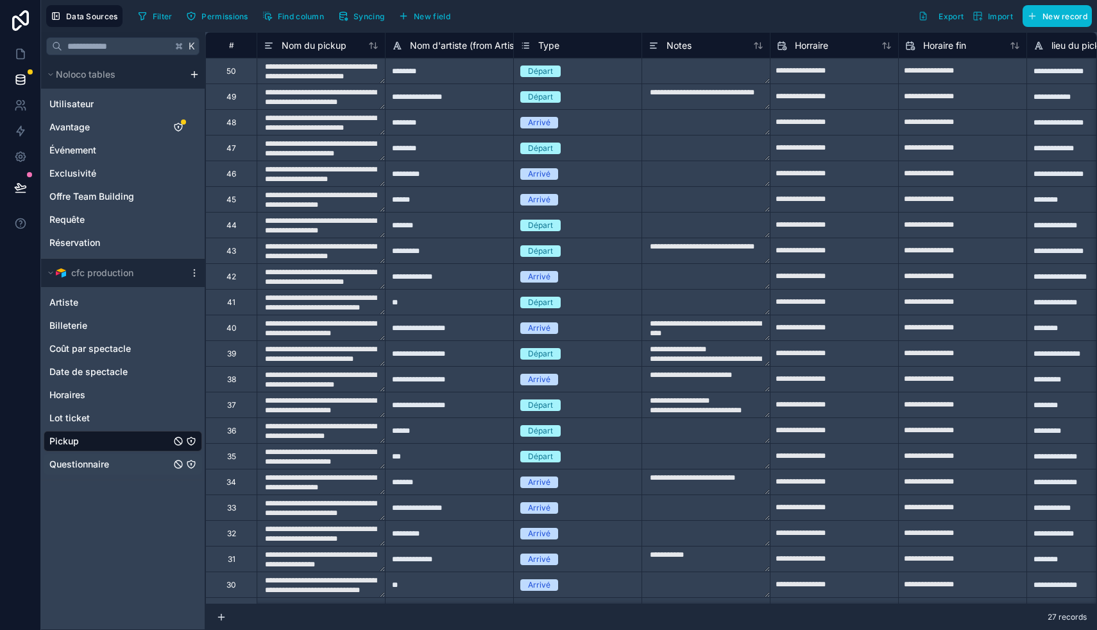
click at [113, 455] on div "Questionnaire" at bounding box center [123, 464] width 159 height 21
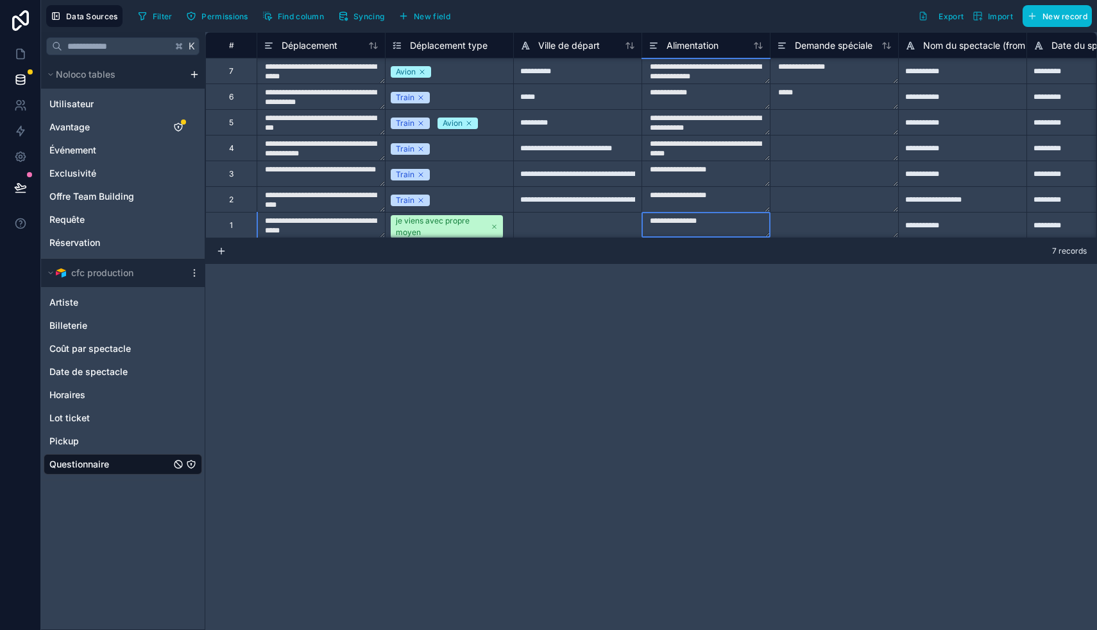
scroll to position [1, 0]
click at [430, 227] on textarea "**********" at bounding box center [706, 224] width 128 height 25
click at [430, 227] on textarea "**********" at bounding box center [706, 263] width 128 height 103
click at [430, 70] on textarea "**********" at bounding box center [706, 70] width 128 height 25
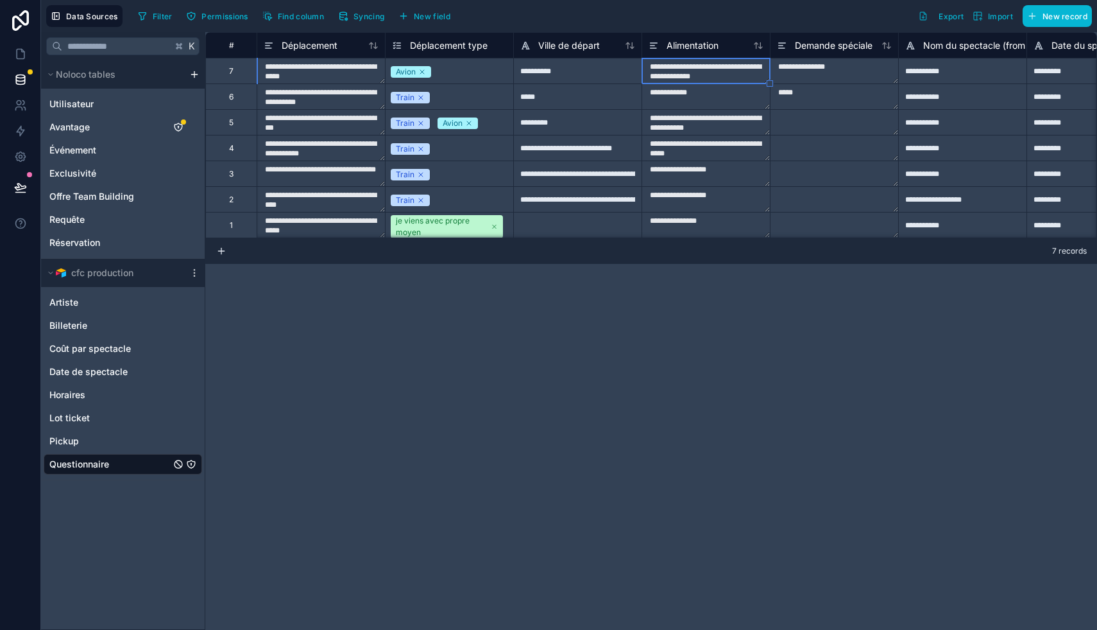
click at [430, 70] on textarea "**********" at bounding box center [706, 70] width 128 height 25
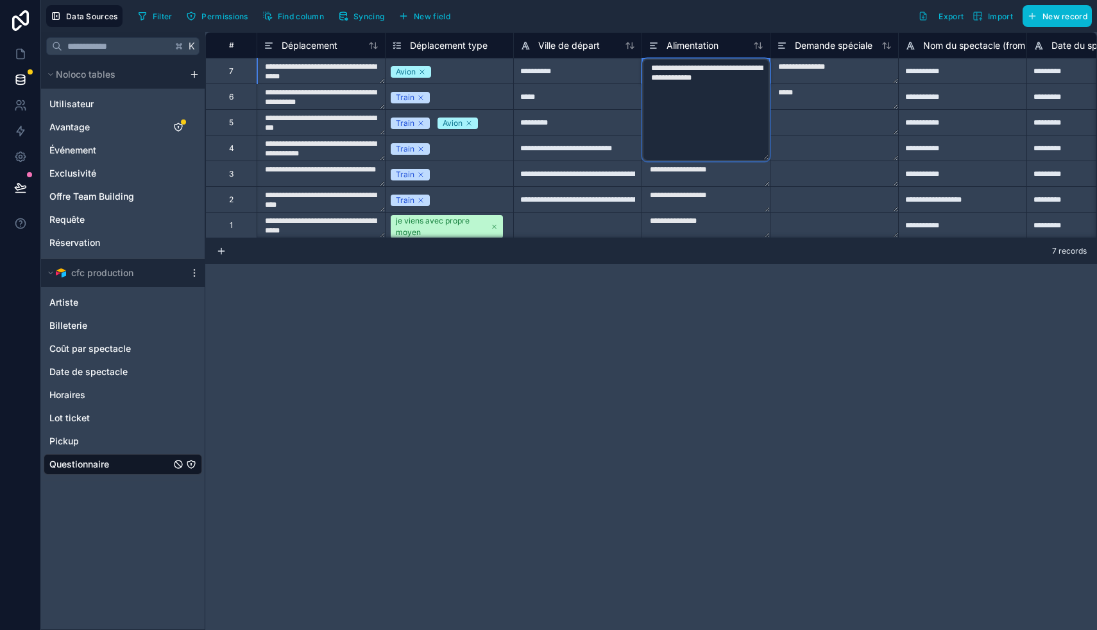
click at [430, 438] on div "**********" at bounding box center [651, 330] width 892 height 597
click at [430, 326] on div "**********" at bounding box center [651, 330] width 892 height 597
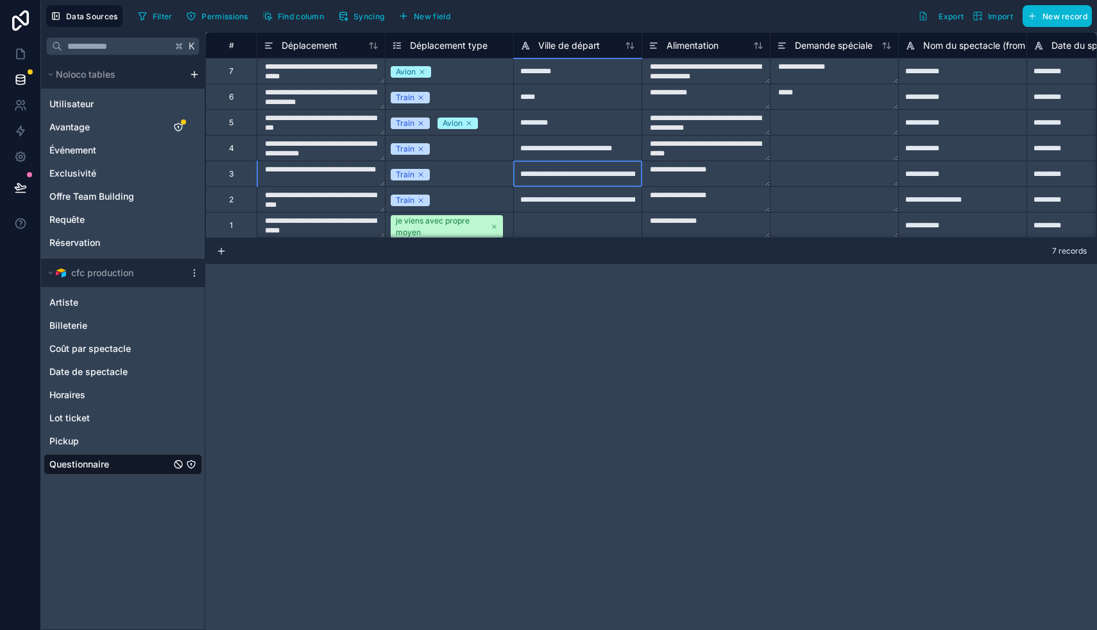
click at [430, 171] on div "**********" at bounding box center [577, 173] width 128 height 26
click at [430, 319] on div "**********" at bounding box center [651, 330] width 892 height 597
click at [90, 417] on div "Lot ticket" at bounding box center [123, 418] width 159 height 21
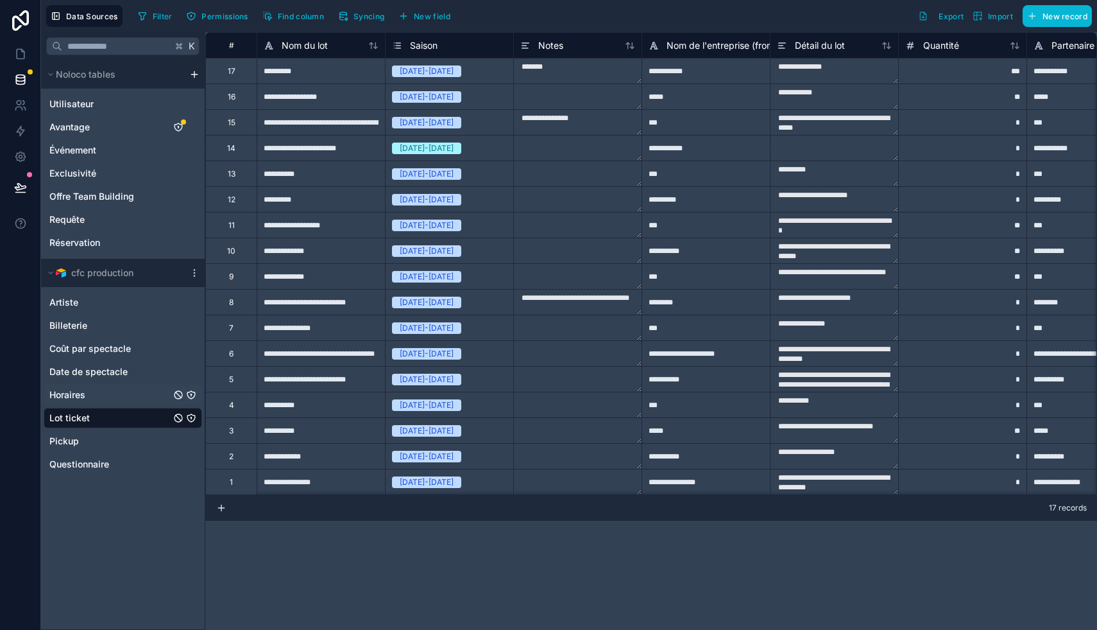
click at [96, 395] on div "Horaires" at bounding box center [123, 394] width 159 height 21
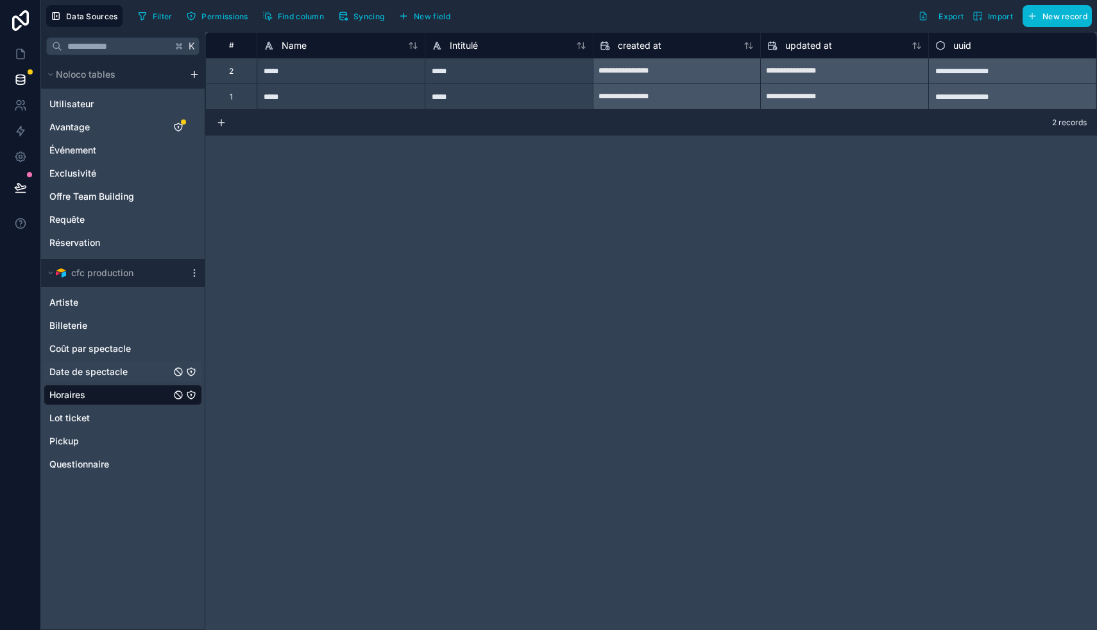
click at [134, 372] on div "Date de spectacle" at bounding box center [123, 371] width 159 height 21
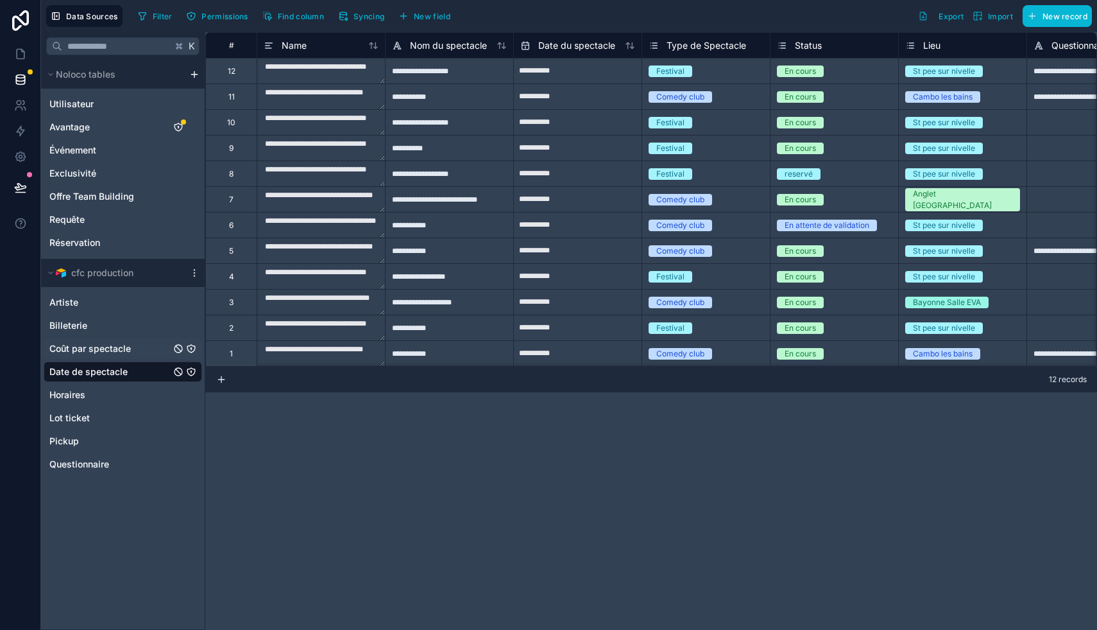
click at [121, 356] on div "Coût par spectacle" at bounding box center [123, 348] width 159 height 21
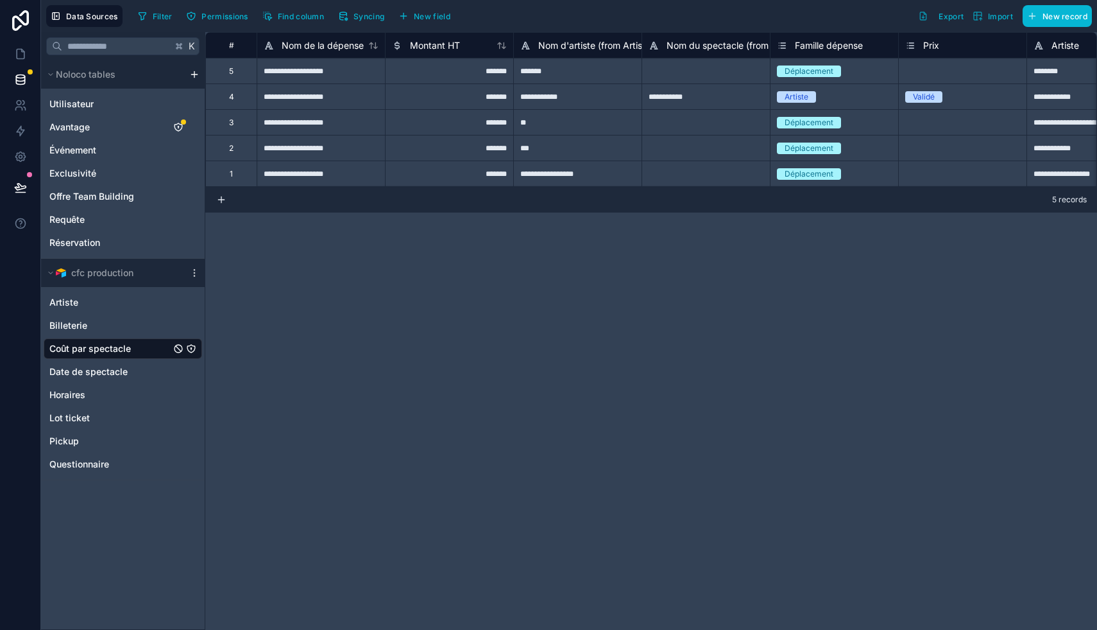
click at [427, 33] on div "Montant HT" at bounding box center [449, 45] width 128 height 26
click at [422, 44] on span "Montant HT" at bounding box center [435, 45] width 50 height 13
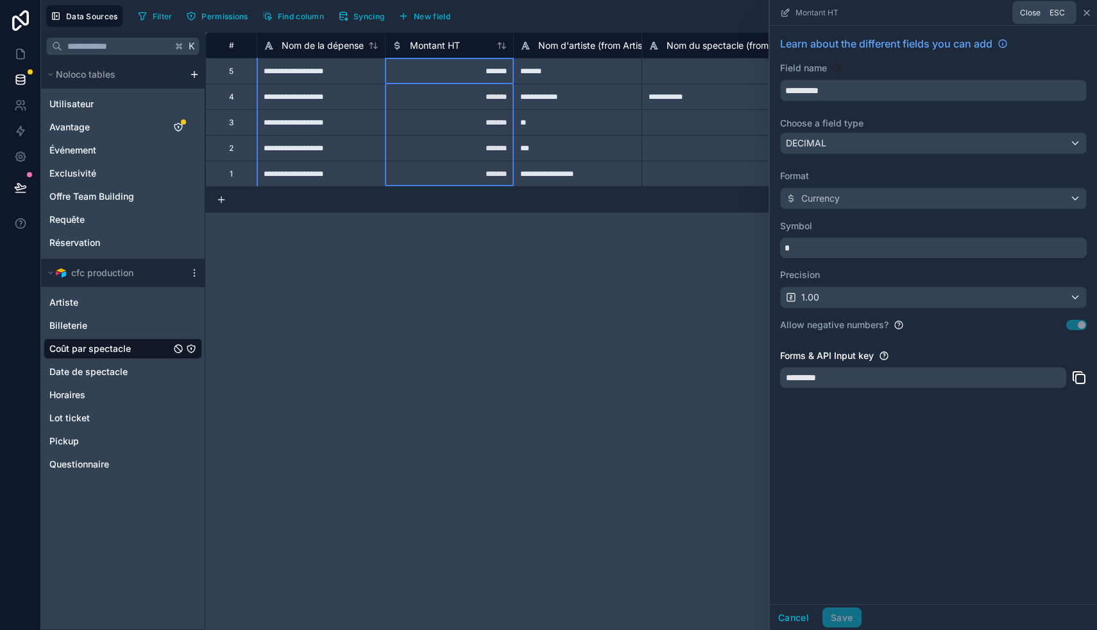
click at [430, 12] on icon at bounding box center [1087, 12] width 5 height 5
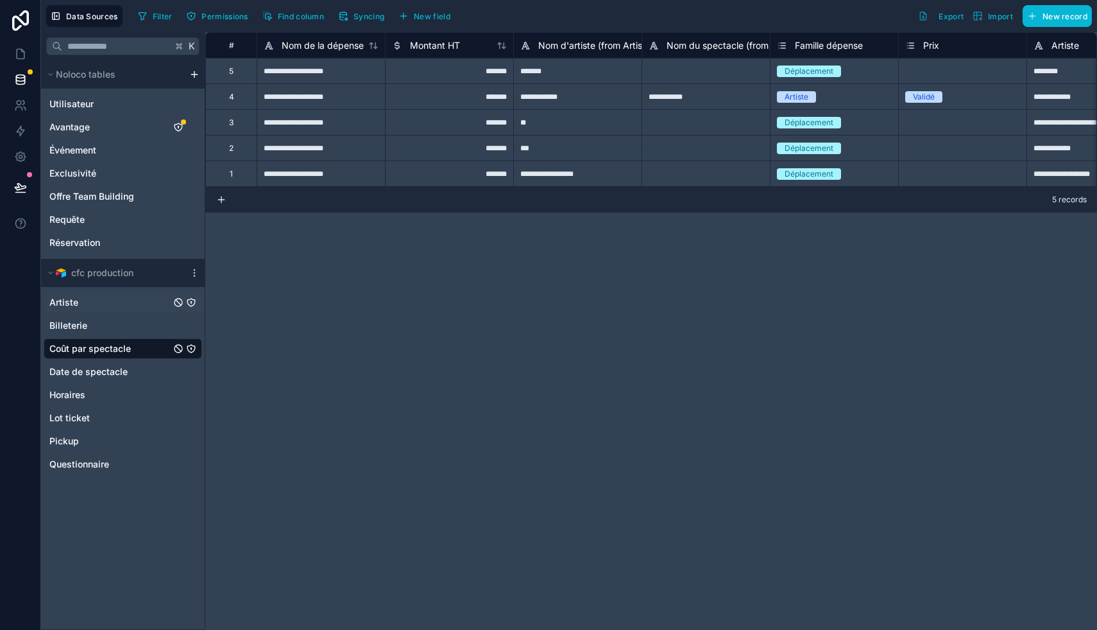
click at [86, 300] on div "Artiste" at bounding box center [123, 302] width 159 height 21
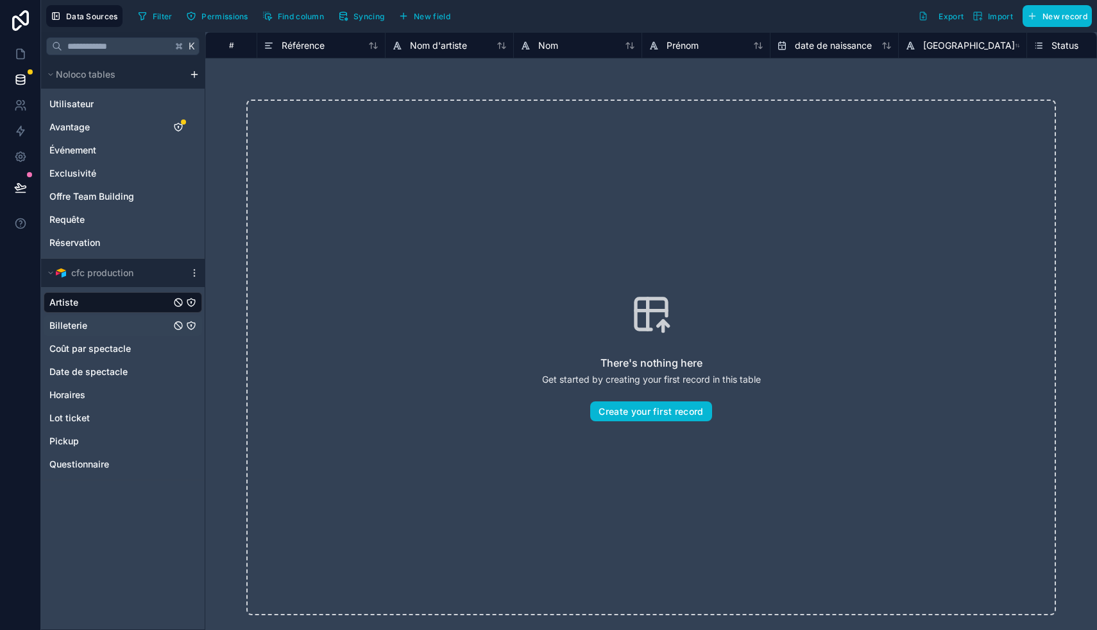
click at [110, 324] on div "Billeterie" at bounding box center [123, 325] width 159 height 21
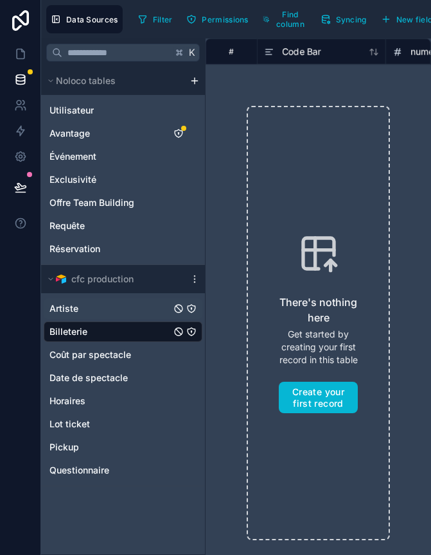
click at [76, 316] on div "Artiste" at bounding box center [123, 308] width 159 height 21
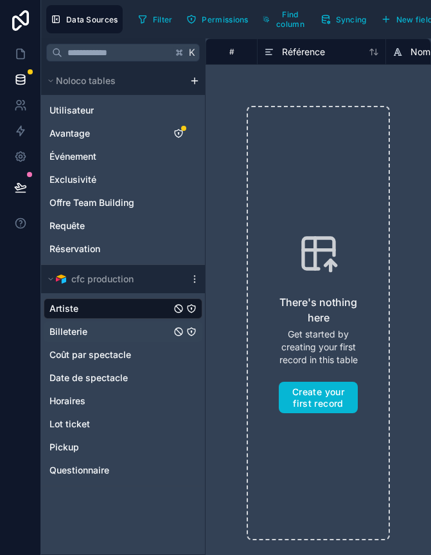
click at [94, 334] on div "Billeterie" at bounding box center [123, 332] width 159 height 21
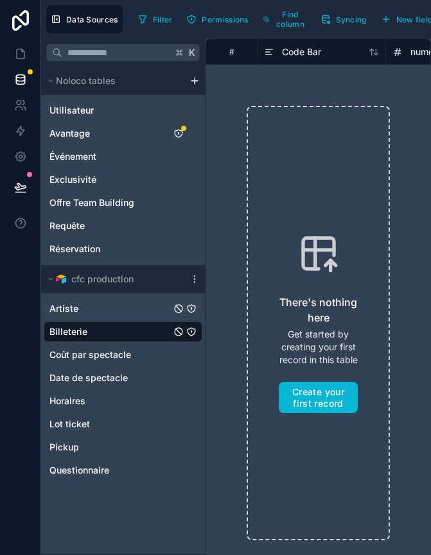
click at [80, 311] on div "Artiste" at bounding box center [123, 308] width 159 height 21
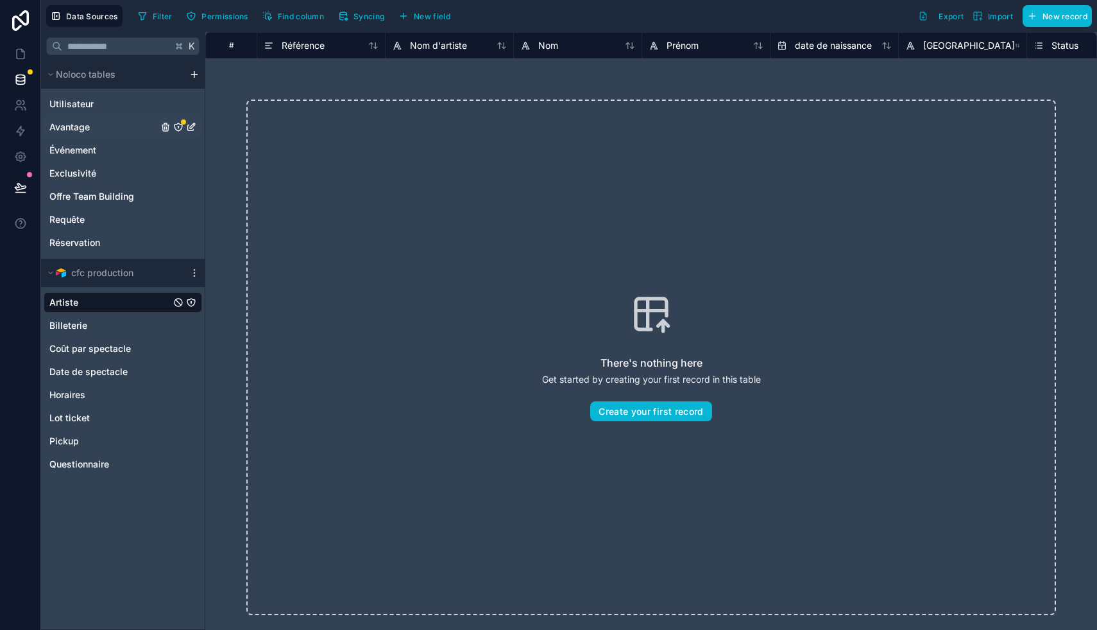
click at [113, 122] on div "Avantage" at bounding box center [123, 127] width 159 height 21
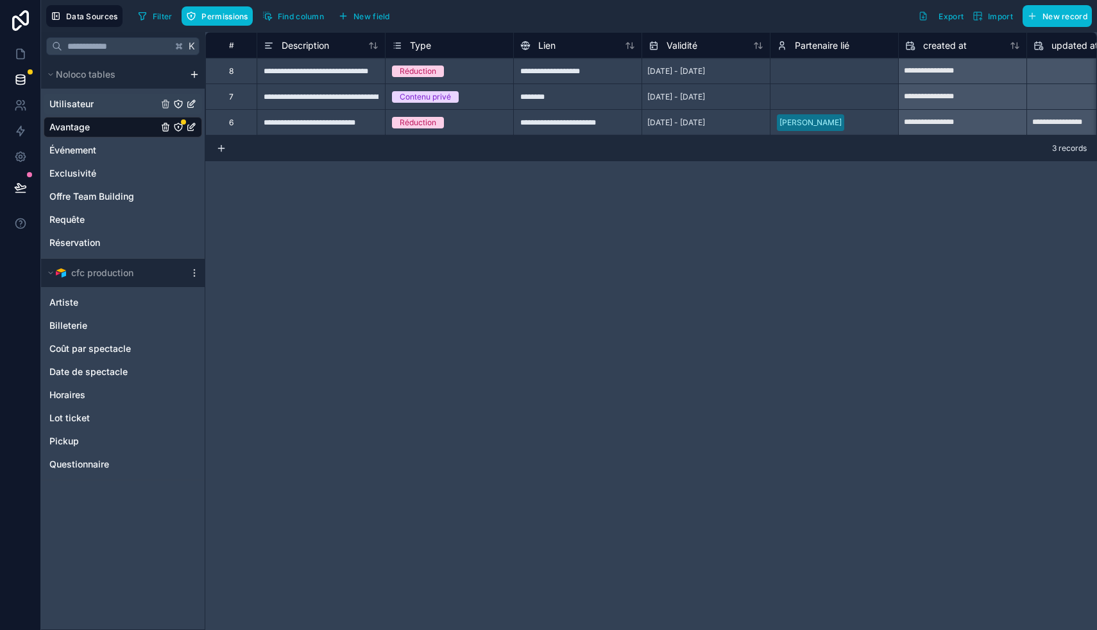
click at [110, 103] on div "Utilisateur" at bounding box center [123, 104] width 159 height 21
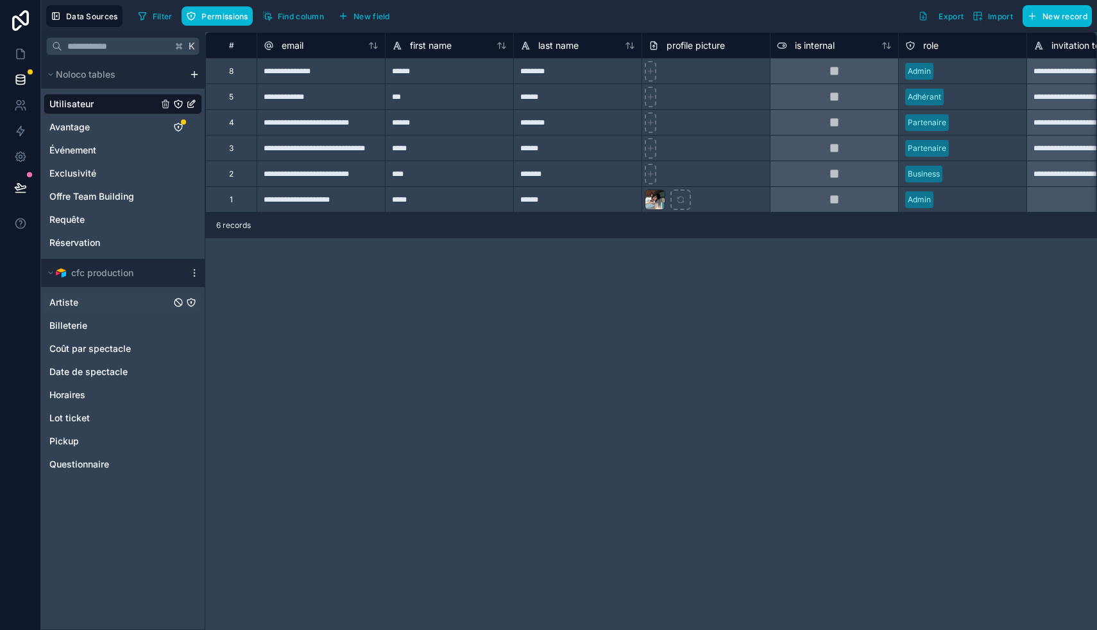
click at [96, 307] on div "Artiste" at bounding box center [123, 302] width 159 height 21
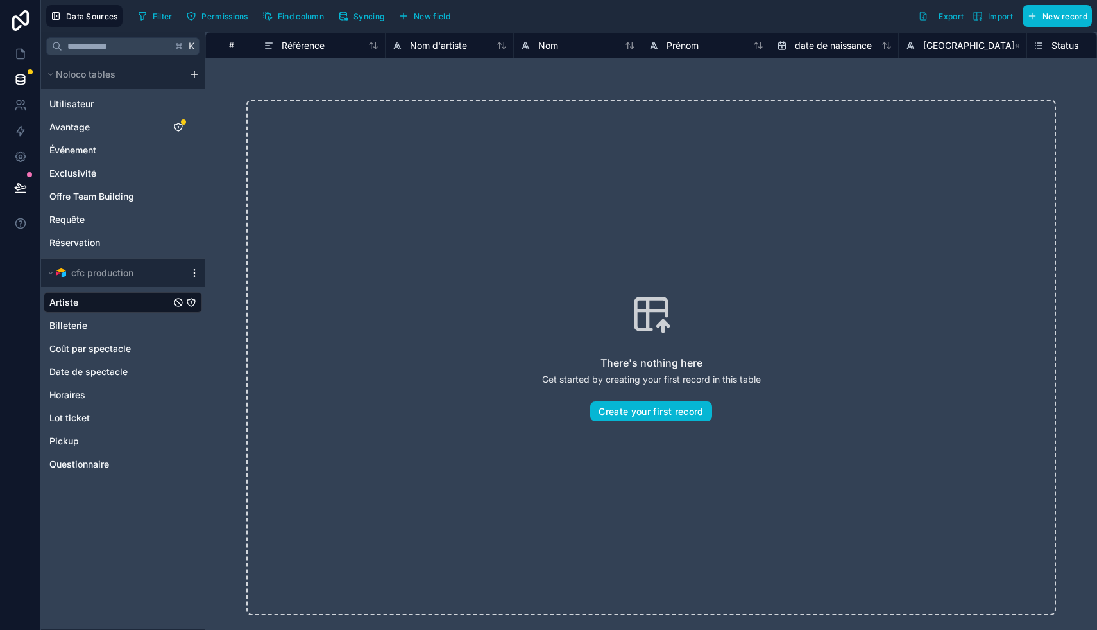
click at [196, 274] on icon "scrollable content" at bounding box center [194, 273] width 10 height 10
click at [241, 292] on button "Update details" at bounding box center [265, 298] width 154 height 21
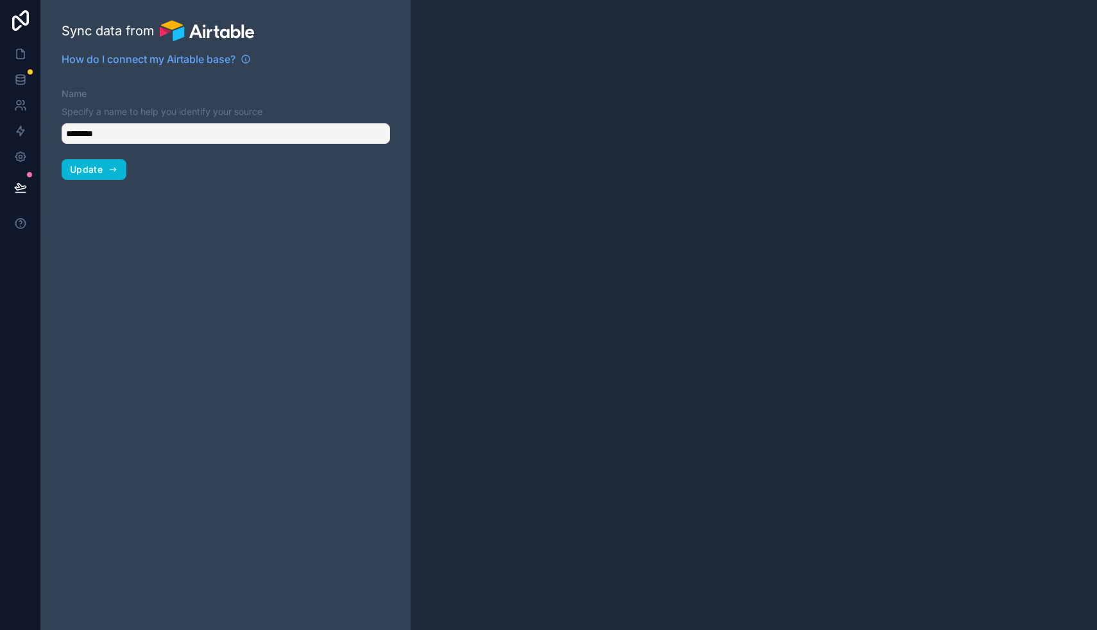
type input "**********"
click at [87, 164] on span "Update" at bounding box center [86, 170] width 33 height 12
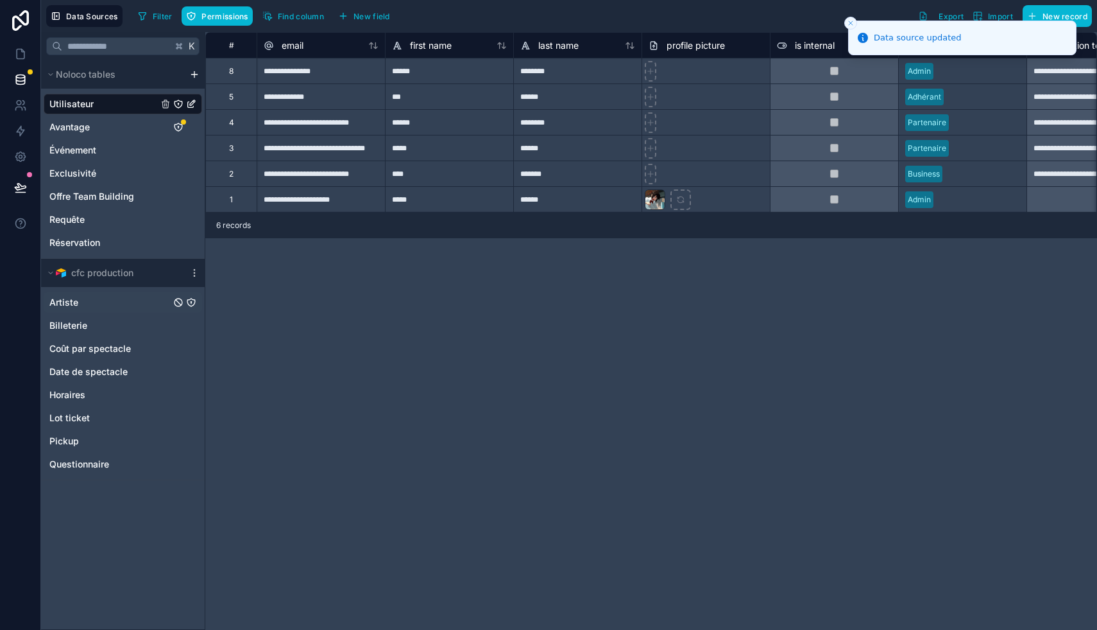
click at [102, 299] on div "Artiste" at bounding box center [123, 302] width 159 height 21
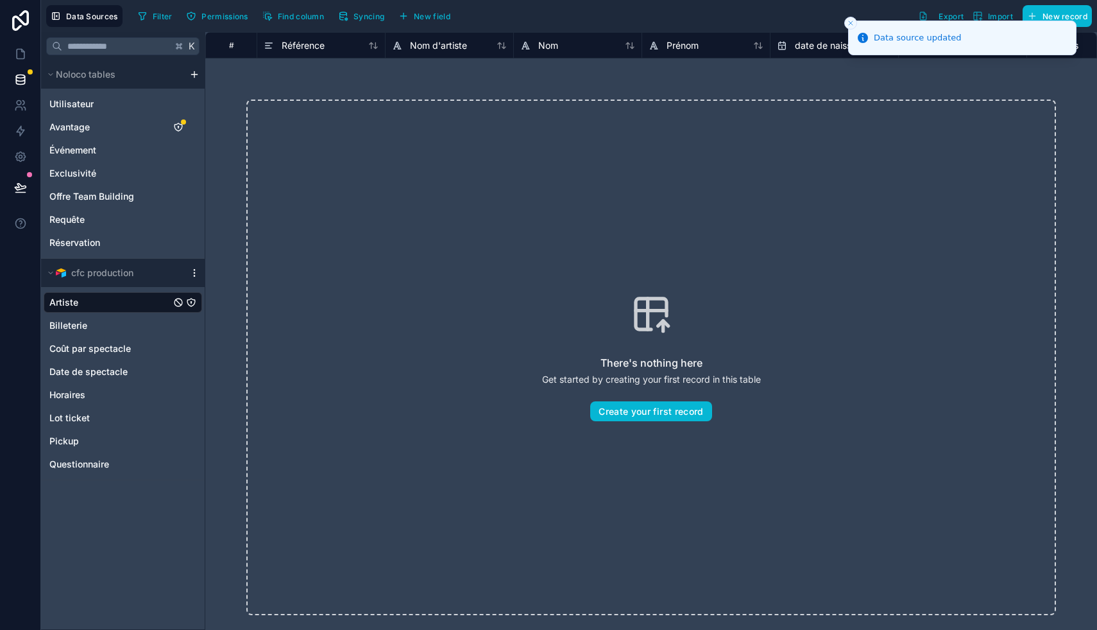
click at [194, 276] on icon "scrollable content" at bounding box center [194, 275] width 1 height 1
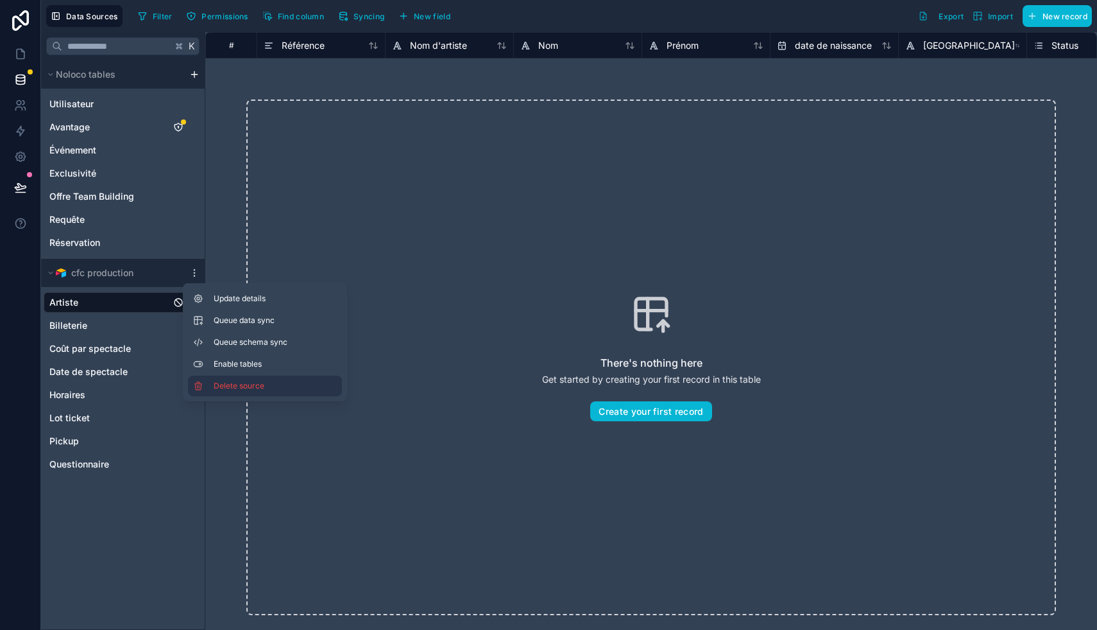
click at [228, 386] on span "Delete source" at bounding box center [260, 386] width 92 height 10
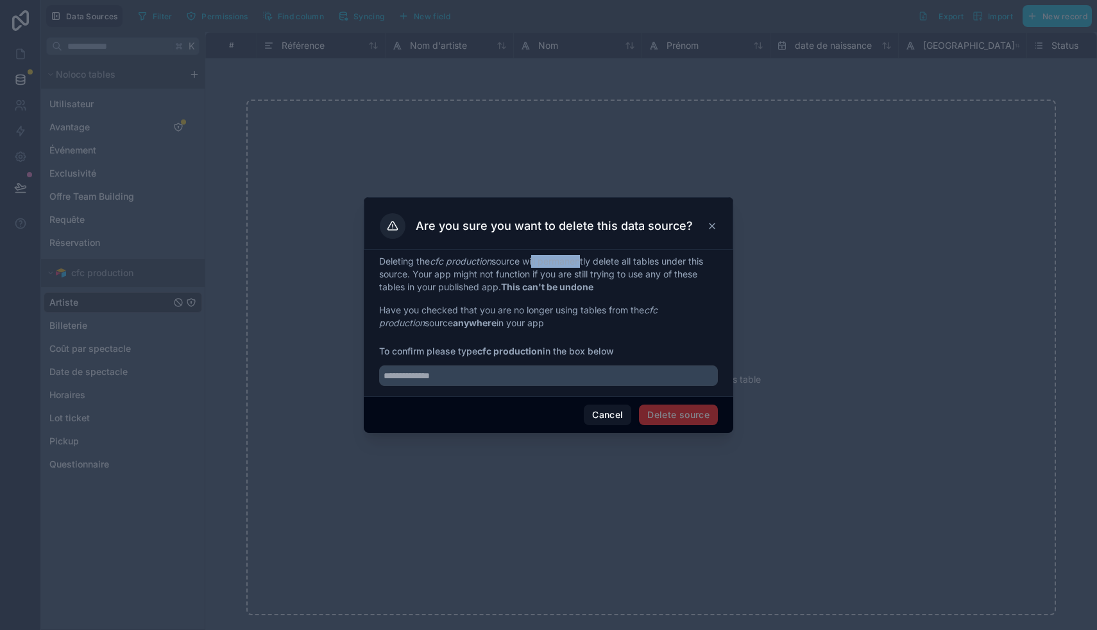
drag, startPoint x: 533, startPoint y: 262, endPoint x: 581, endPoint y: 262, distance: 48.1
click at [430, 262] on p "Deleting the cfc production source will permanently delete all tables under thi…" at bounding box center [548, 274] width 339 height 39
drag, startPoint x: 436, startPoint y: 262, endPoint x: 467, endPoint y: 266, distance: 31.1
click at [430, 266] on em "cfc production" at bounding box center [461, 260] width 62 height 11
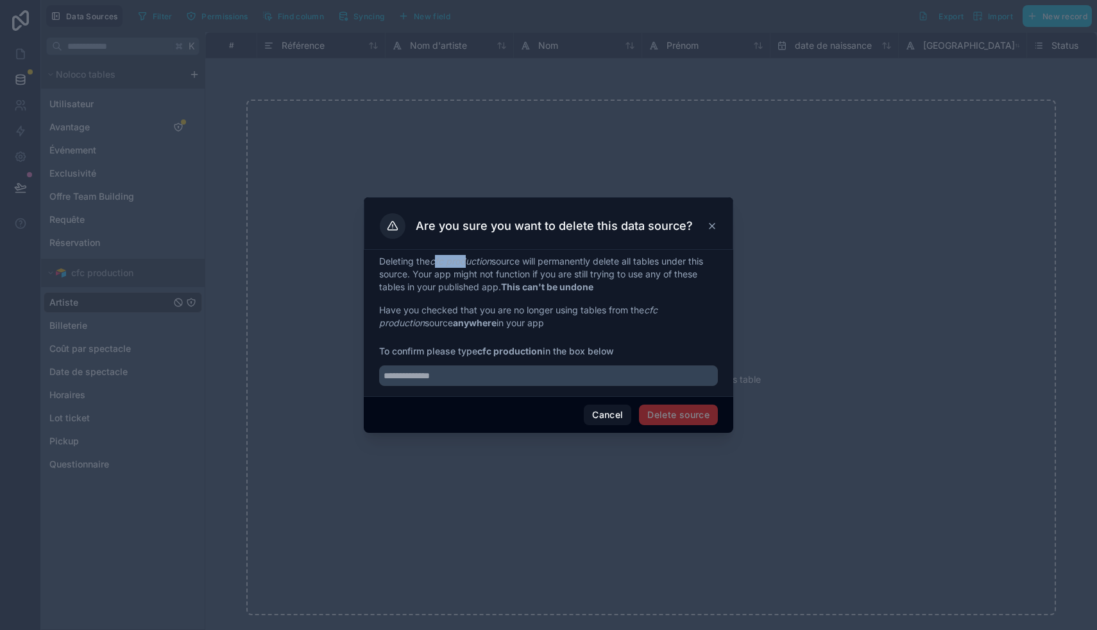
click at [430, 266] on em "cfc production" at bounding box center [461, 260] width 62 height 11
drag, startPoint x: 434, startPoint y: 263, endPoint x: 493, endPoint y: 265, distance: 59.1
click at [430, 265] on em "cfc production" at bounding box center [461, 260] width 62 height 11
copy em "cfc production"
click at [430, 374] on input "text" at bounding box center [548, 375] width 339 height 21
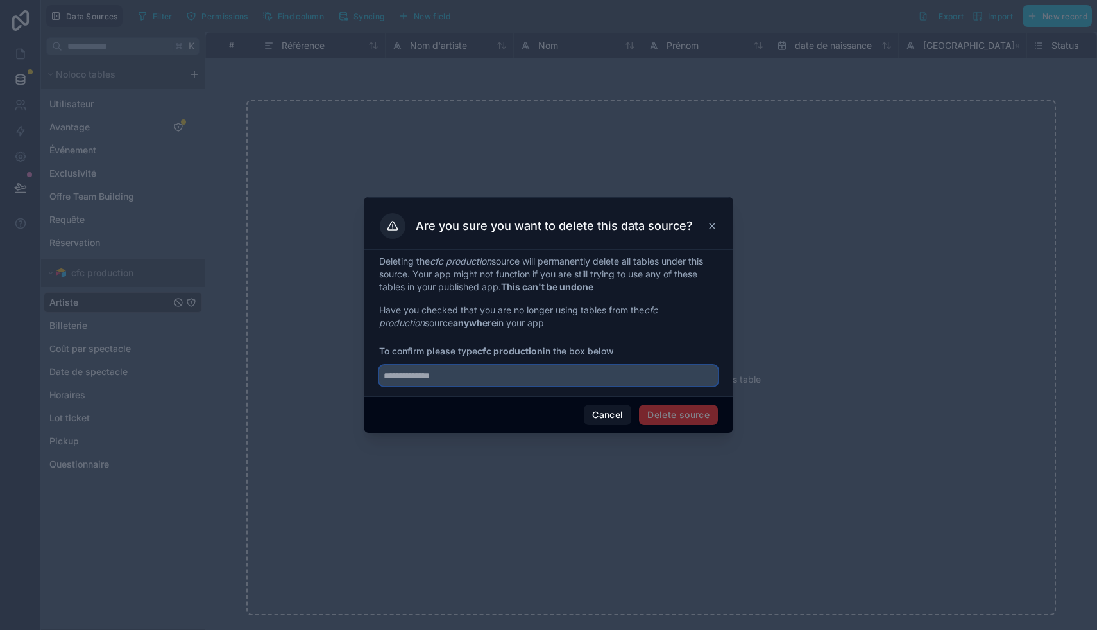
paste input "**********"
type input "**********"
click at [430, 409] on button "Delete source" at bounding box center [678, 414] width 79 height 21
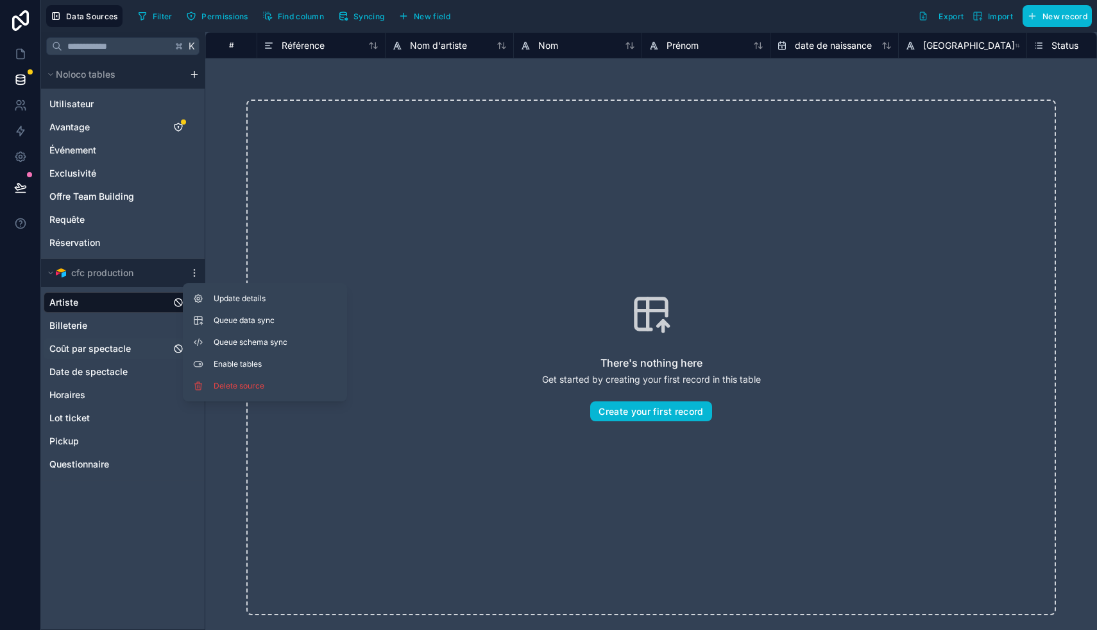
click at [99, 348] on span "Coût par spectacle" at bounding box center [90, 348] width 82 height 13
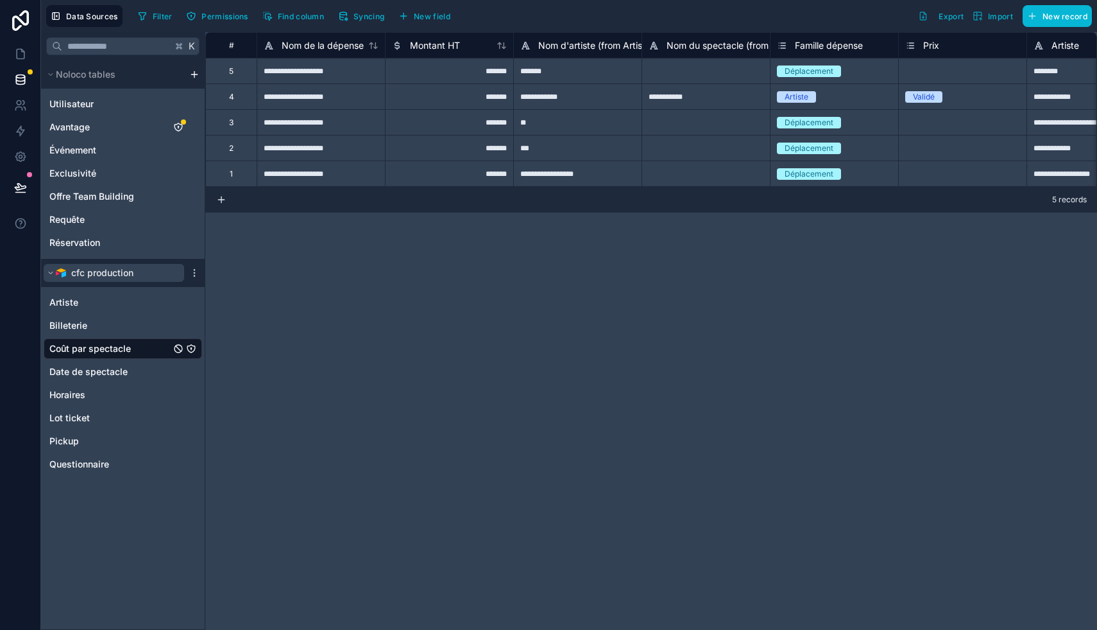
click at [103, 275] on span "cfc production" at bounding box center [102, 272] width 62 height 13
click at [85, 280] on button "cfc production" at bounding box center [114, 273] width 141 height 18
click at [85, 305] on div "Artiste" at bounding box center [123, 302] width 159 height 21
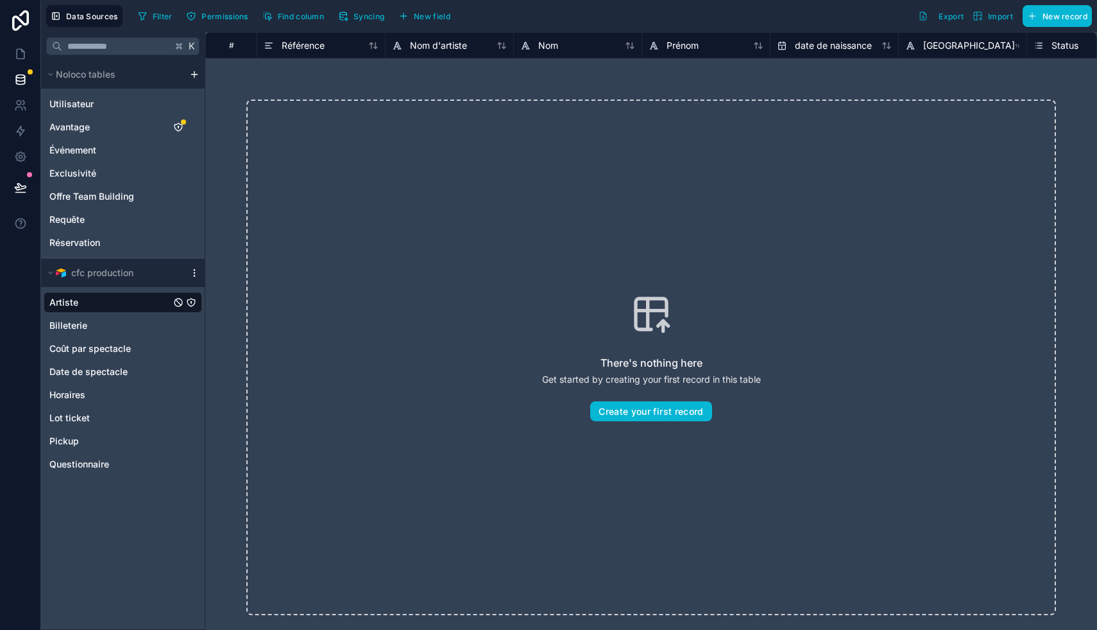
click at [194, 275] on icon "scrollable content" at bounding box center [194, 275] width 1 height 1
click at [245, 386] on span "Delete source" at bounding box center [260, 386] width 92 height 10
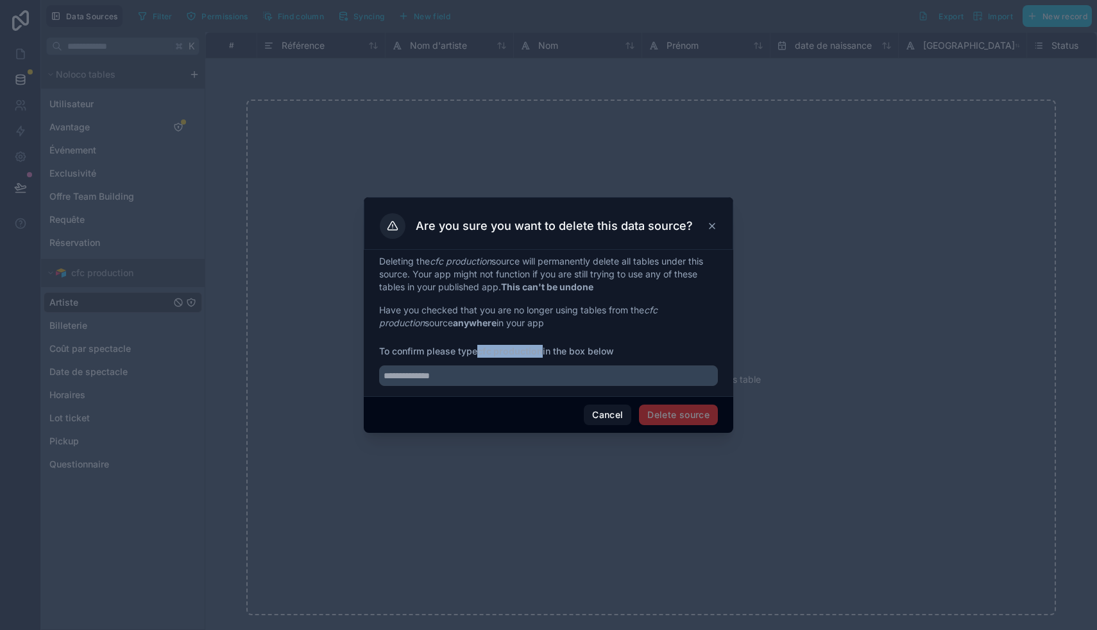
drag, startPoint x: 481, startPoint y: 351, endPoint x: 542, endPoint y: 356, distance: 60.5
click at [430, 356] on strong "cfc production" at bounding box center [509, 350] width 65 height 11
copy strong "cfc production"
click at [430, 372] on input "text" at bounding box center [548, 375] width 339 height 21
paste input "**********"
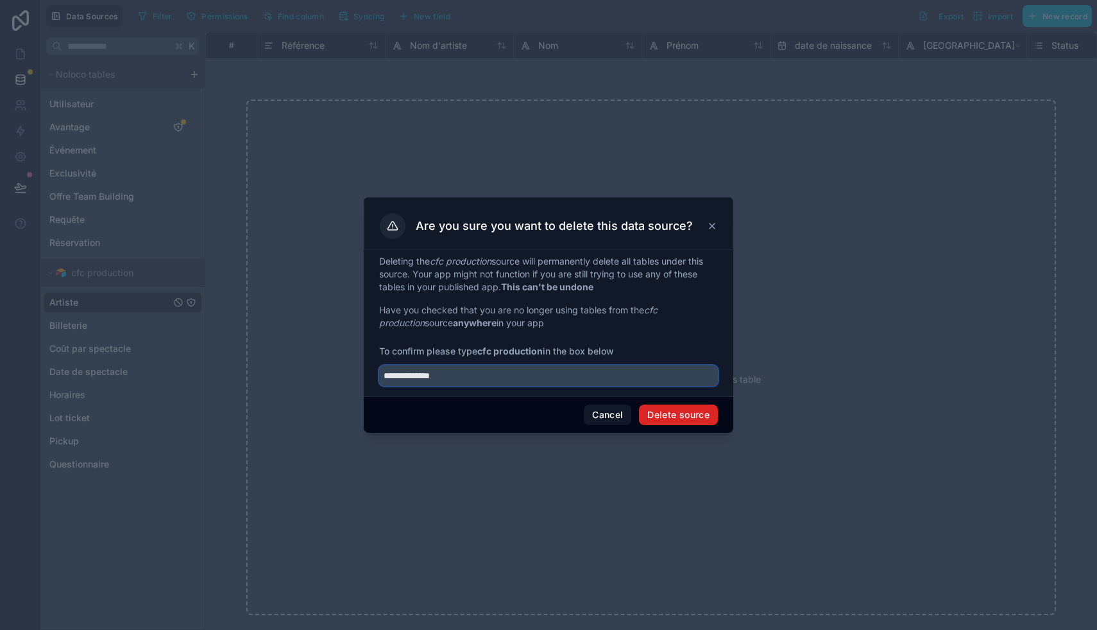
type input "**********"
click at [430, 413] on button "Delete source" at bounding box center [678, 414] width 79 height 21
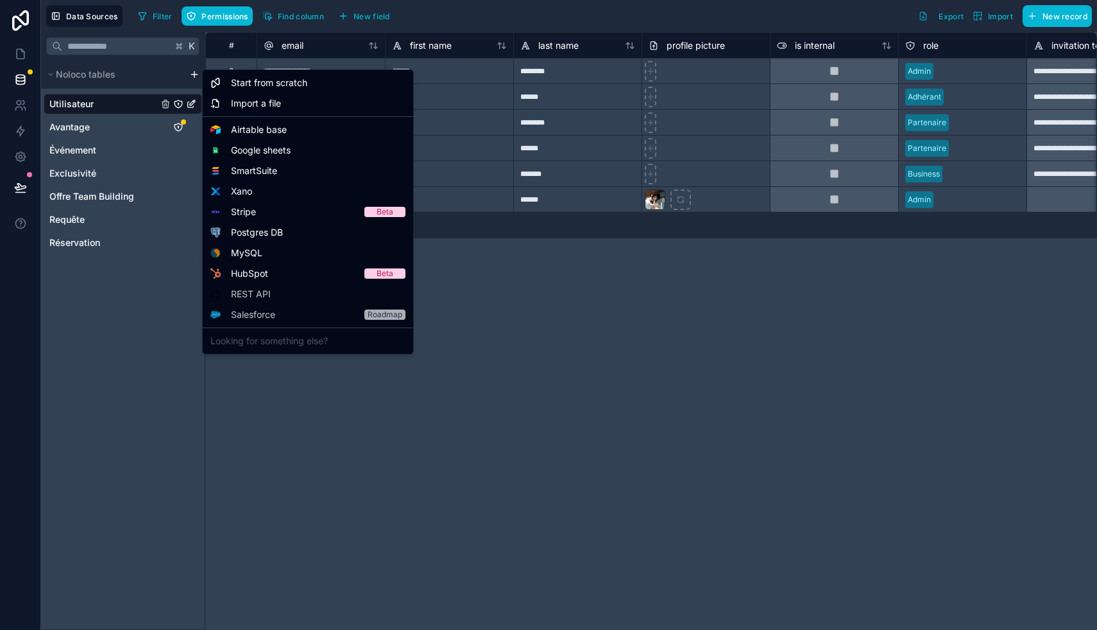
click at [193, 76] on html "**********" at bounding box center [548, 315] width 1097 height 630
click at [262, 127] on span "Airtable base" at bounding box center [259, 129] width 56 height 13
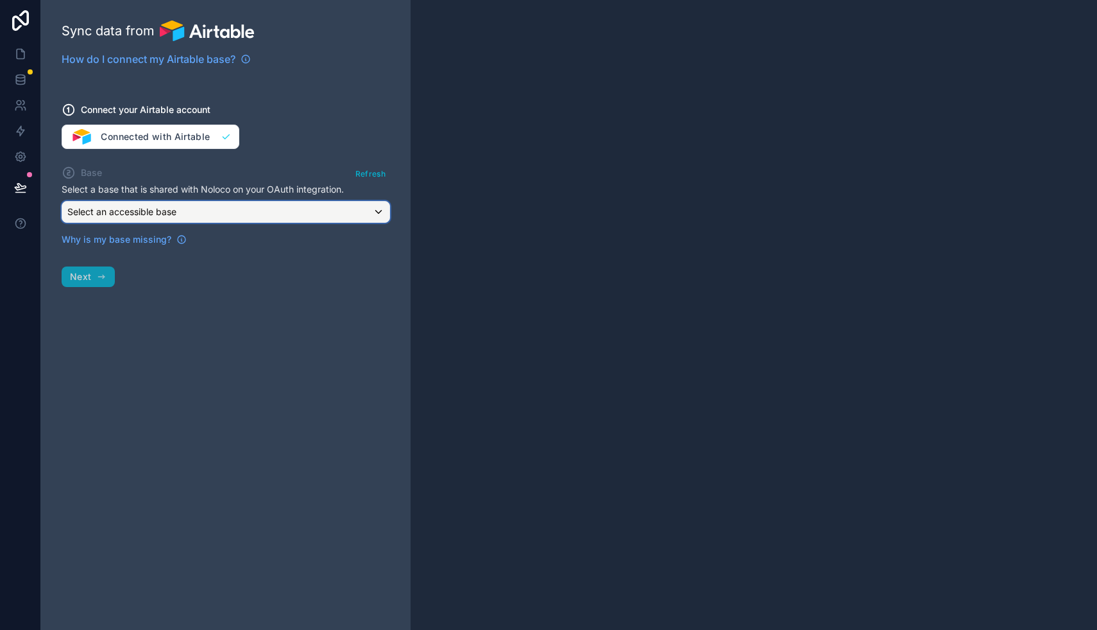
click at [182, 218] on div "Select an accessible base" at bounding box center [225, 212] width 327 height 21
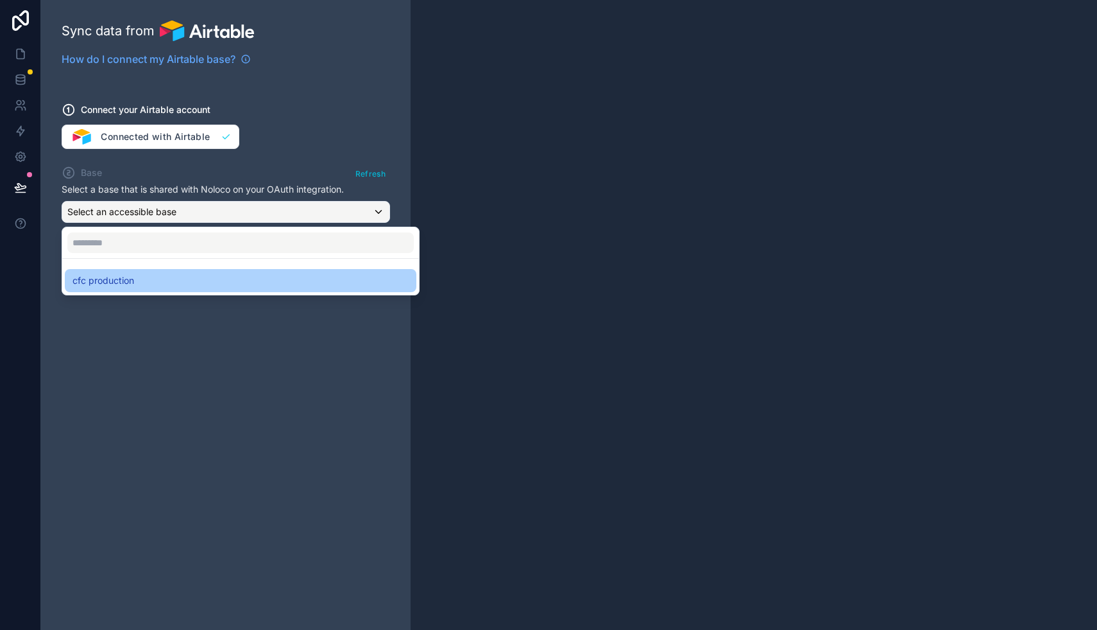
click at [154, 284] on div "cfc production" at bounding box center [241, 280] width 336 height 15
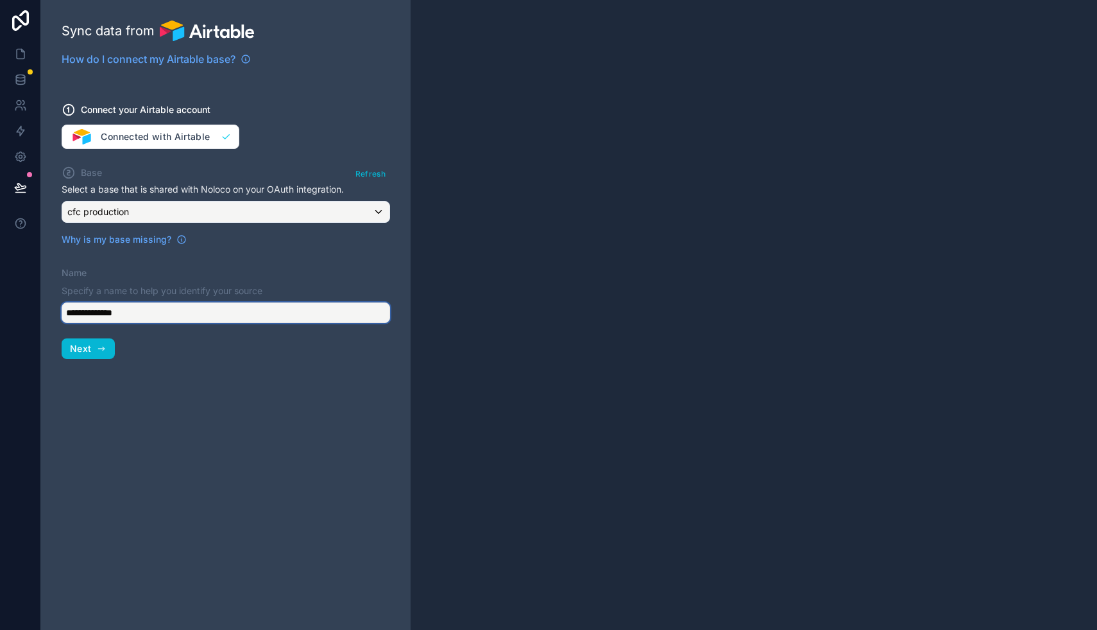
click at [132, 315] on input "**********" at bounding box center [226, 312] width 329 height 21
click at [87, 347] on span "Next" at bounding box center [80, 349] width 21 height 12
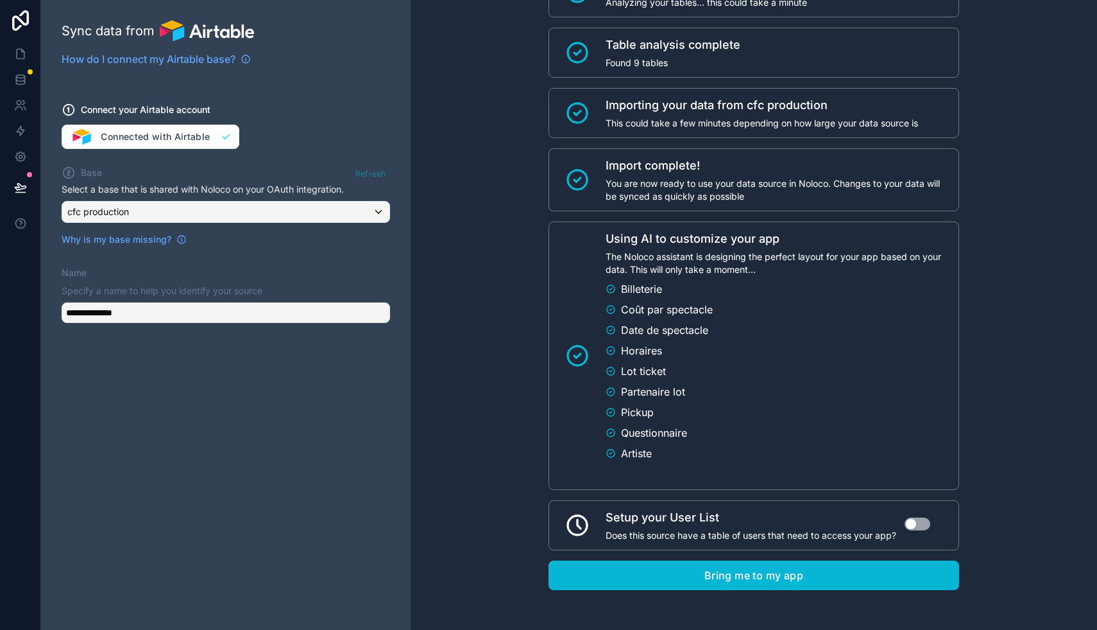
scroll to position [75, 0]
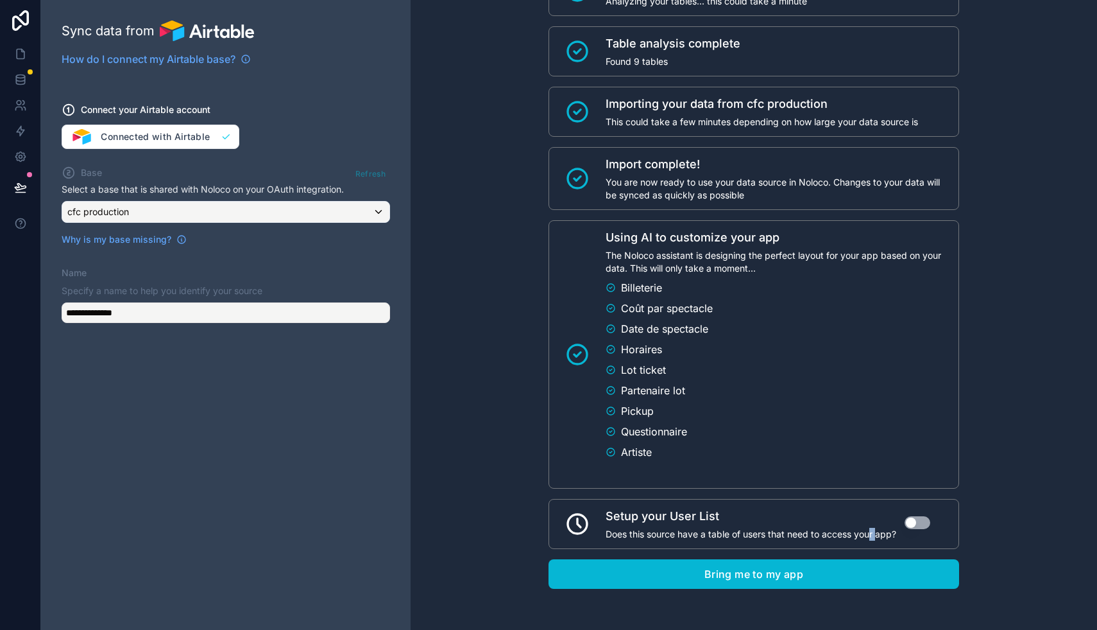
drag, startPoint x: 872, startPoint y: 536, endPoint x: 880, endPoint y: 536, distance: 8.3
click at [430, 536] on span "Does this source have a table of users that need to access your app?" at bounding box center [751, 534] width 291 height 13
click at [430, 542] on div "Connecting to Airtable Analyzing your tables... this could take a minute Table …" at bounding box center [754, 277] width 687 height 705
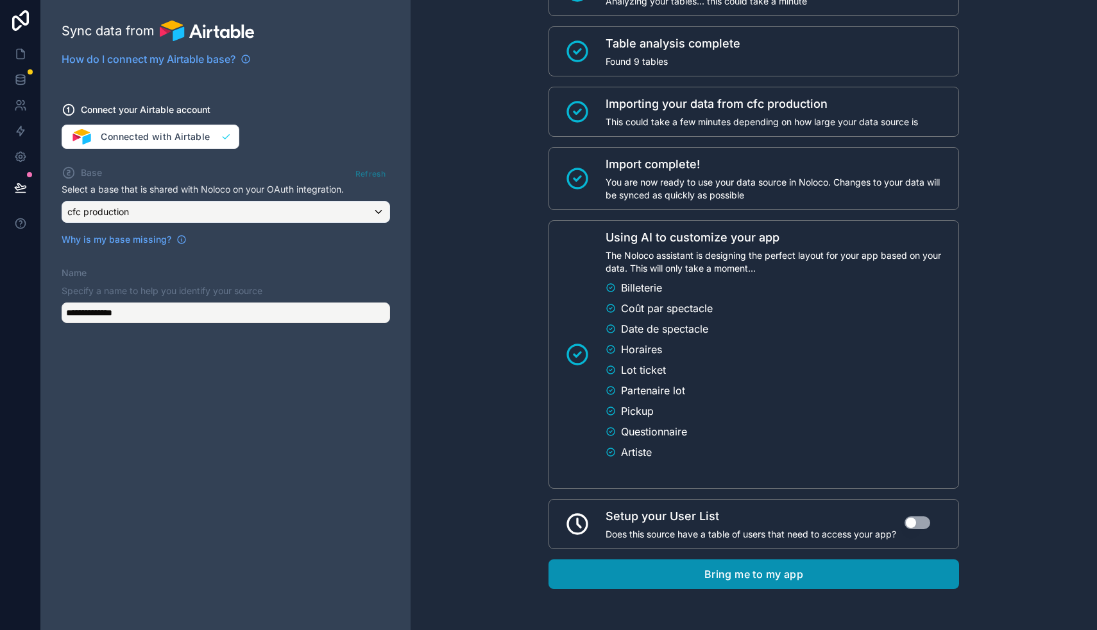
click at [430, 554] on button "Bring me to my app" at bounding box center [754, 574] width 411 height 30
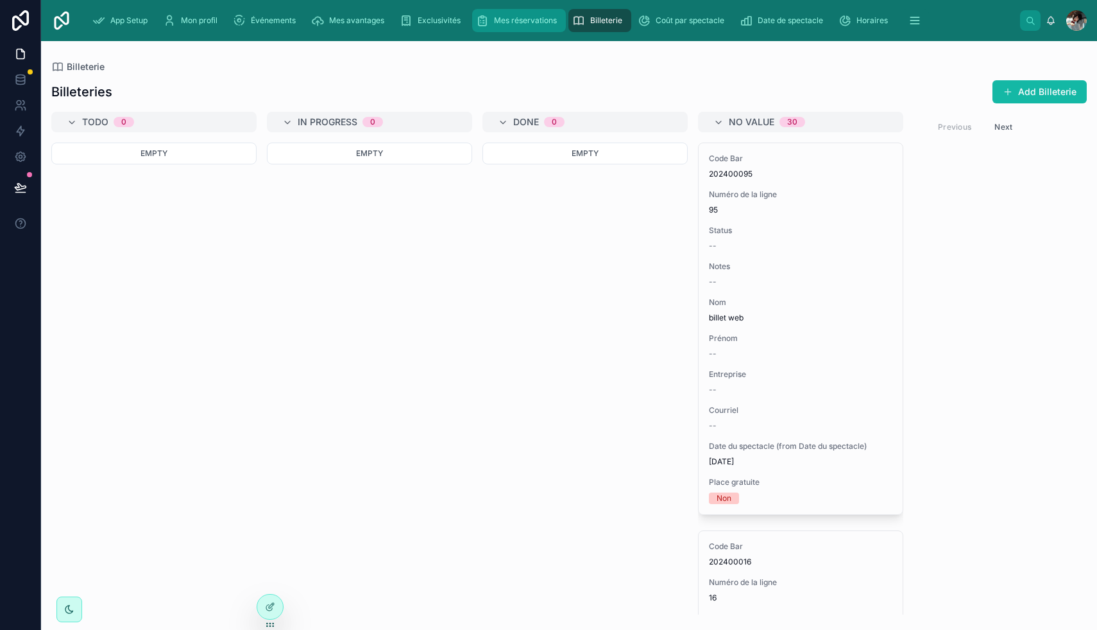
click at [430, 21] on span "Mes réservations" at bounding box center [525, 20] width 63 height 10
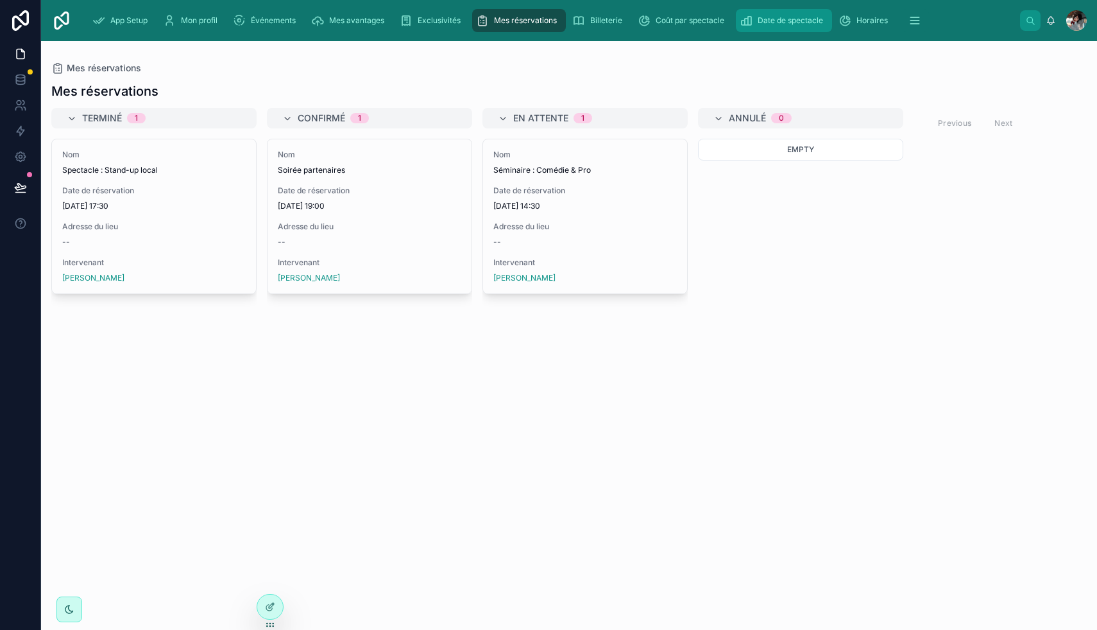
click at [430, 16] on span "Date de spectacle" at bounding box center [790, 20] width 65 height 10
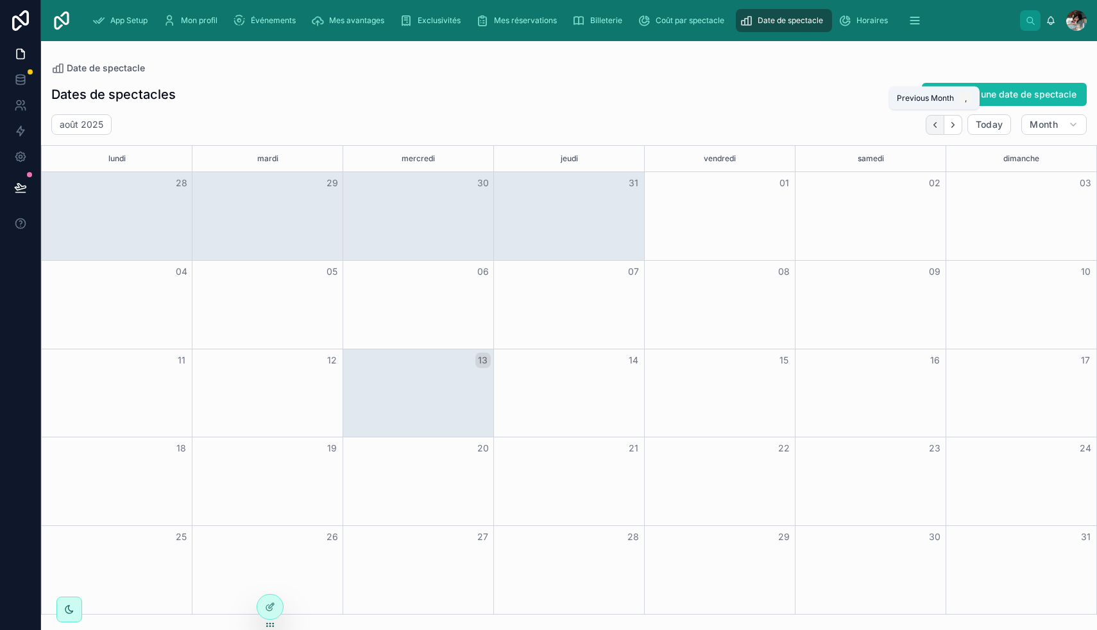
click at [430, 121] on icon "Back" at bounding box center [936, 125] width 10 height 10
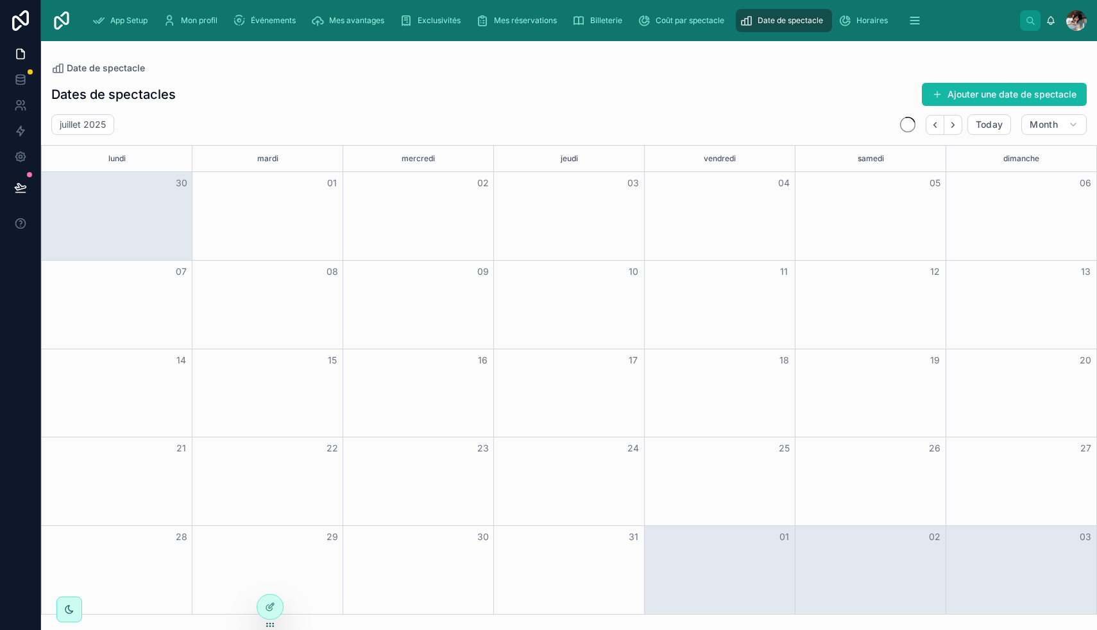
click at [430, 121] on icon "Back" at bounding box center [936, 125] width 10 height 10
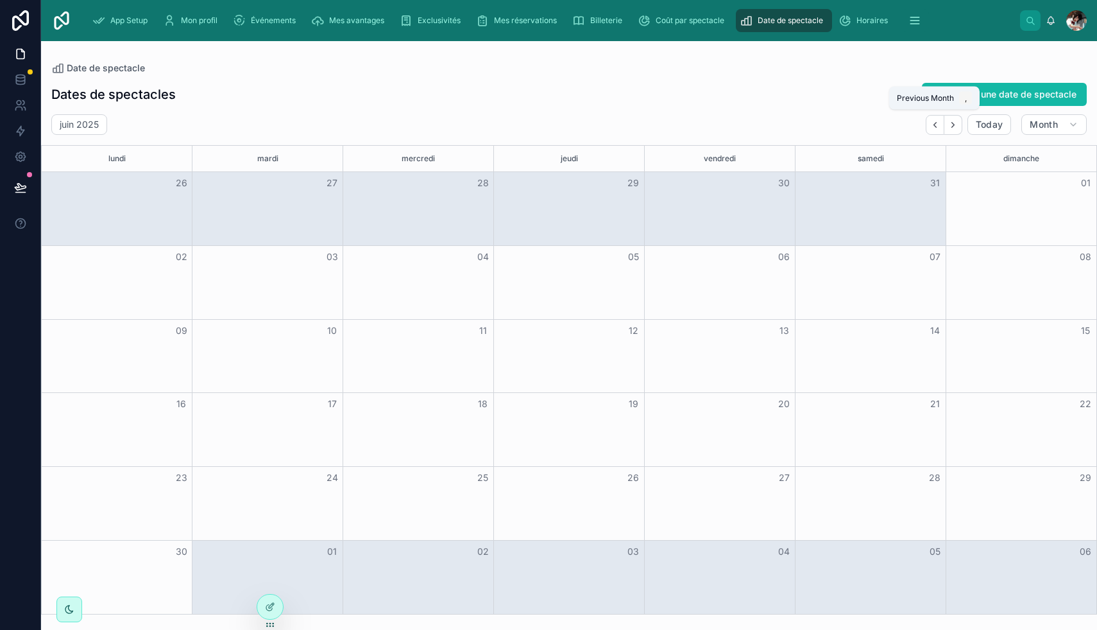
click at [430, 121] on icon "Back" at bounding box center [936, 125] width 10 height 10
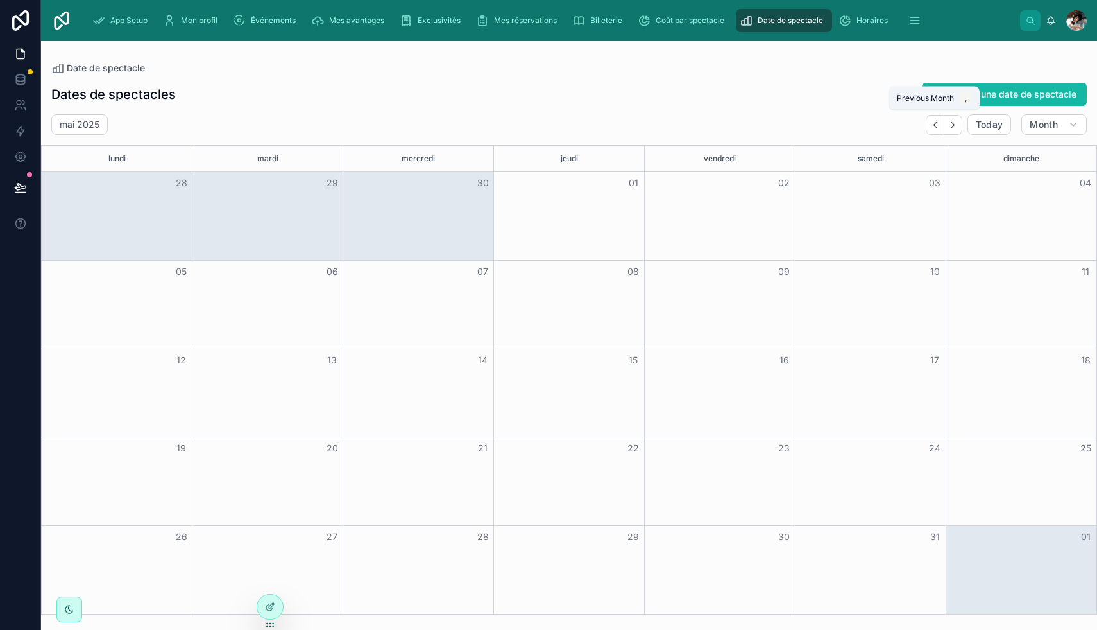
click at [430, 121] on icon "Back" at bounding box center [936, 125] width 10 height 10
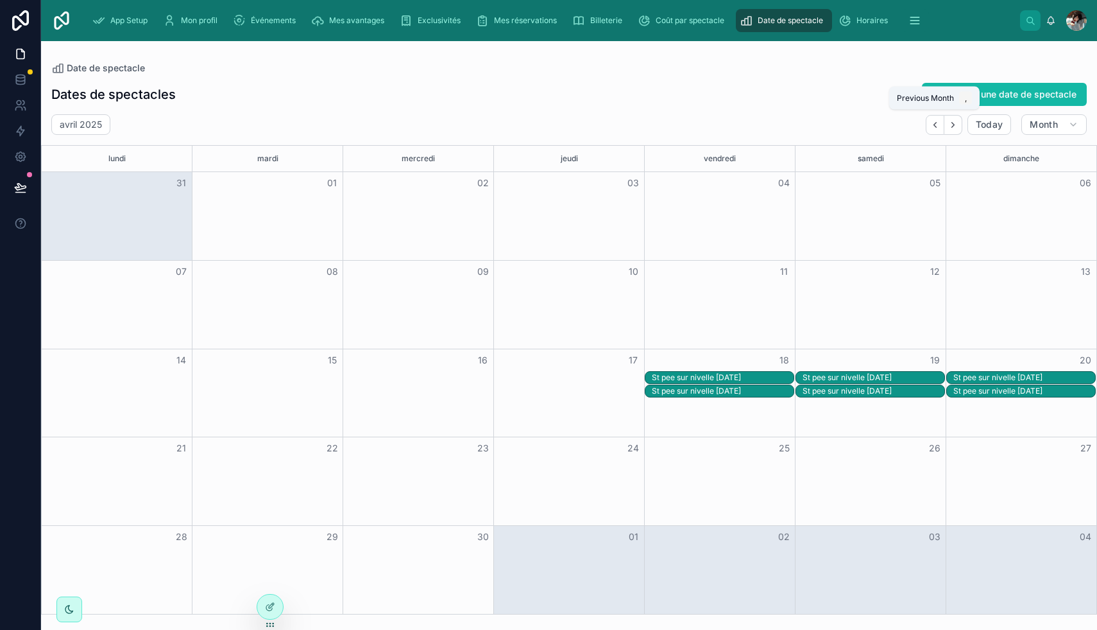
click at [430, 121] on icon "Back" at bounding box center [936, 125] width 10 height 10
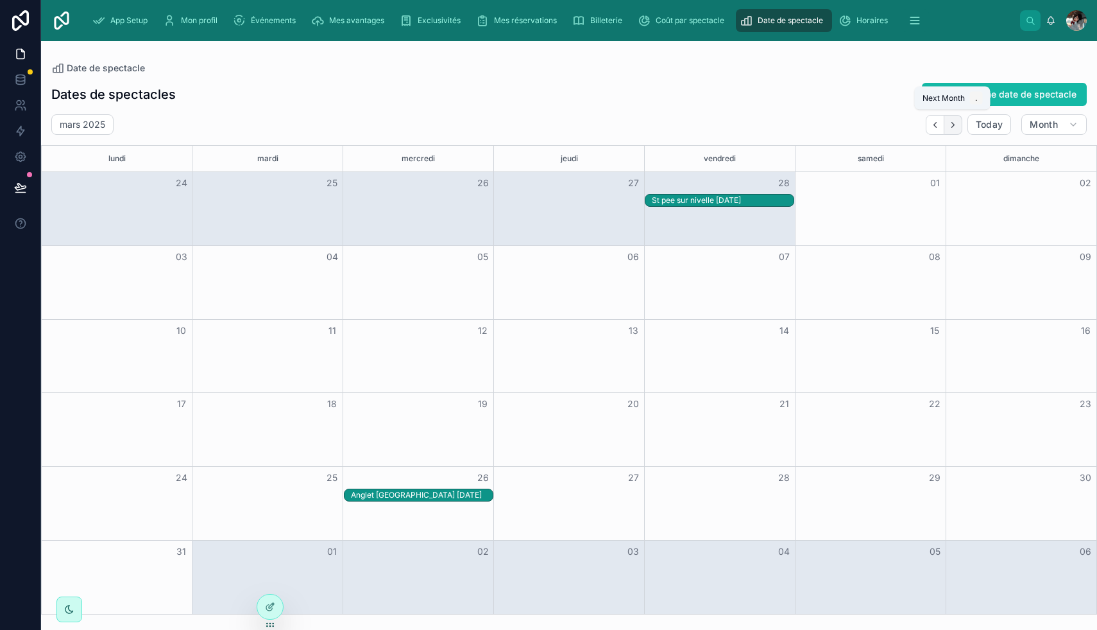
click at [430, 123] on button "Next" at bounding box center [954, 125] width 18 height 20
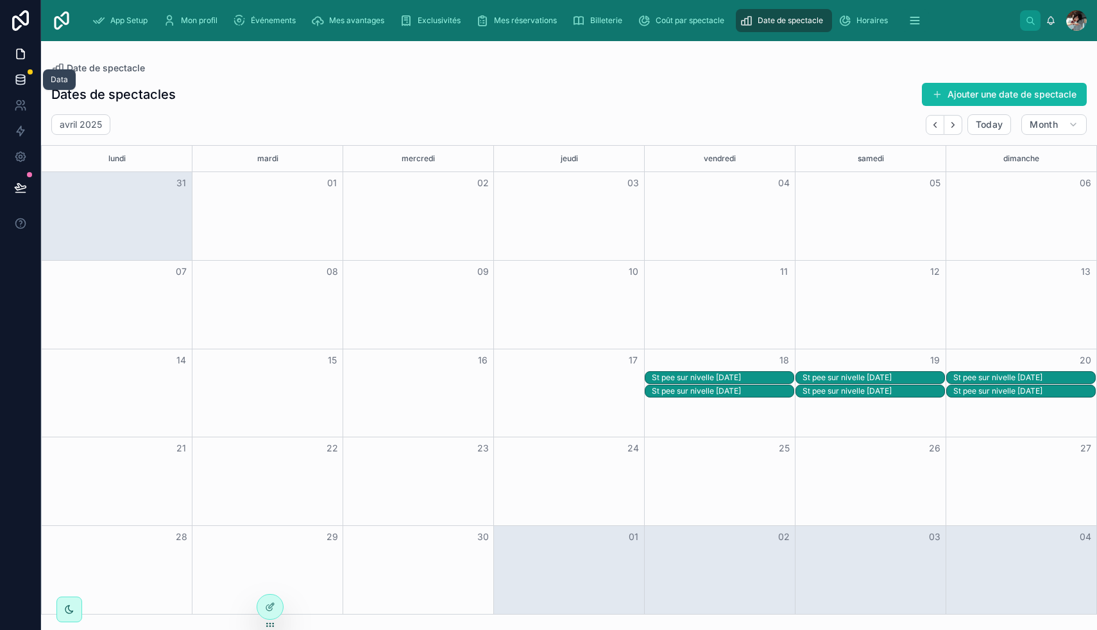
click at [19, 76] on icon at bounding box center [20, 79] width 13 height 13
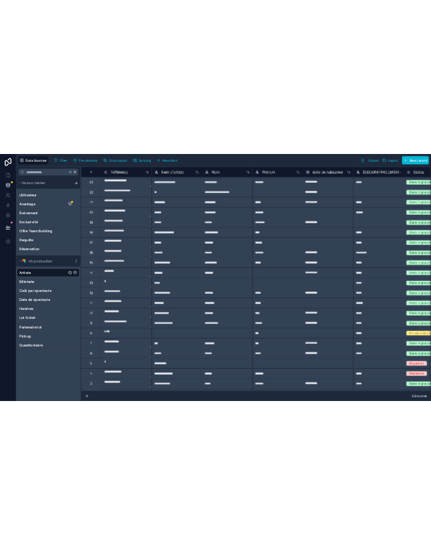
scroll to position [47, 0]
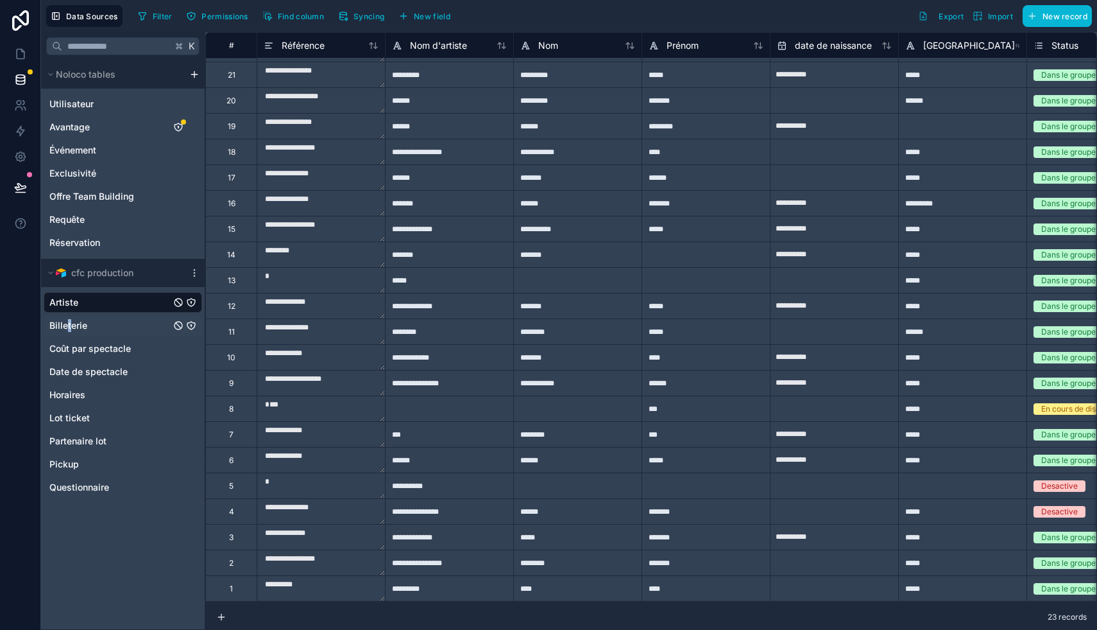
click at [69, 327] on span "Billeterie" at bounding box center [68, 325] width 38 height 13
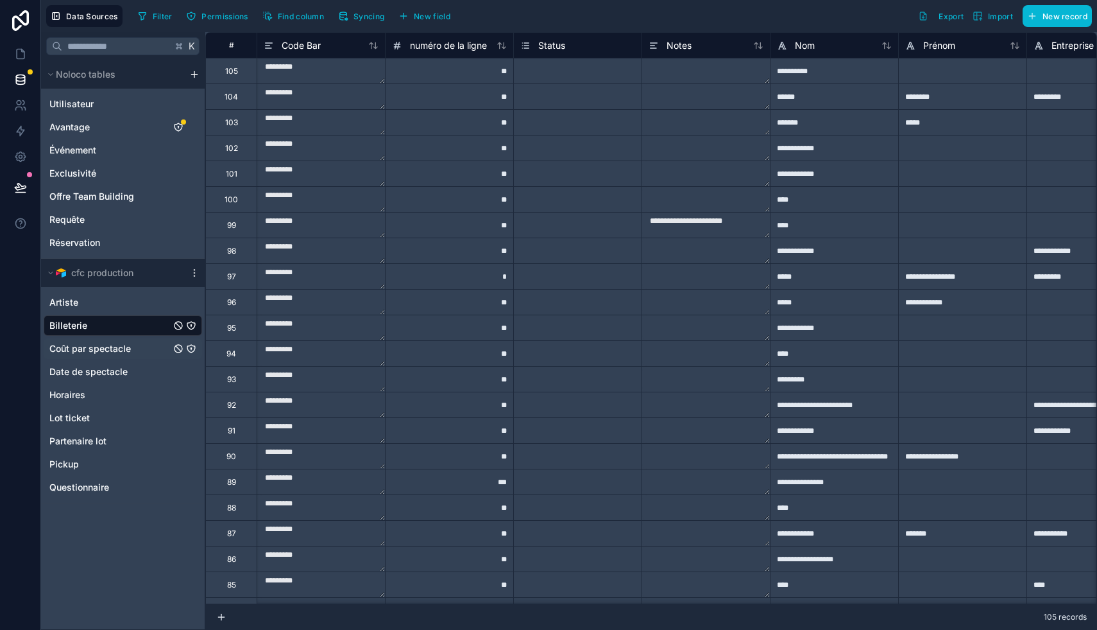
click at [110, 345] on span "Coût par spectacle" at bounding box center [90, 348] width 82 height 13
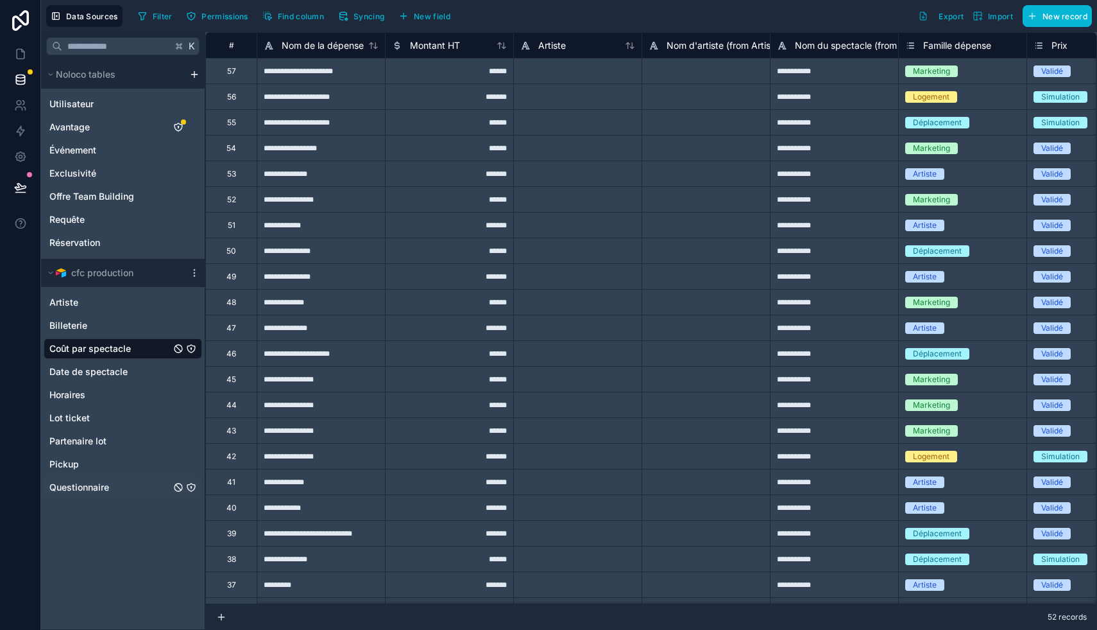
click at [93, 484] on span "Questionnaire" at bounding box center [79, 487] width 60 height 13
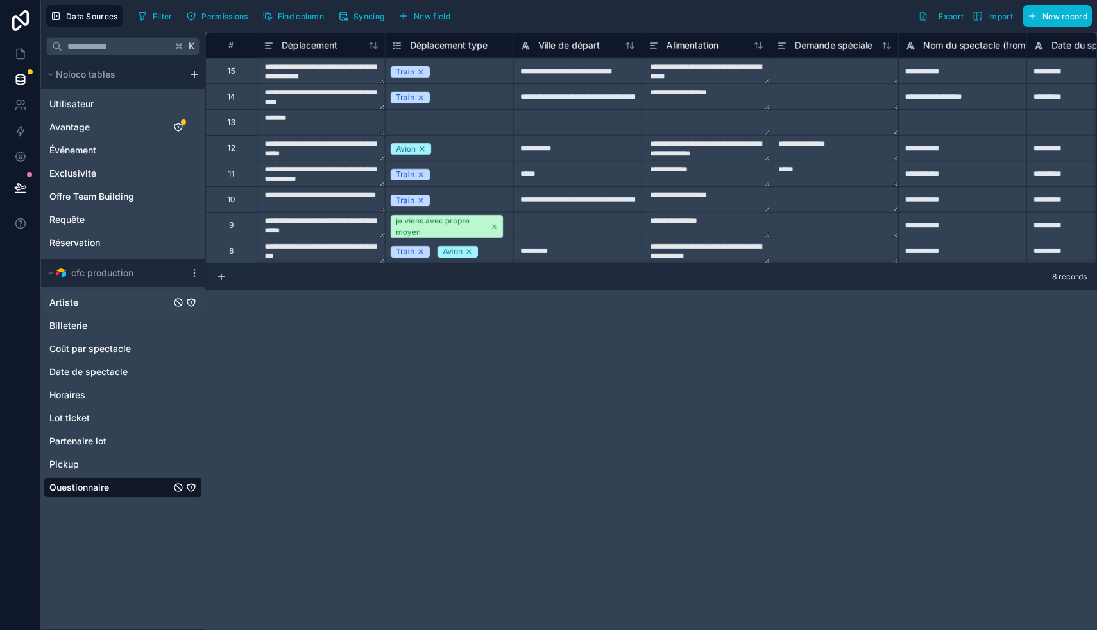
click at [104, 297] on div "Artiste" at bounding box center [123, 302] width 159 height 21
